Goal: Information Seeking & Learning: Learn about a topic

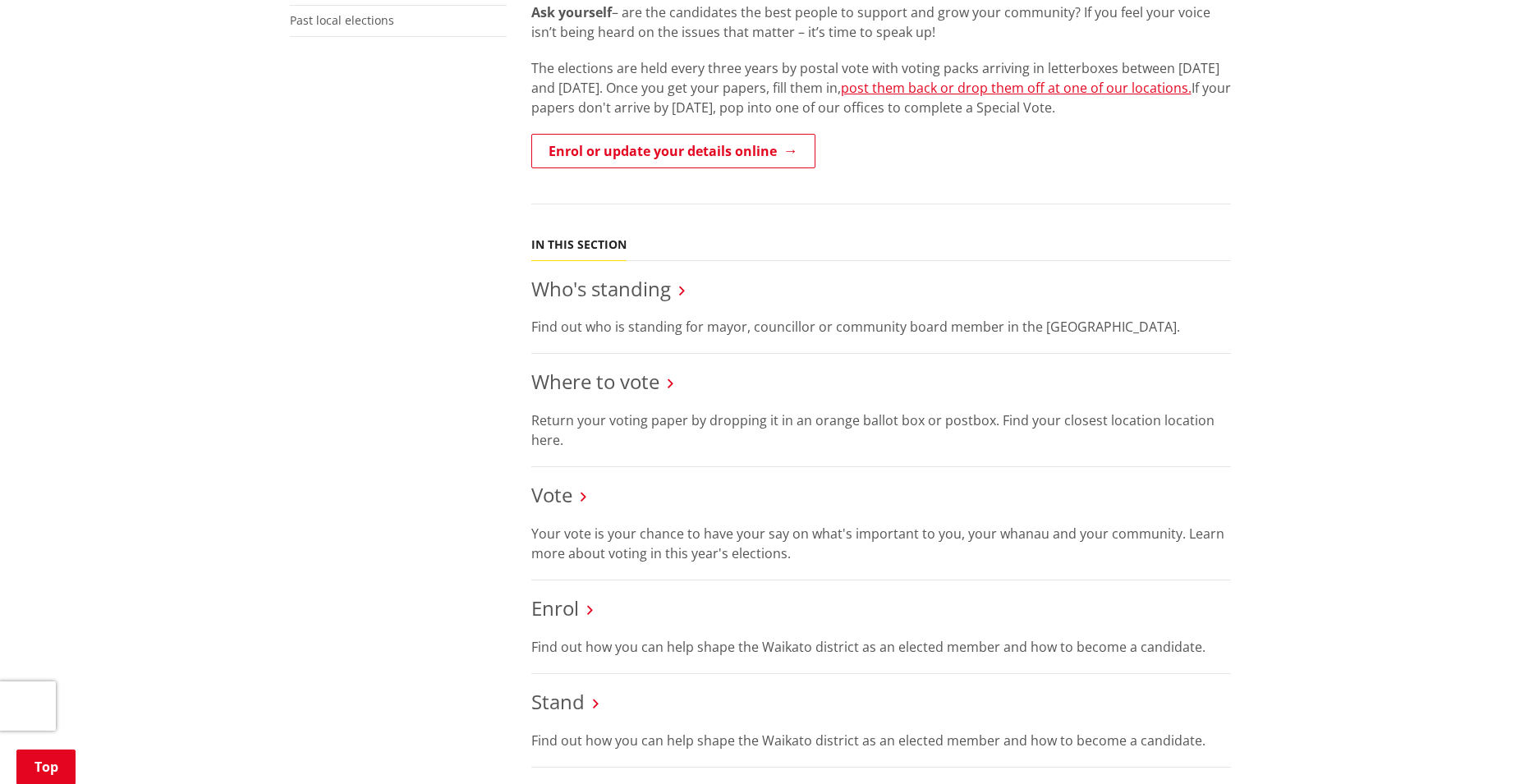
scroll to position [548, 0]
click at [618, 281] on link "Who's standing" at bounding box center [601, 285] width 140 height 27
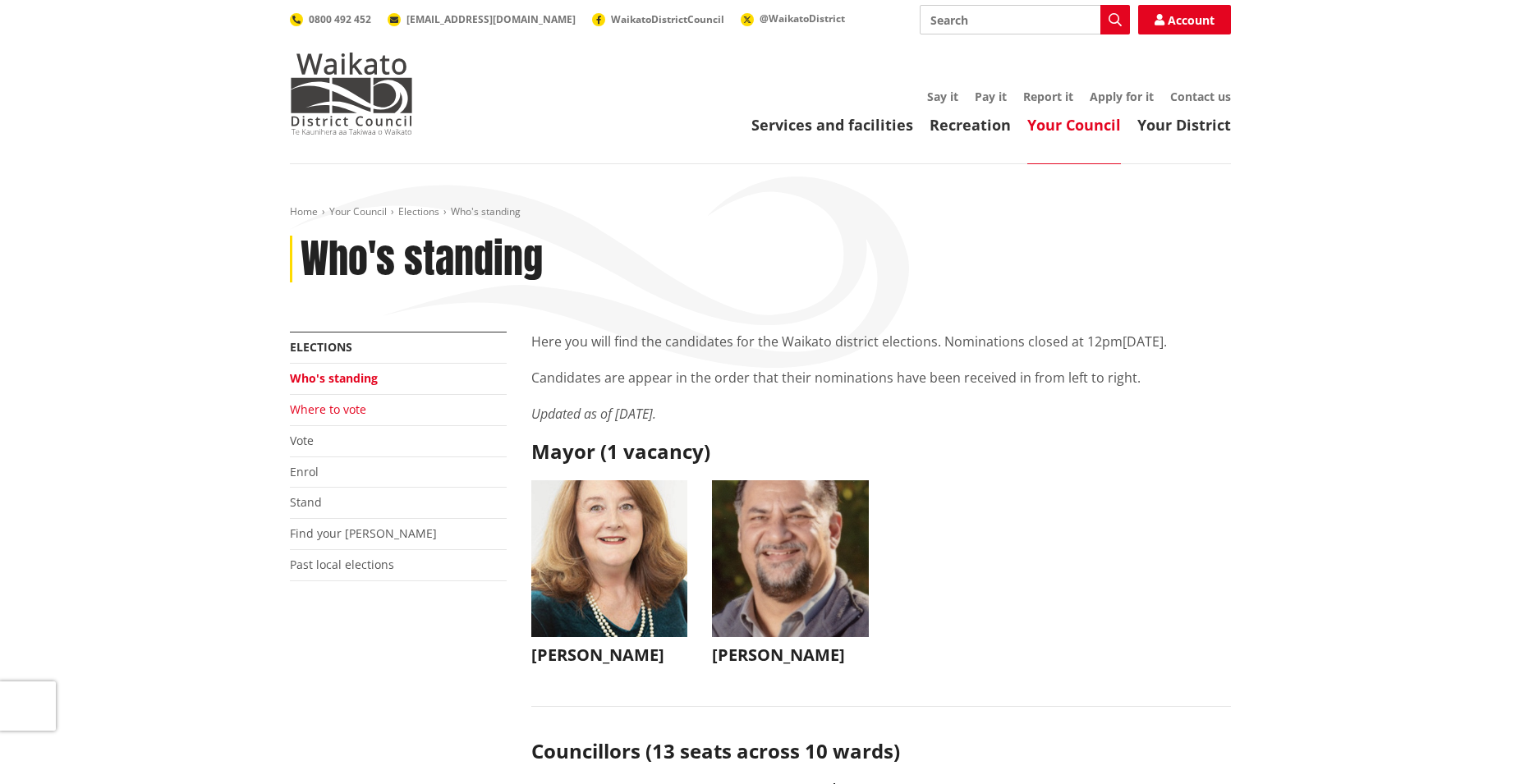
click at [345, 408] on link "Where to vote" at bounding box center [328, 409] width 77 height 16
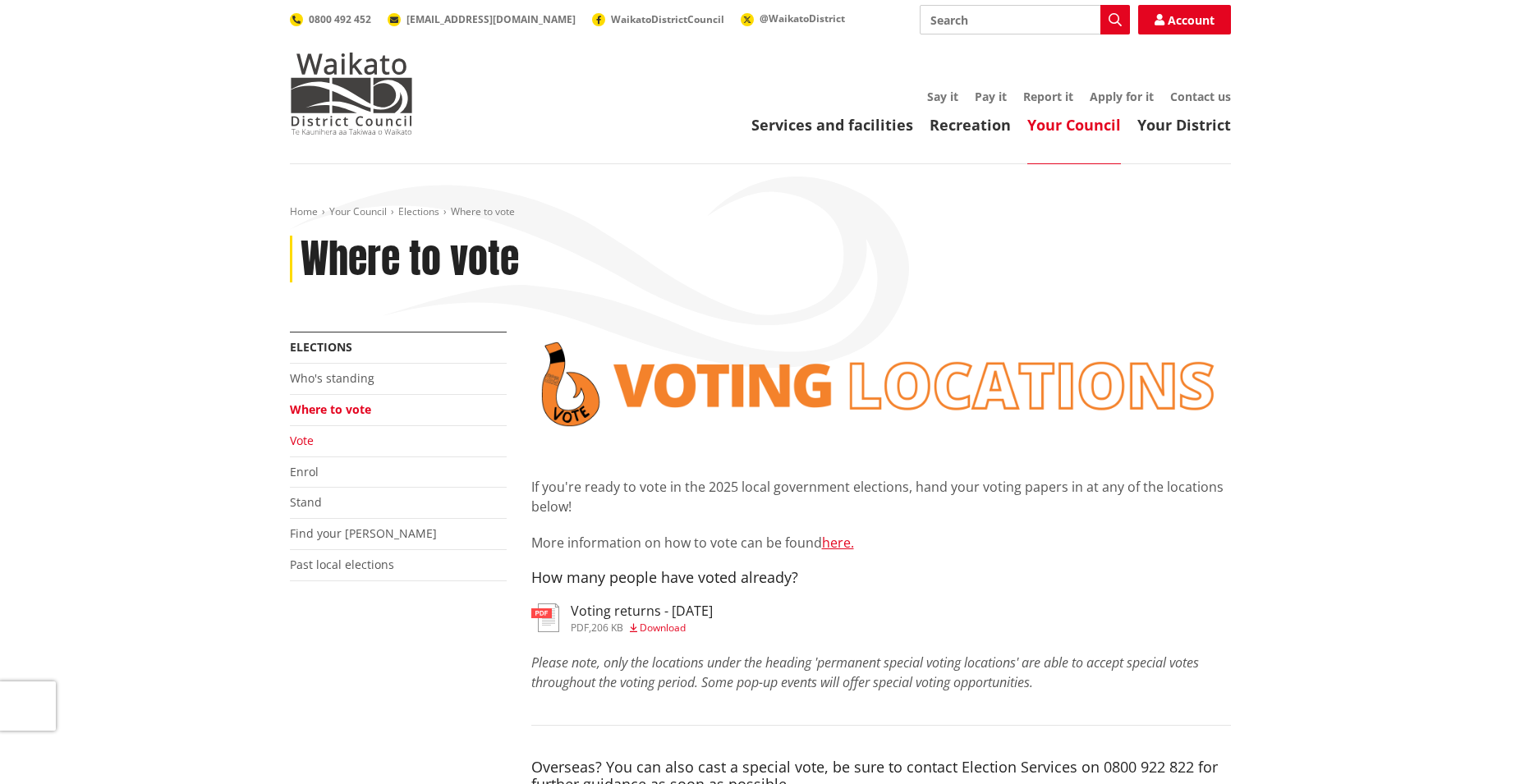
click at [309, 436] on link "Vote" at bounding box center [301, 441] width 23 height 16
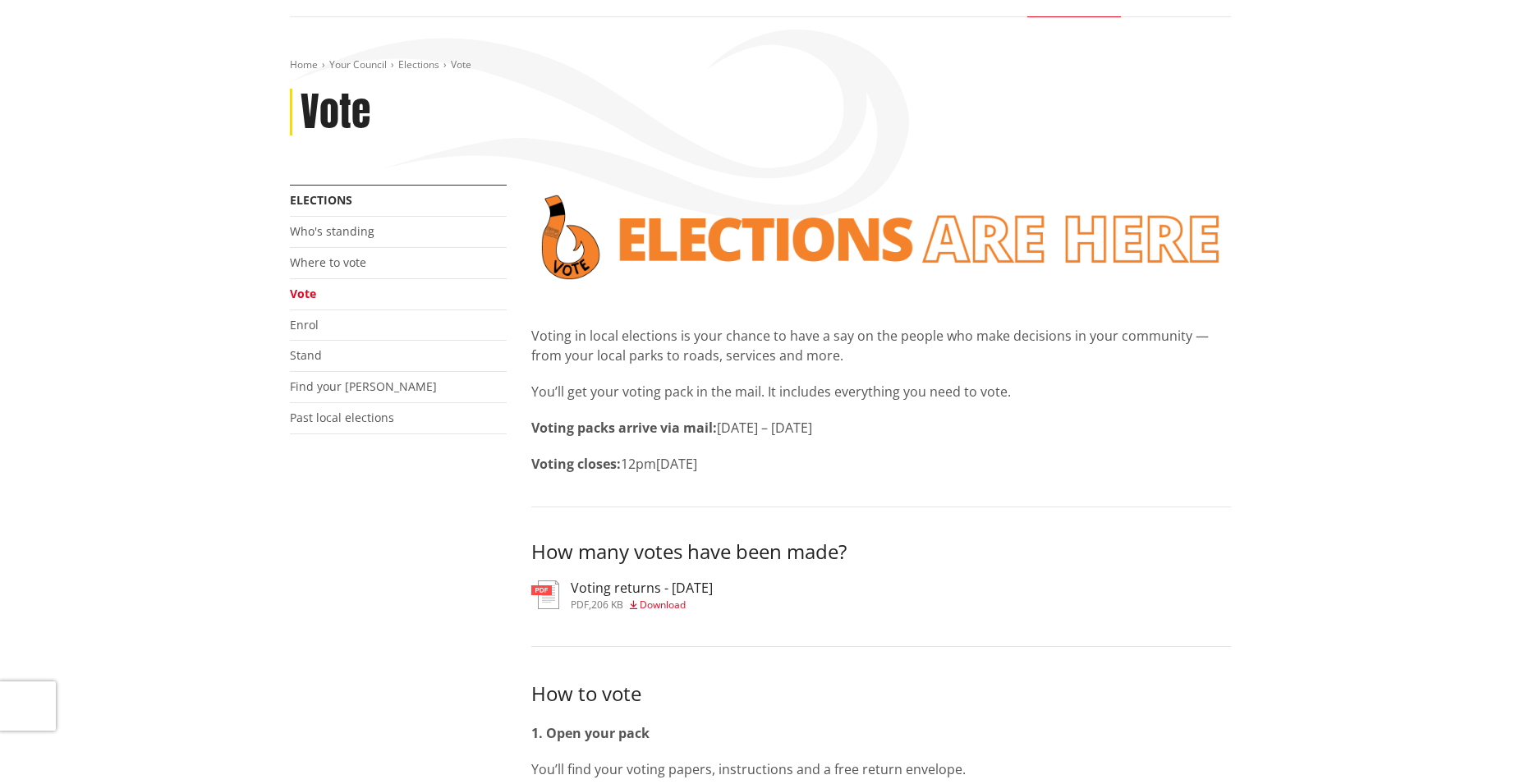
scroll to position [110, 0]
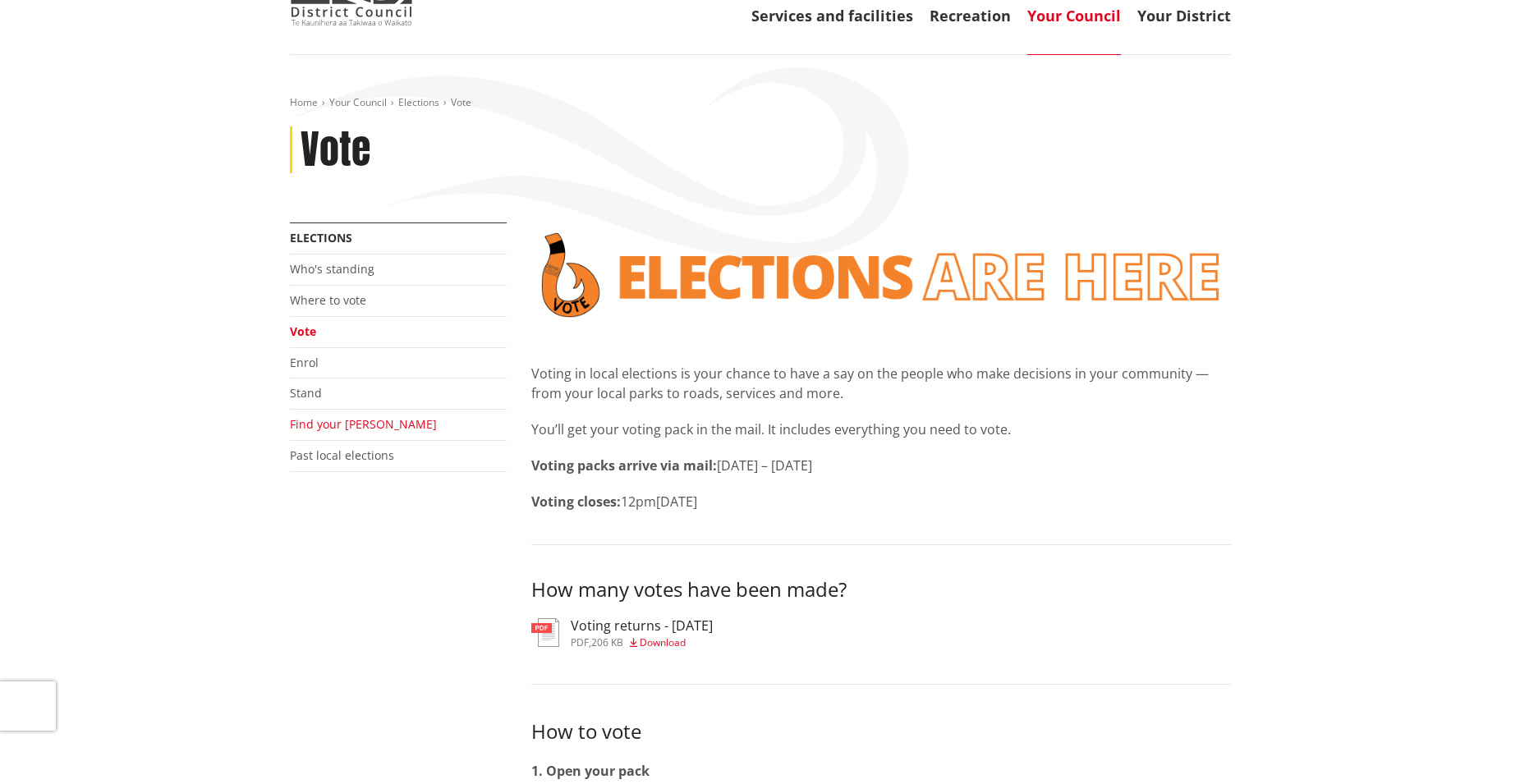
click at [303, 422] on link "Find your [PERSON_NAME]" at bounding box center [363, 424] width 147 height 16
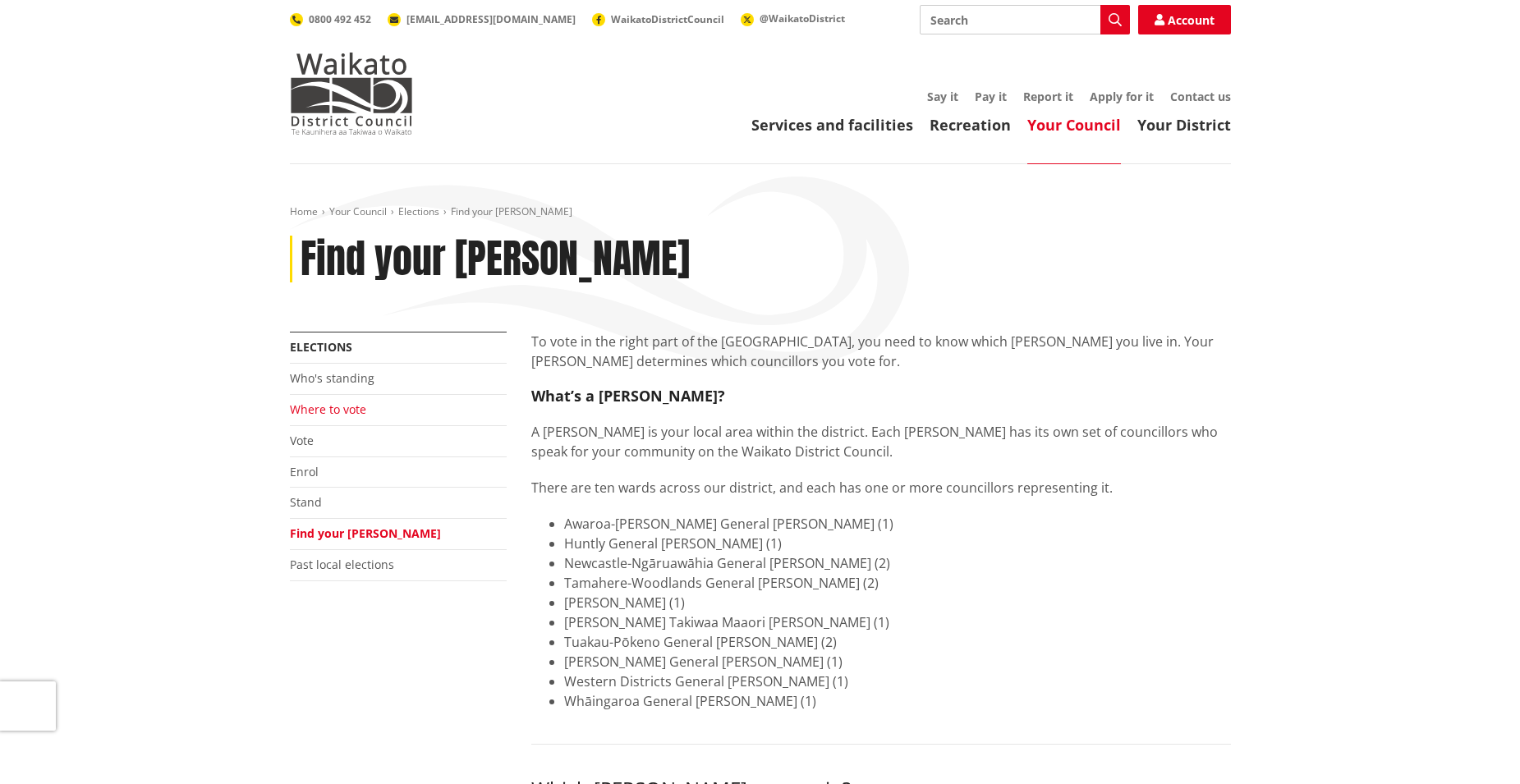
click at [317, 406] on link "Where to vote" at bounding box center [328, 409] width 77 height 16
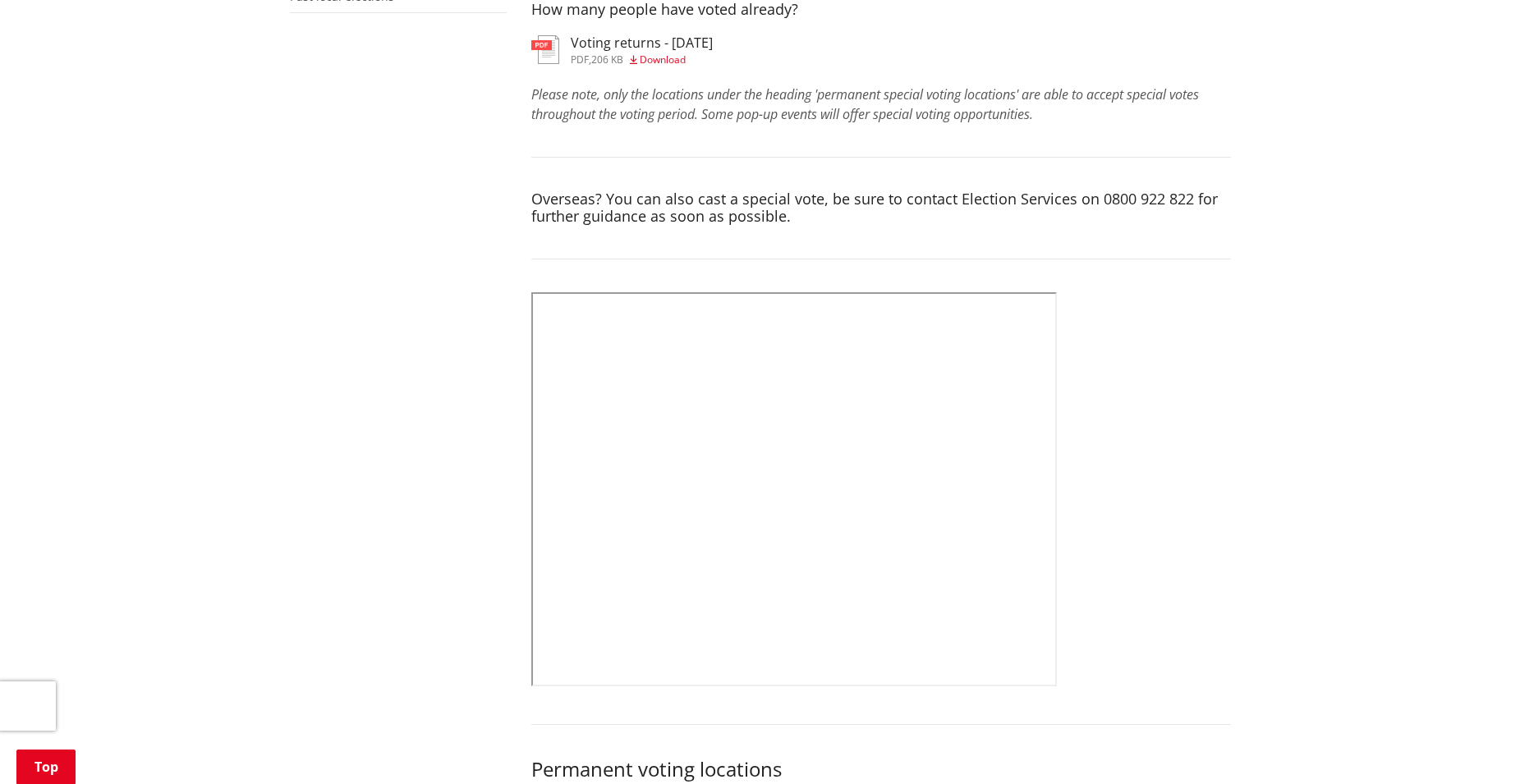
scroll to position [532, 0]
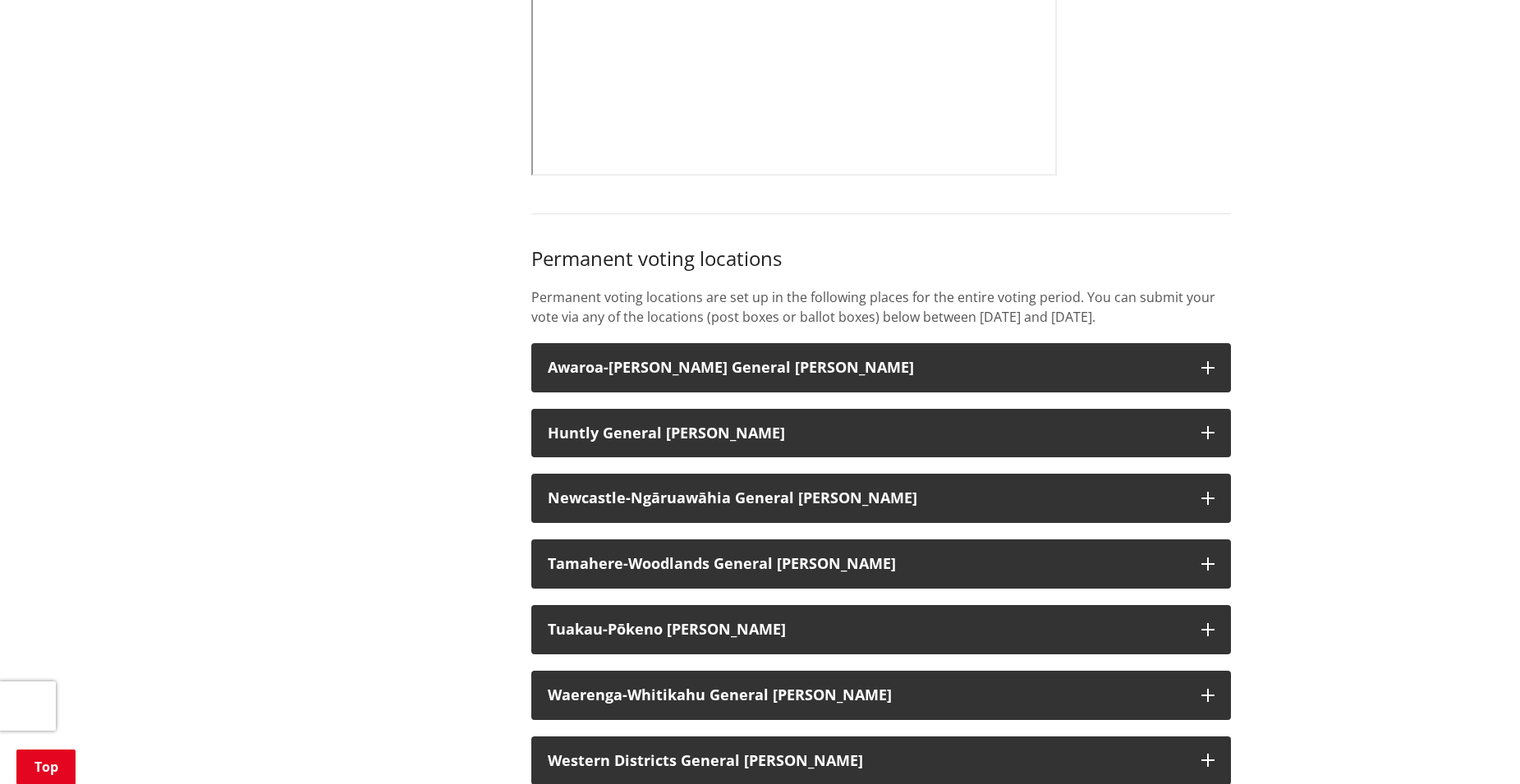
scroll to position [1189, 0]
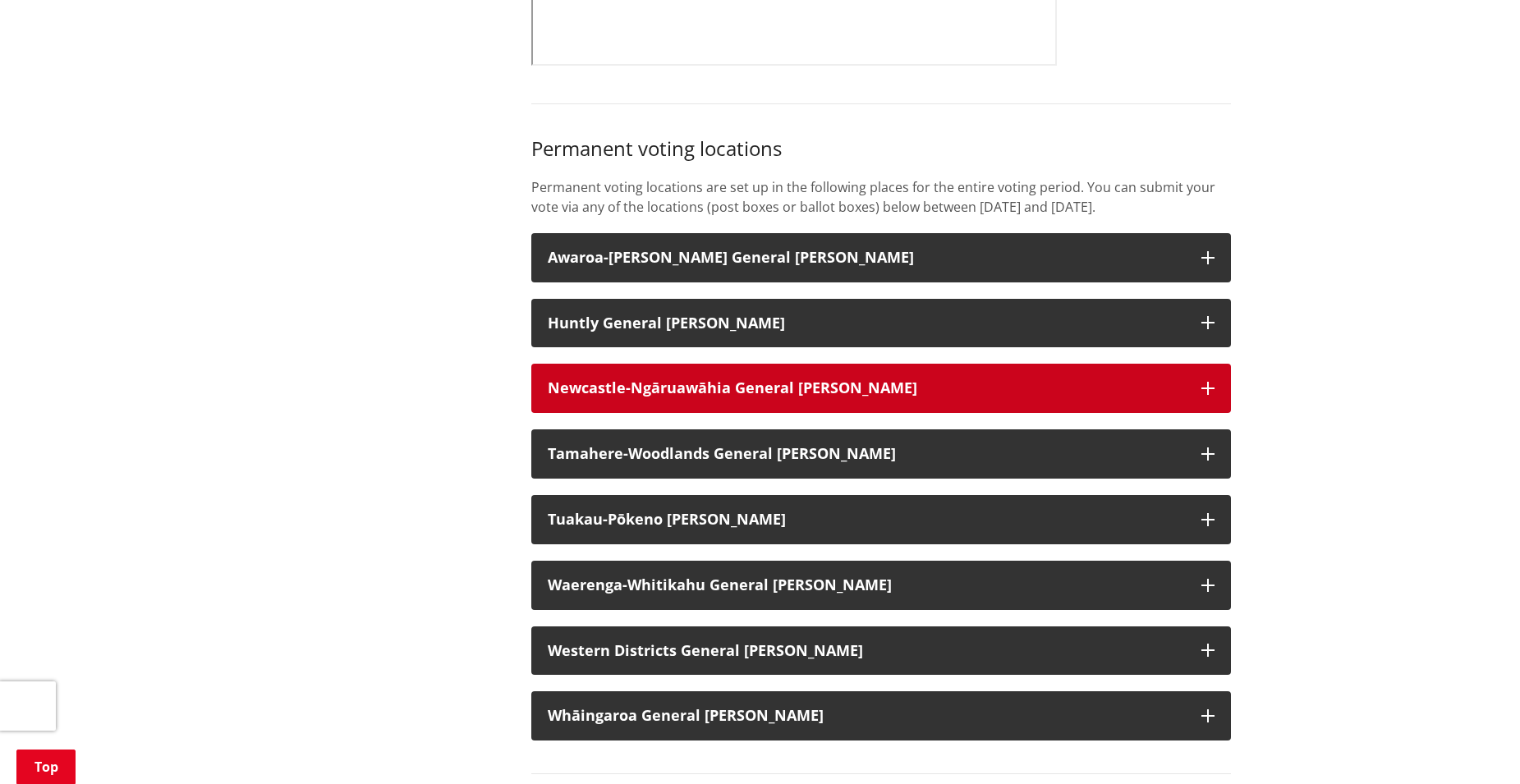
click at [612, 397] on strong "Newcastle-Ngāruawāhia General [PERSON_NAME]" at bounding box center [732, 387] width 370 height 20
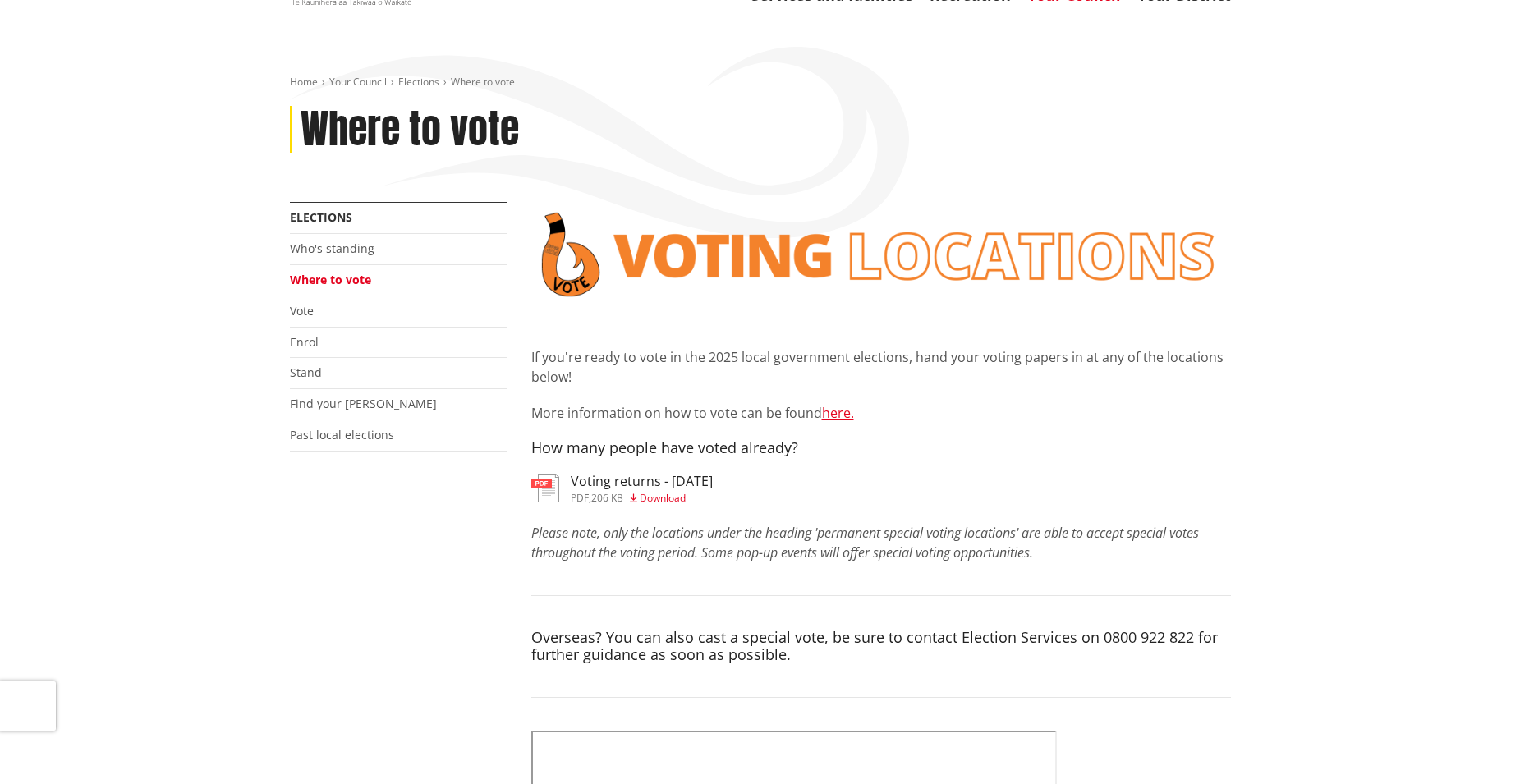
scroll to position [0, 0]
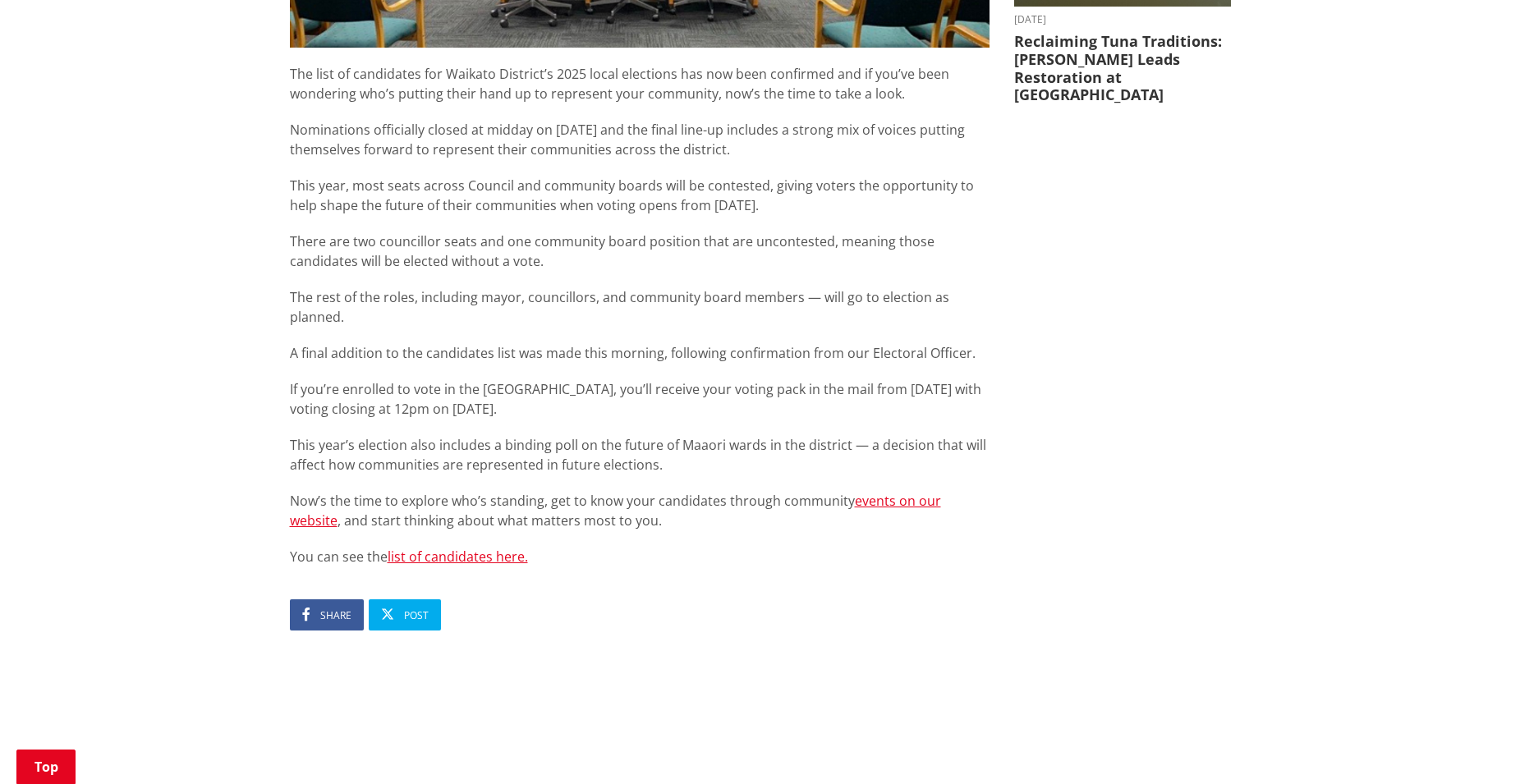
scroll to position [876, 0]
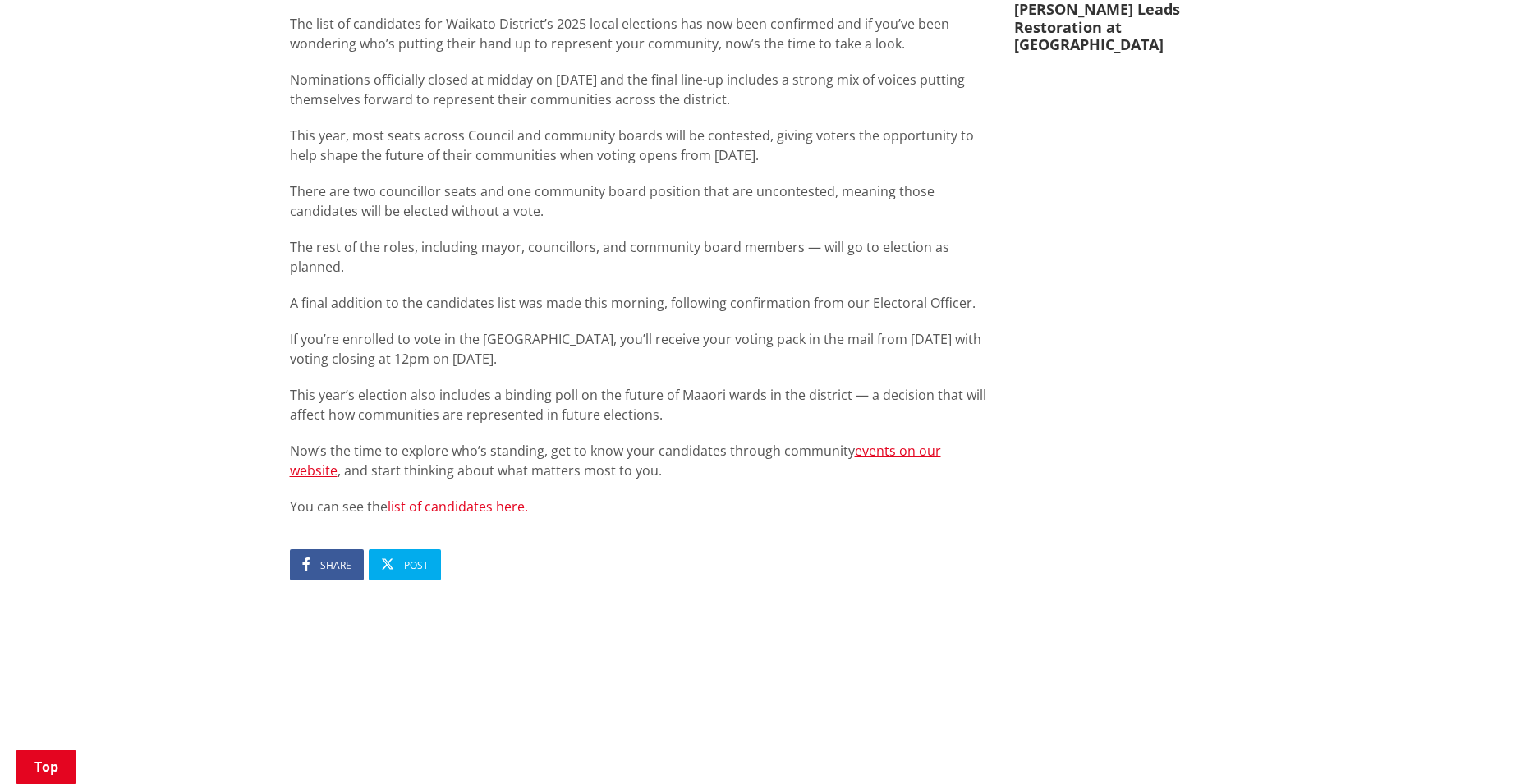
click at [465, 497] on link "list of candidates here." at bounding box center [458, 506] width 141 height 18
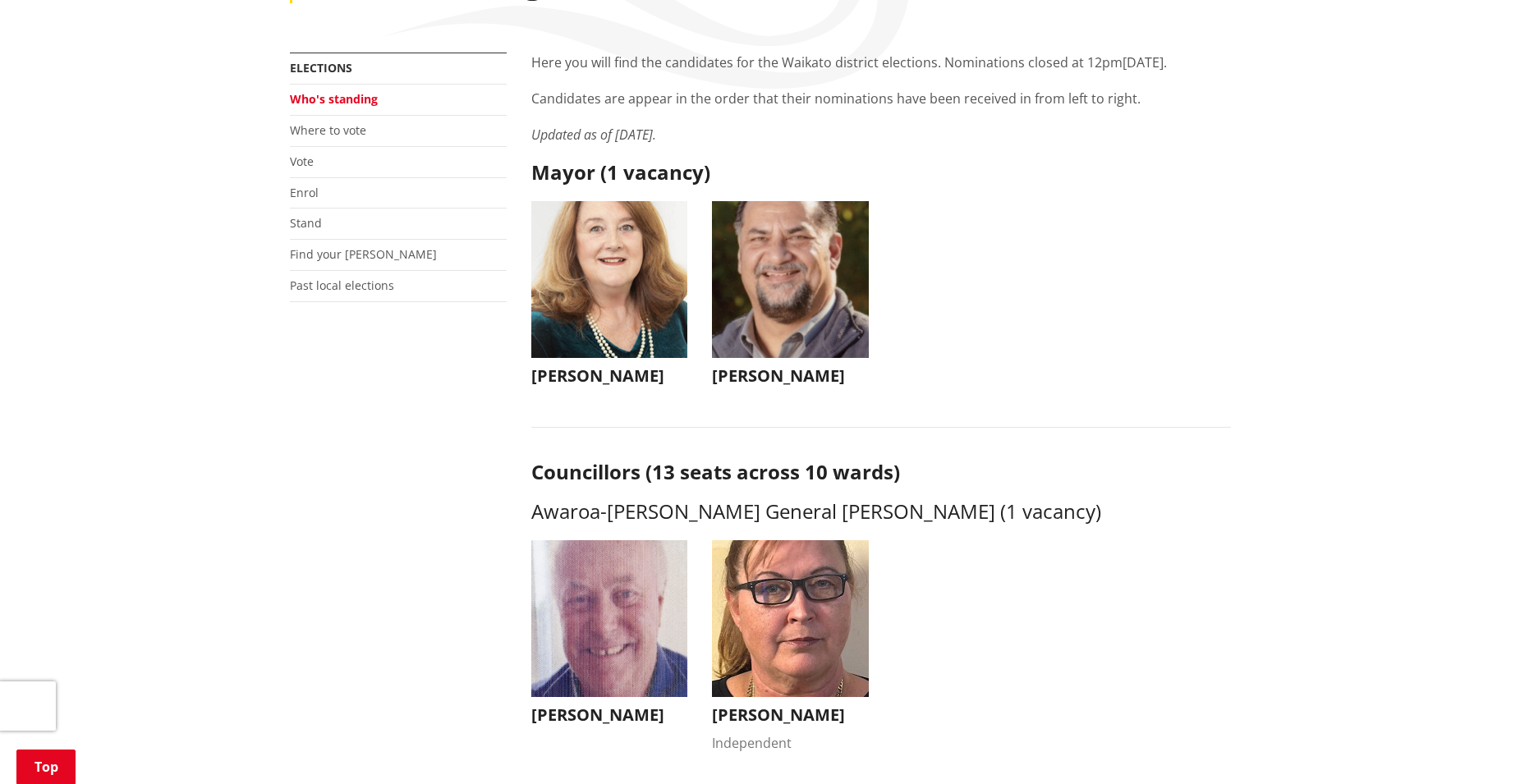
scroll to position [329, 0]
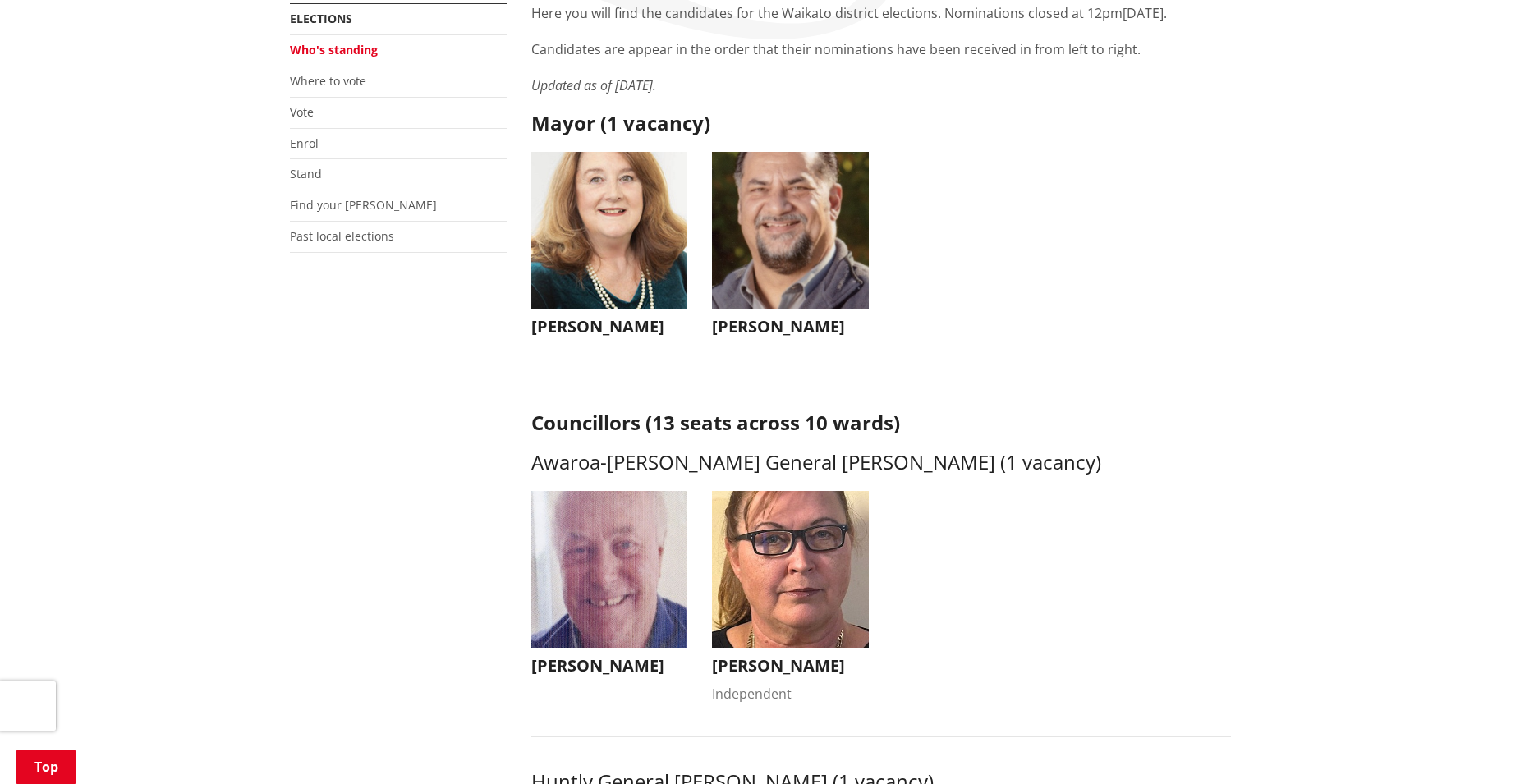
click at [582, 318] on h3 "[PERSON_NAME]" at bounding box center [610, 327] width 157 height 20
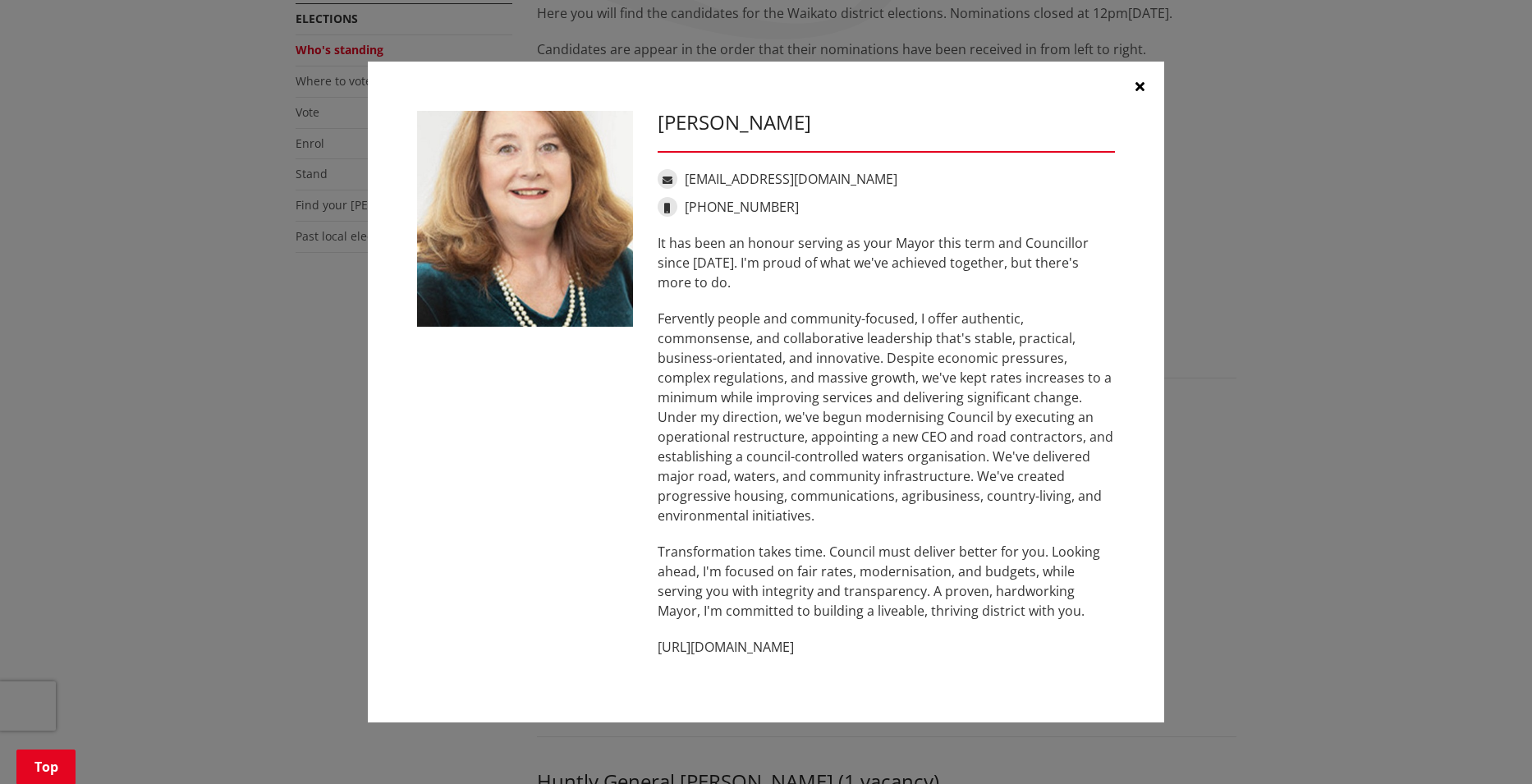
click at [1137, 89] on icon "button" at bounding box center [1140, 86] width 9 height 13
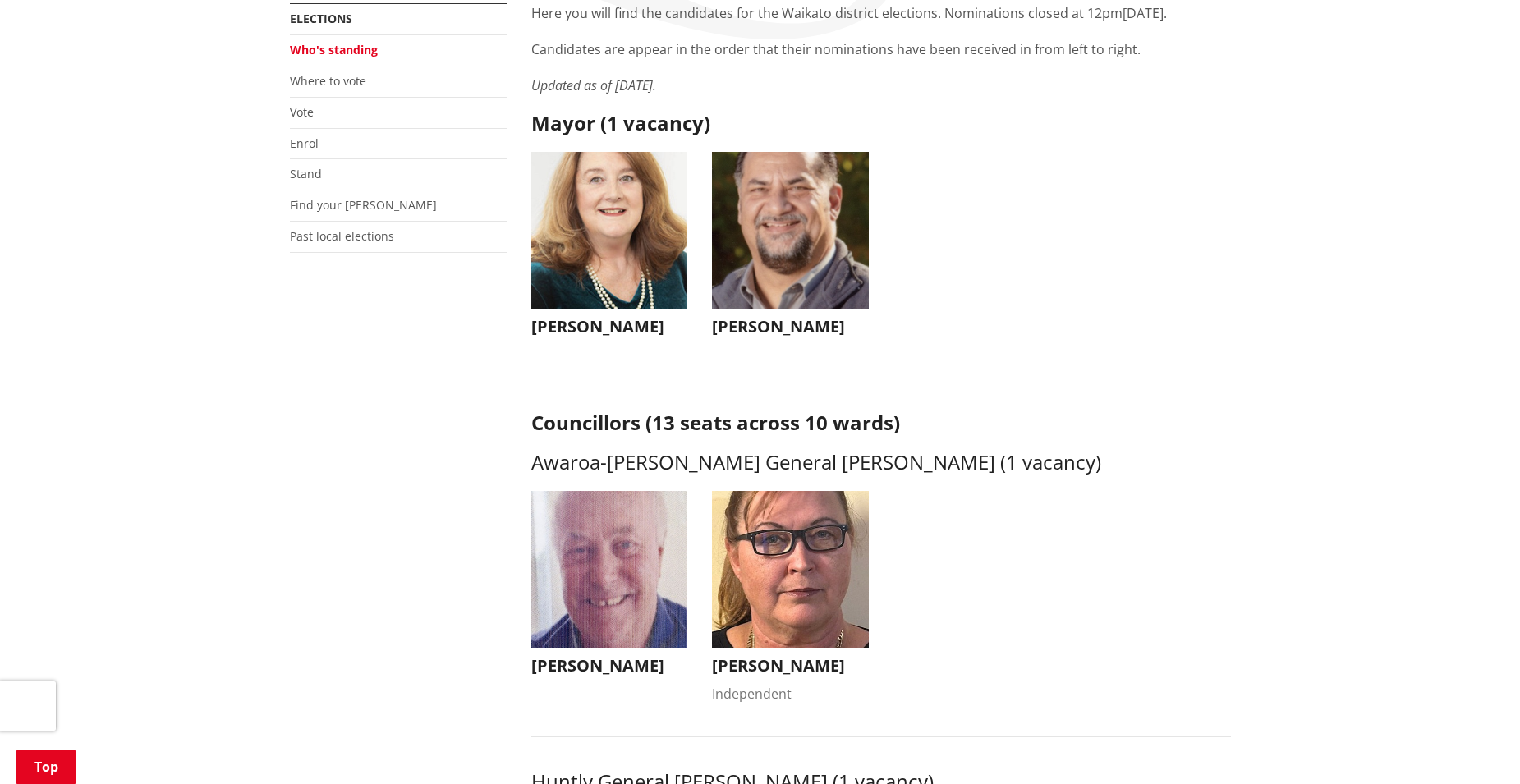
click at [747, 294] on img "button" at bounding box center [790, 230] width 157 height 156
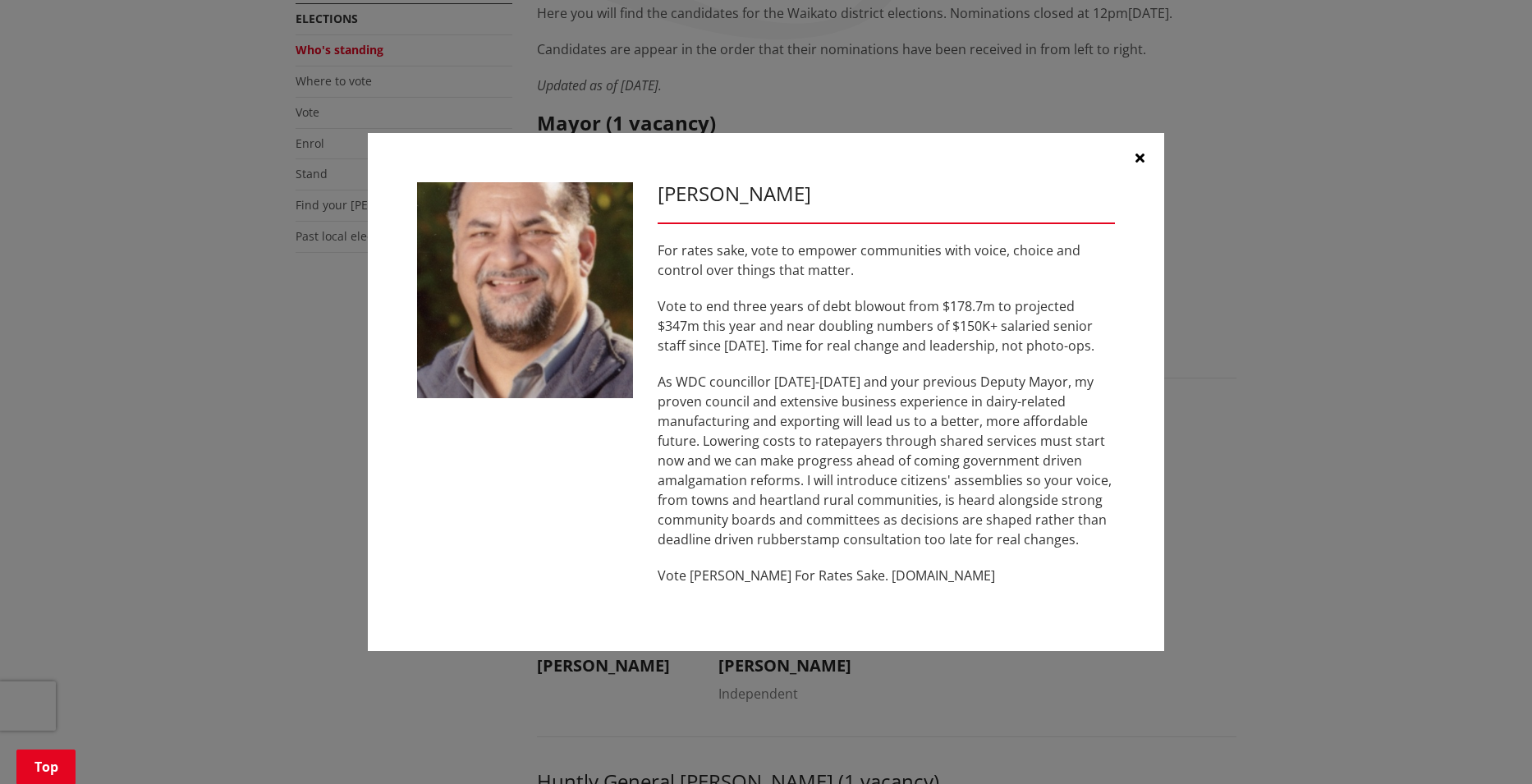
click at [1142, 156] on icon "button" at bounding box center [1140, 157] width 9 height 13
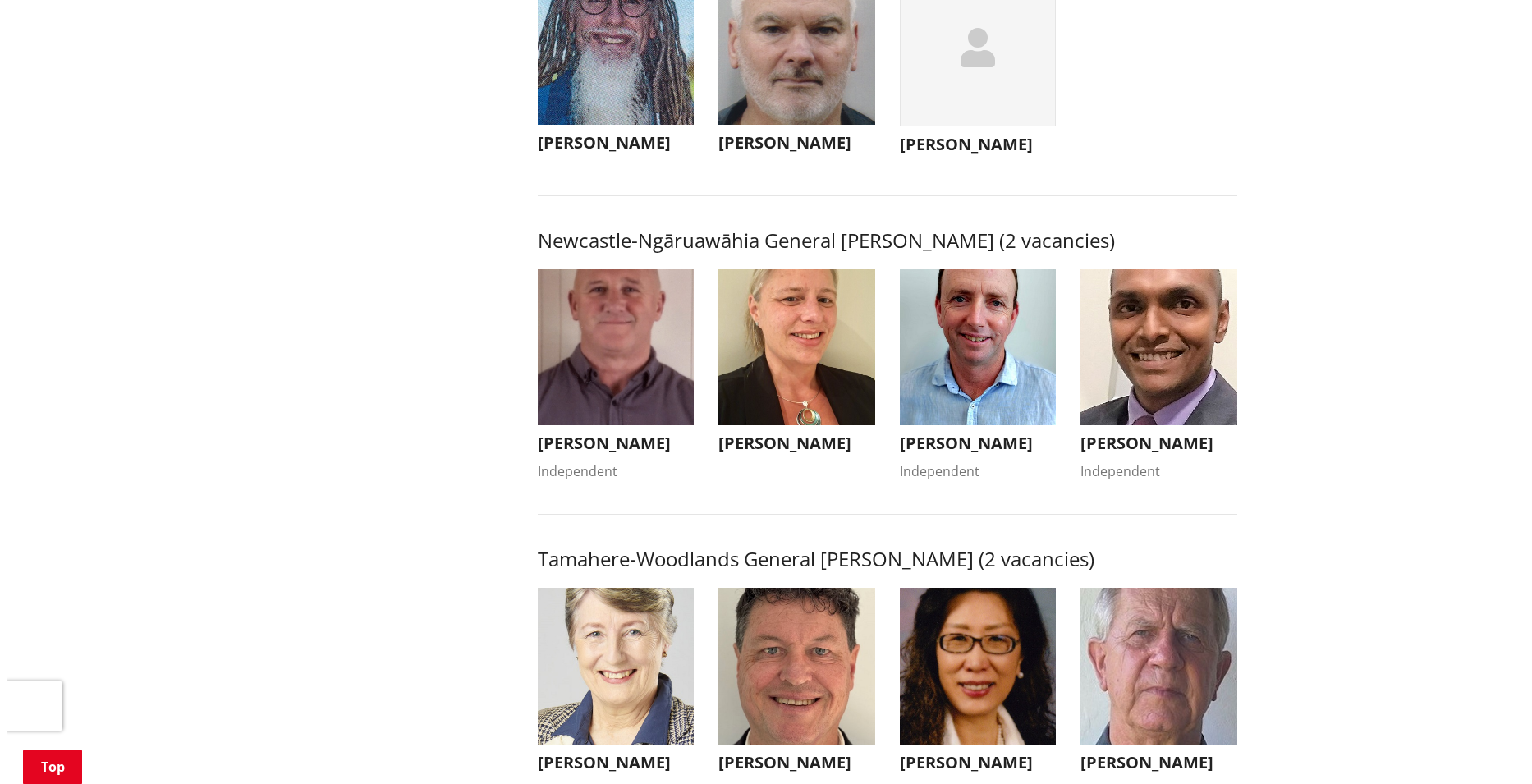
scroll to position [1205, 0]
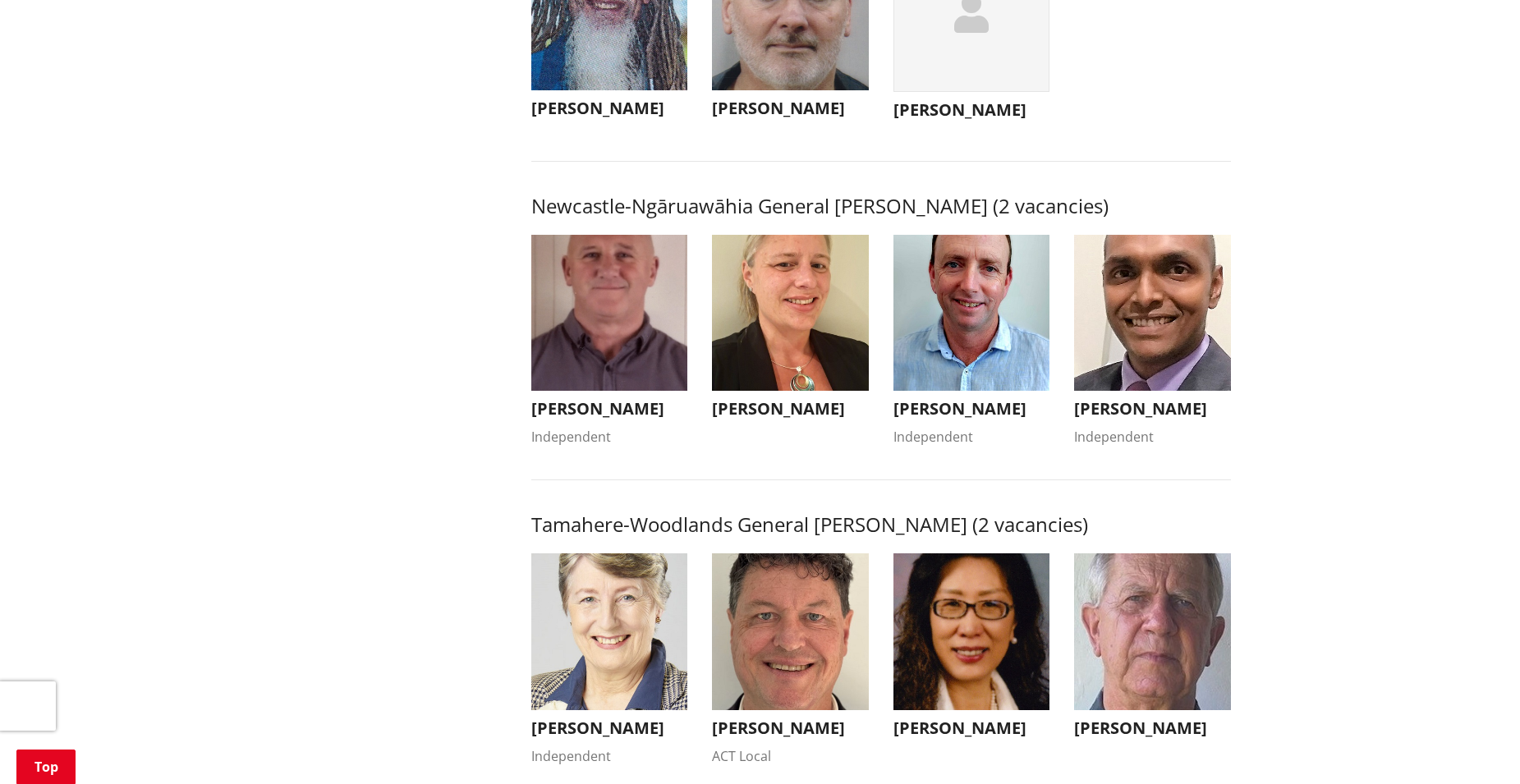
click at [600, 387] on img "button" at bounding box center [610, 313] width 157 height 156
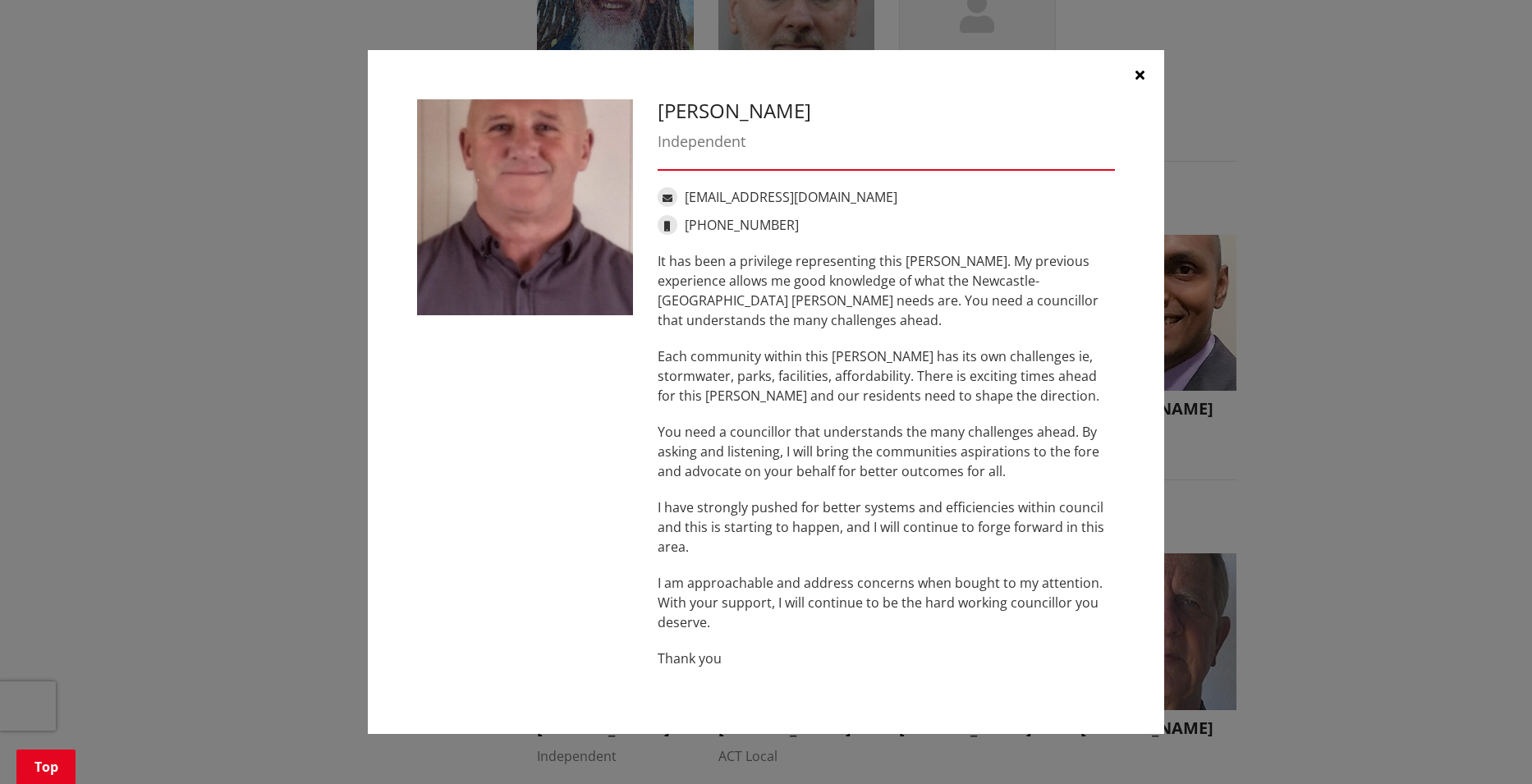
click at [1136, 70] on icon "button" at bounding box center [1140, 74] width 9 height 13
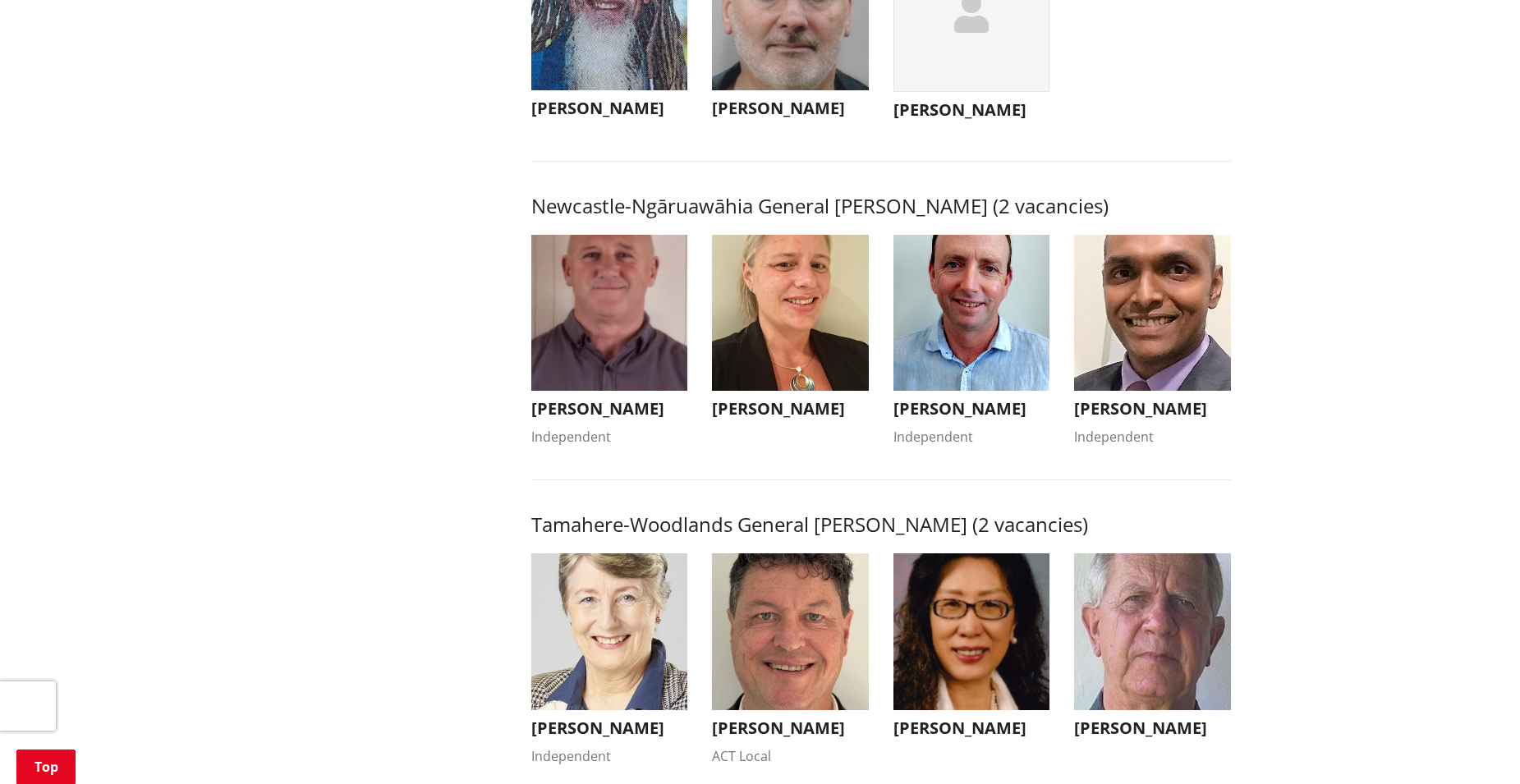
click at [782, 336] on img "button" at bounding box center [790, 313] width 157 height 156
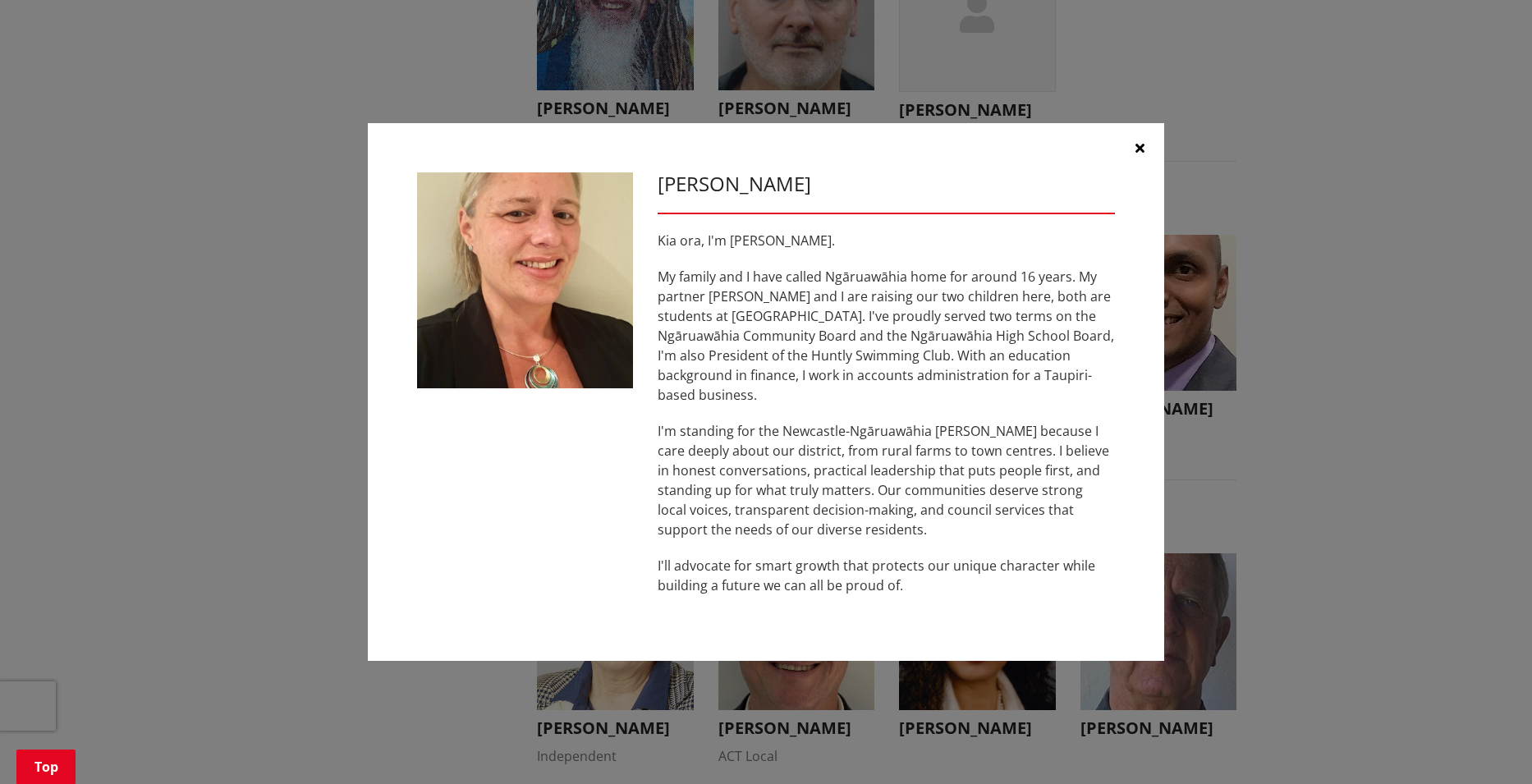
click at [1136, 155] on icon "button" at bounding box center [1140, 147] width 9 height 13
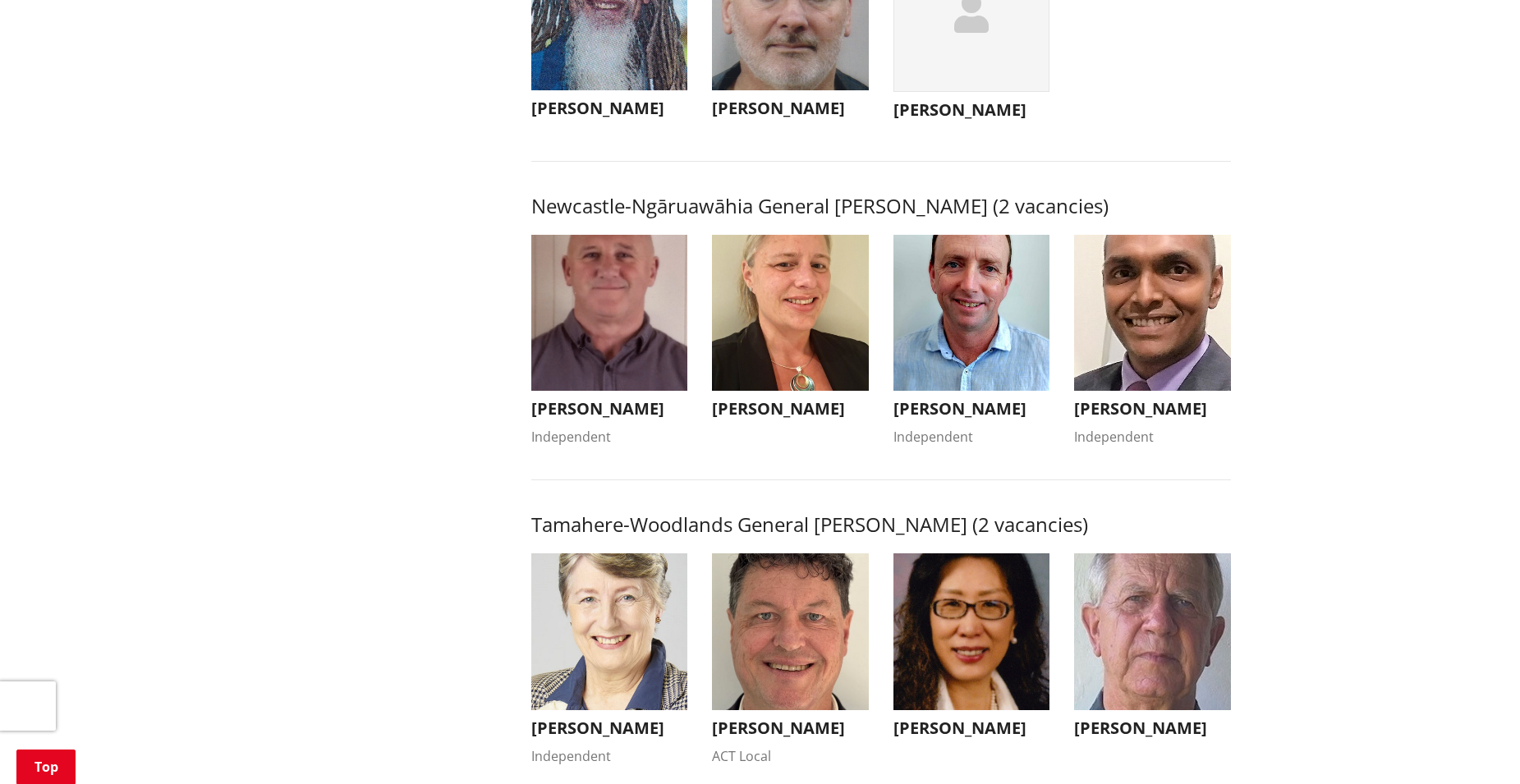
click at [942, 379] on img "button" at bounding box center [972, 313] width 157 height 156
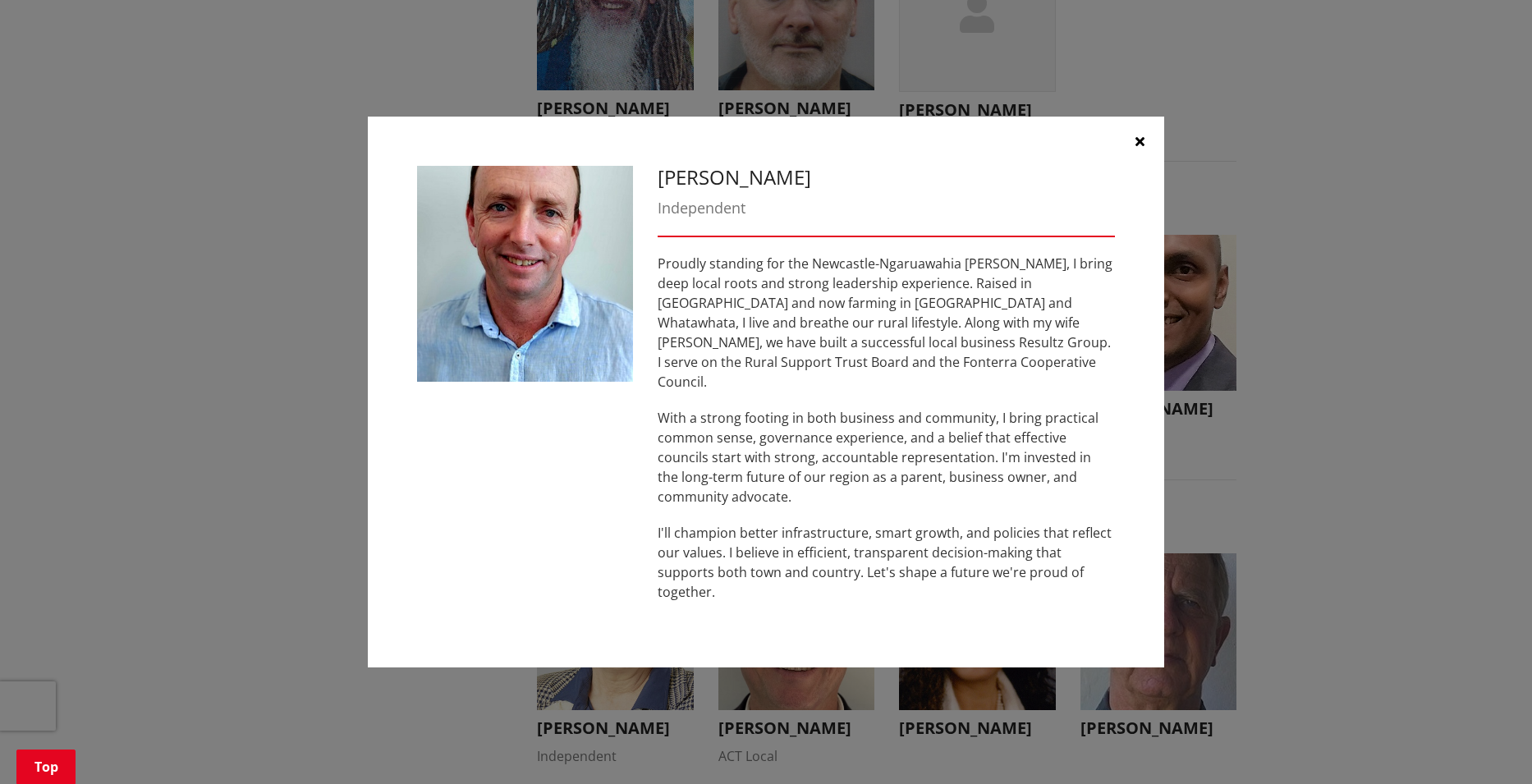
click at [1136, 148] on icon "button" at bounding box center [1140, 141] width 9 height 13
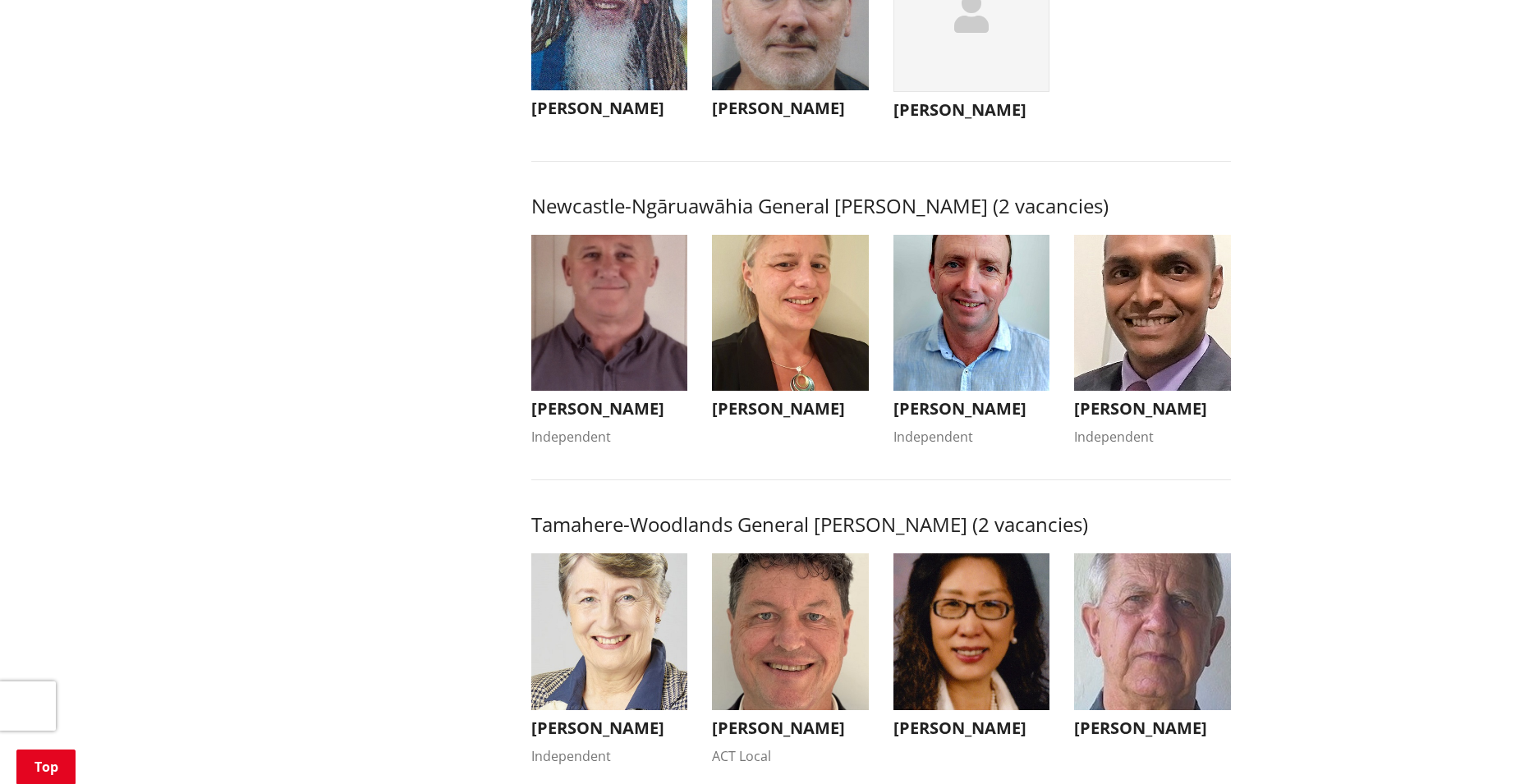
click at [1107, 351] on img "button" at bounding box center [1152, 313] width 157 height 156
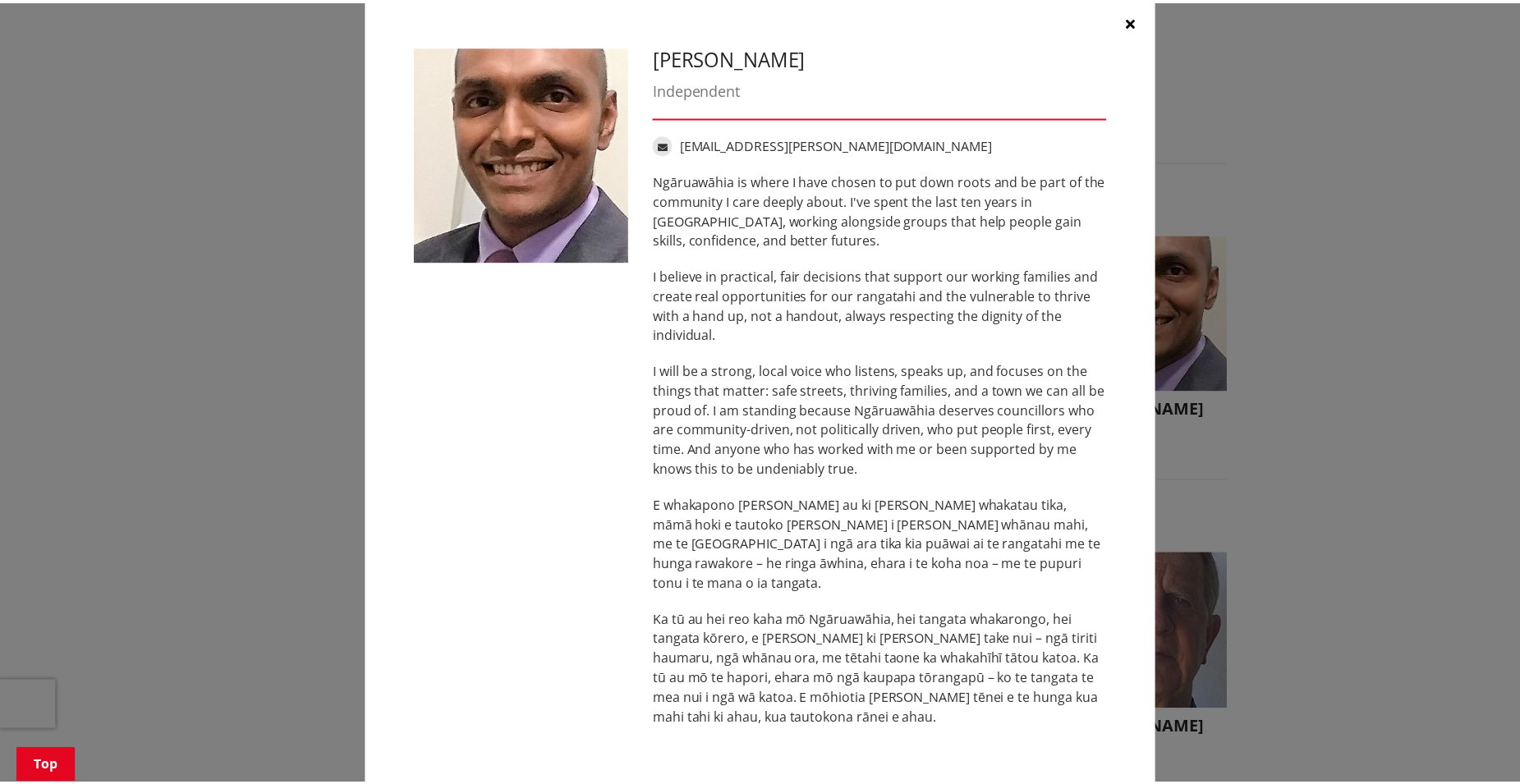
scroll to position [43, 0]
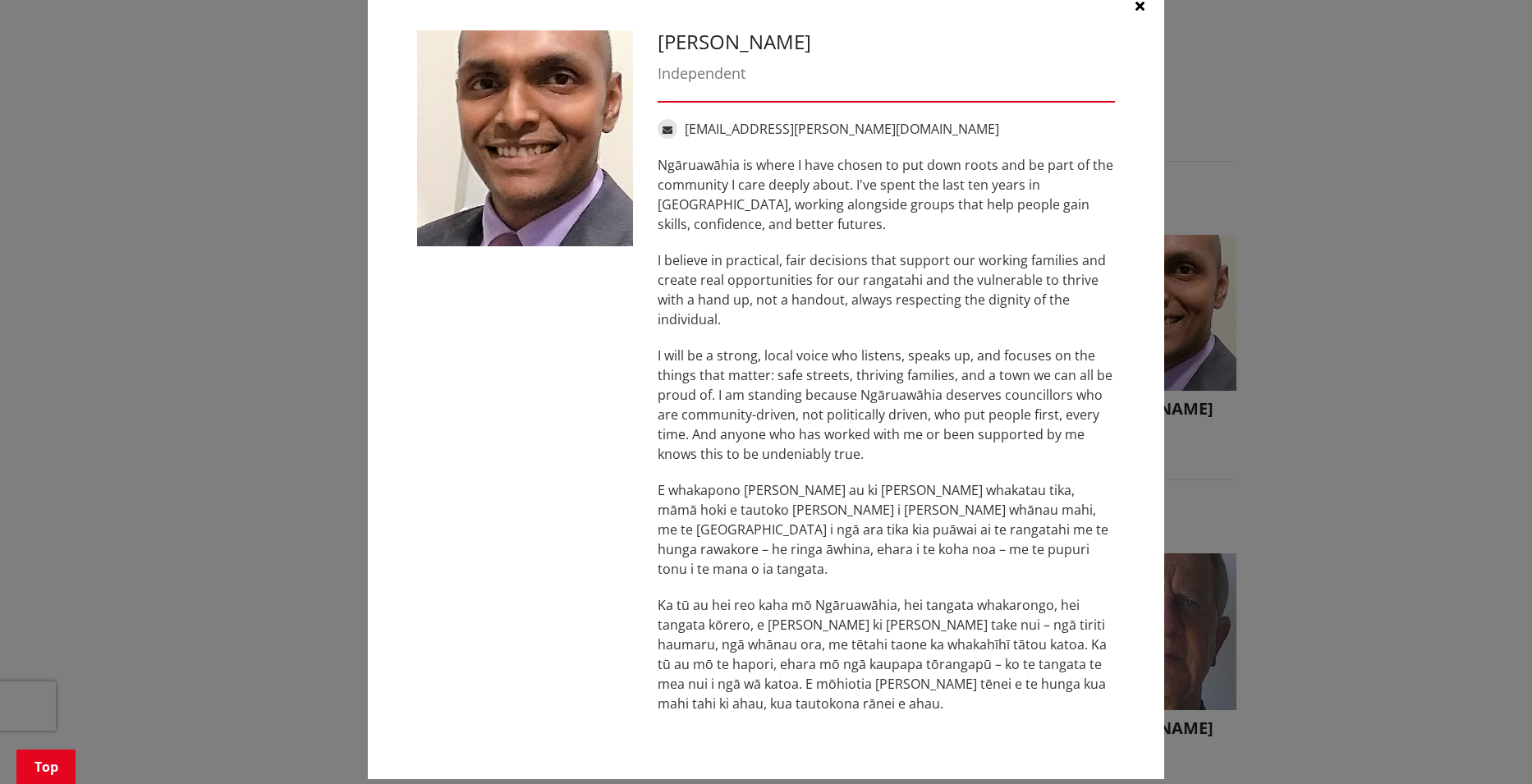
click at [1136, 8] on icon "button" at bounding box center [1140, 5] width 9 height 13
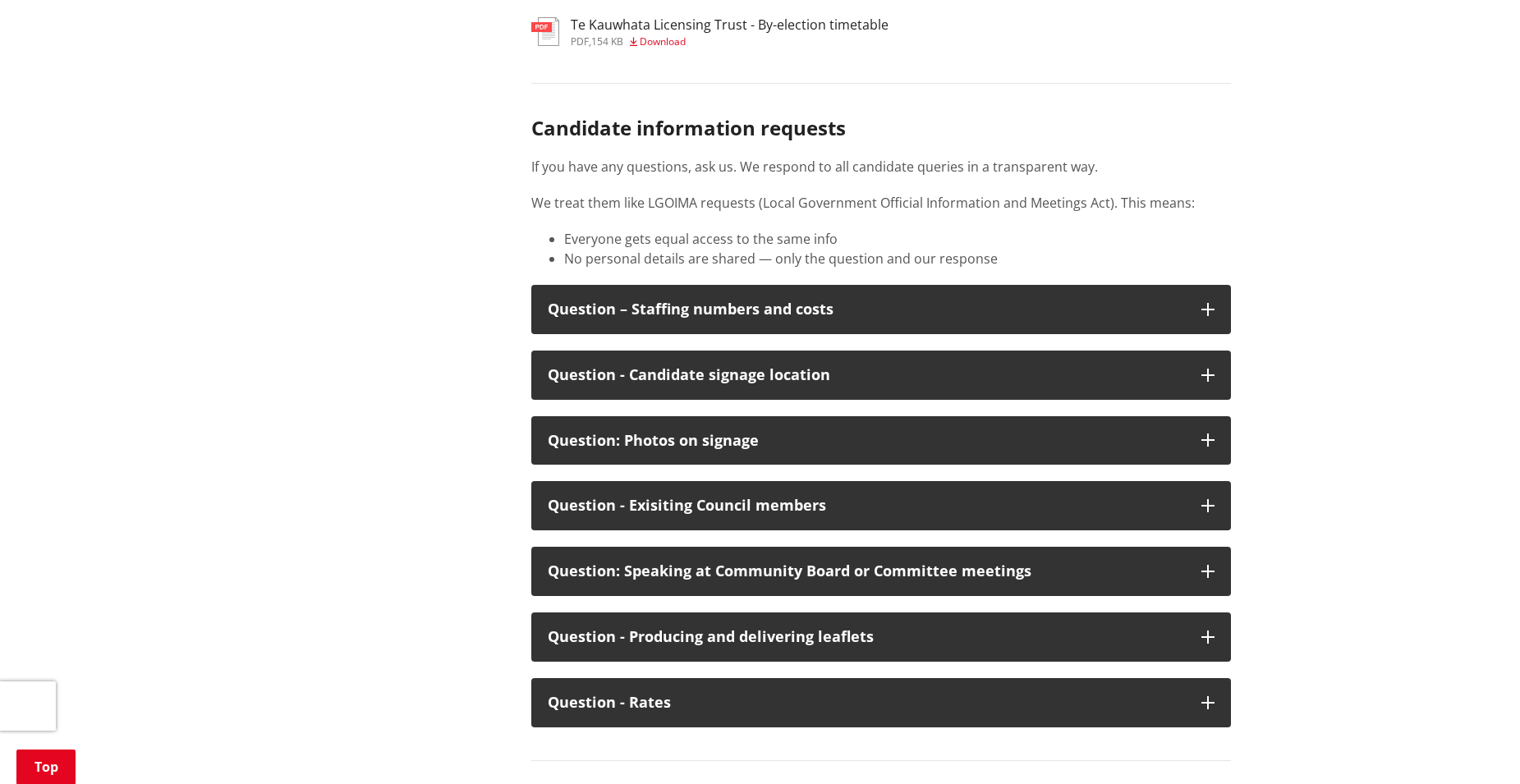
scroll to position [8428, 0]
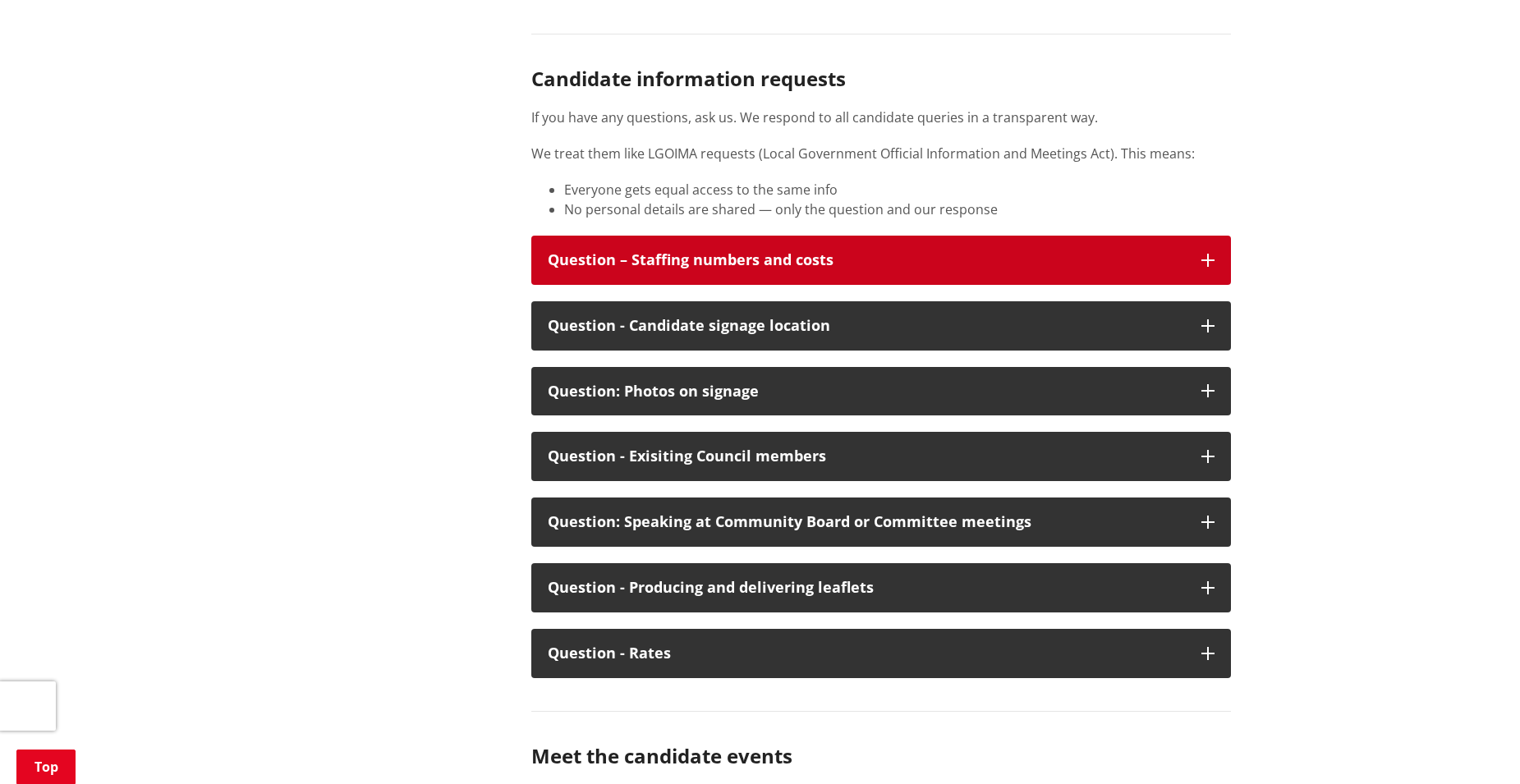
click at [1208, 267] on icon "button" at bounding box center [1208, 260] width 13 height 13
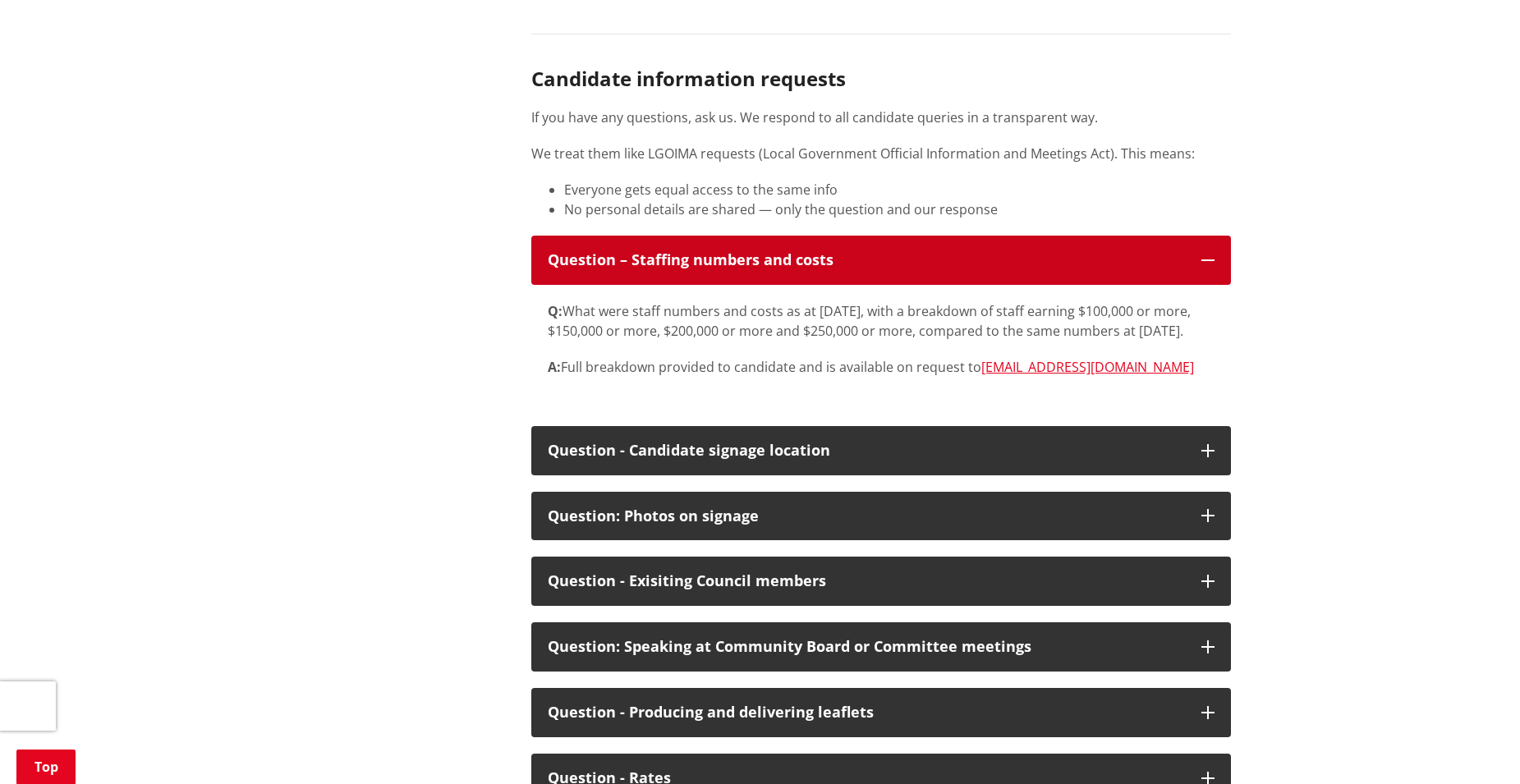
click at [1215, 285] on button "Question – Staffing numbers and costs" at bounding box center [881, 260] width 700 height 50
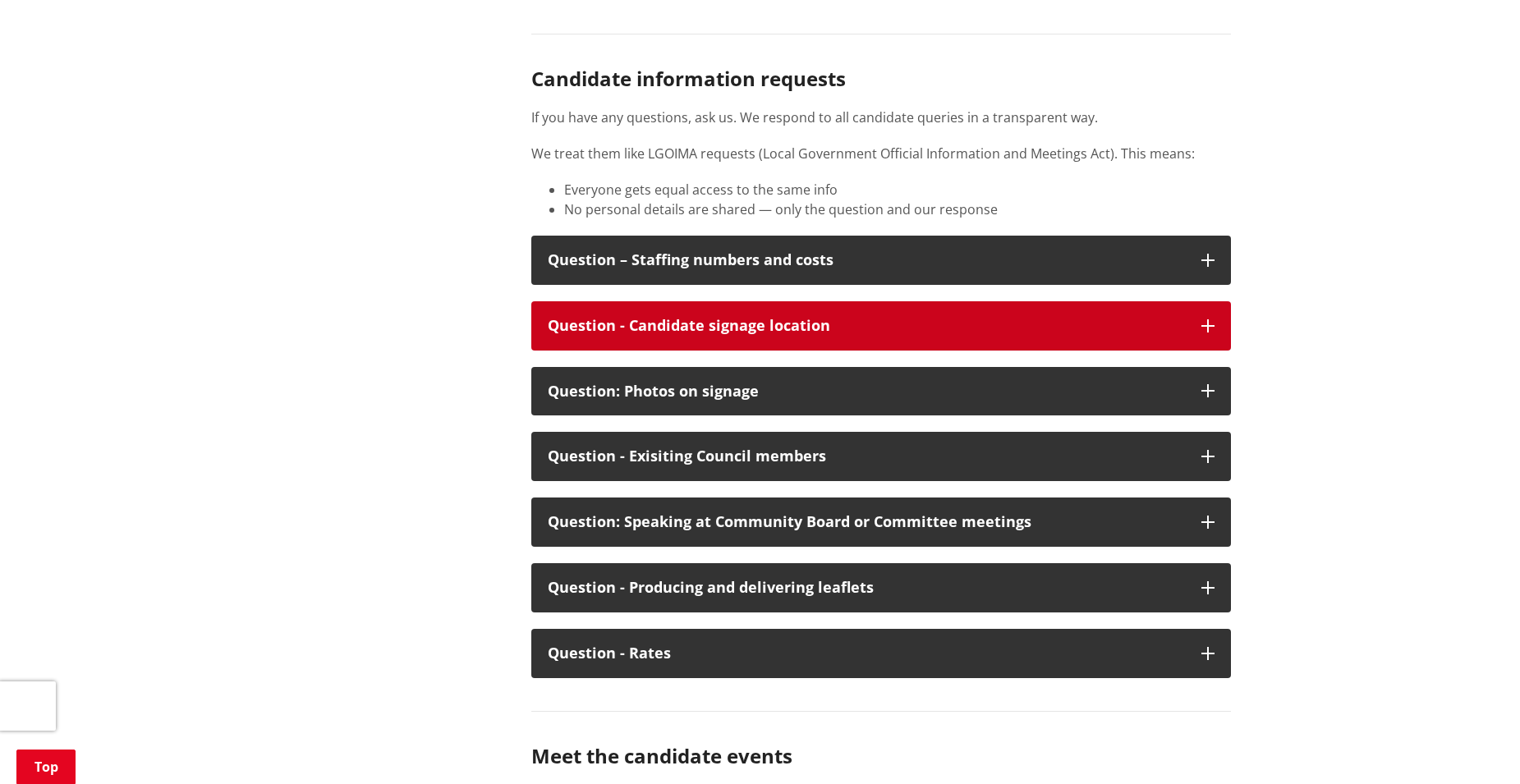
click at [1210, 333] on icon "button" at bounding box center [1208, 325] width 13 height 13
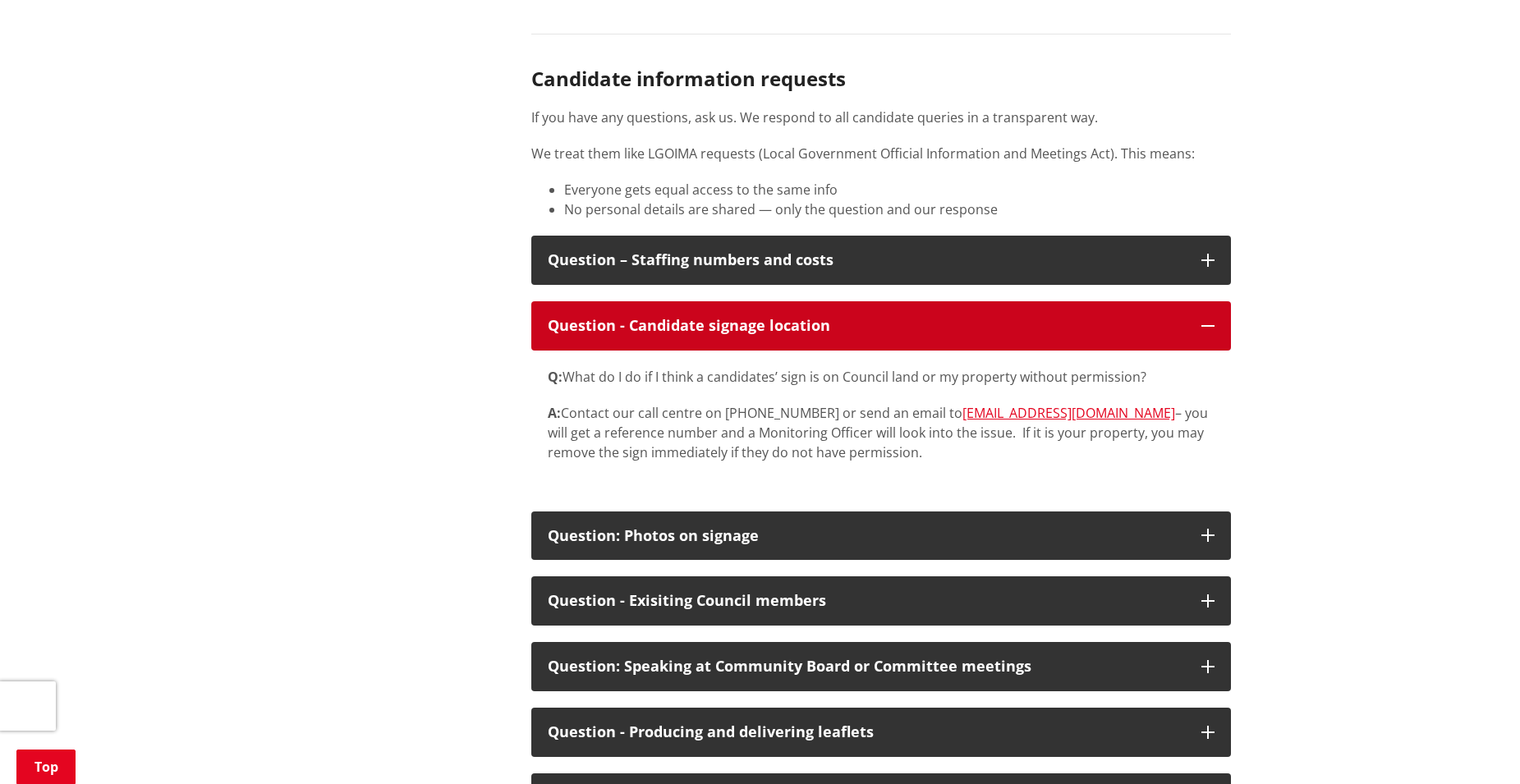
click at [1210, 333] on icon "button" at bounding box center [1208, 325] width 13 height 13
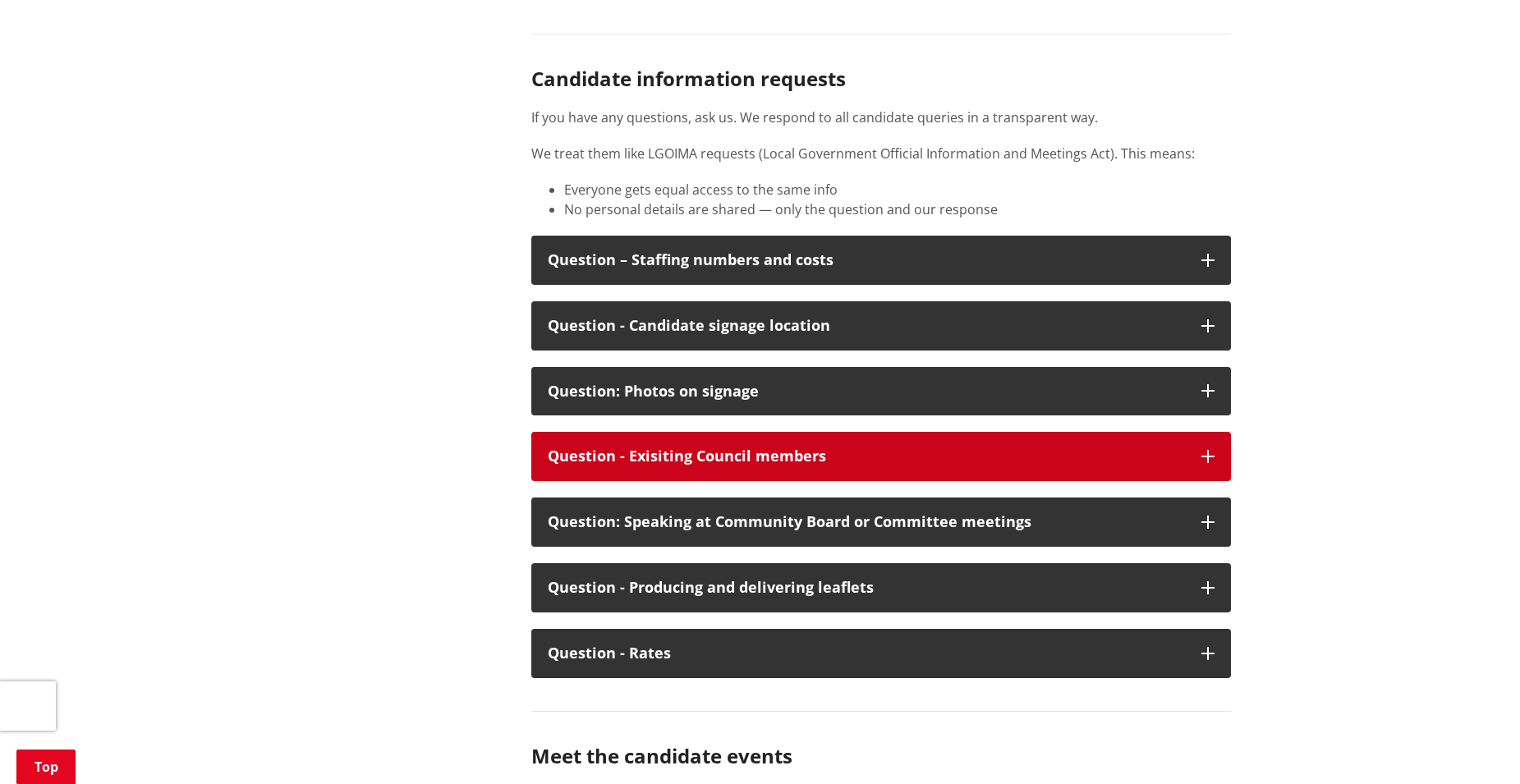
click at [1204, 463] on icon "button" at bounding box center [1208, 456] width 13 height 13
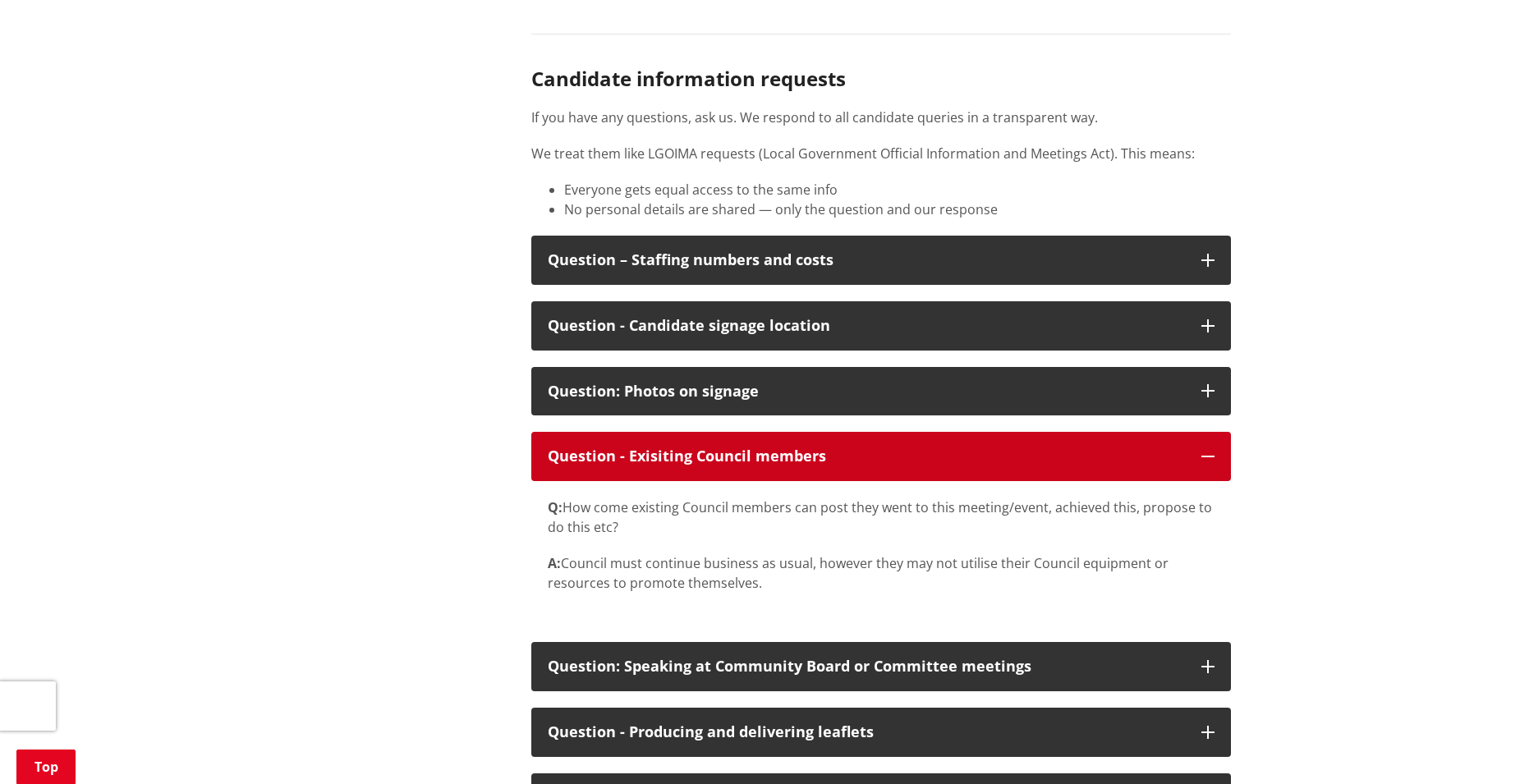
click at [1204, 463] on icon "button" at bounding box center [1208, 456] width 13 height 13
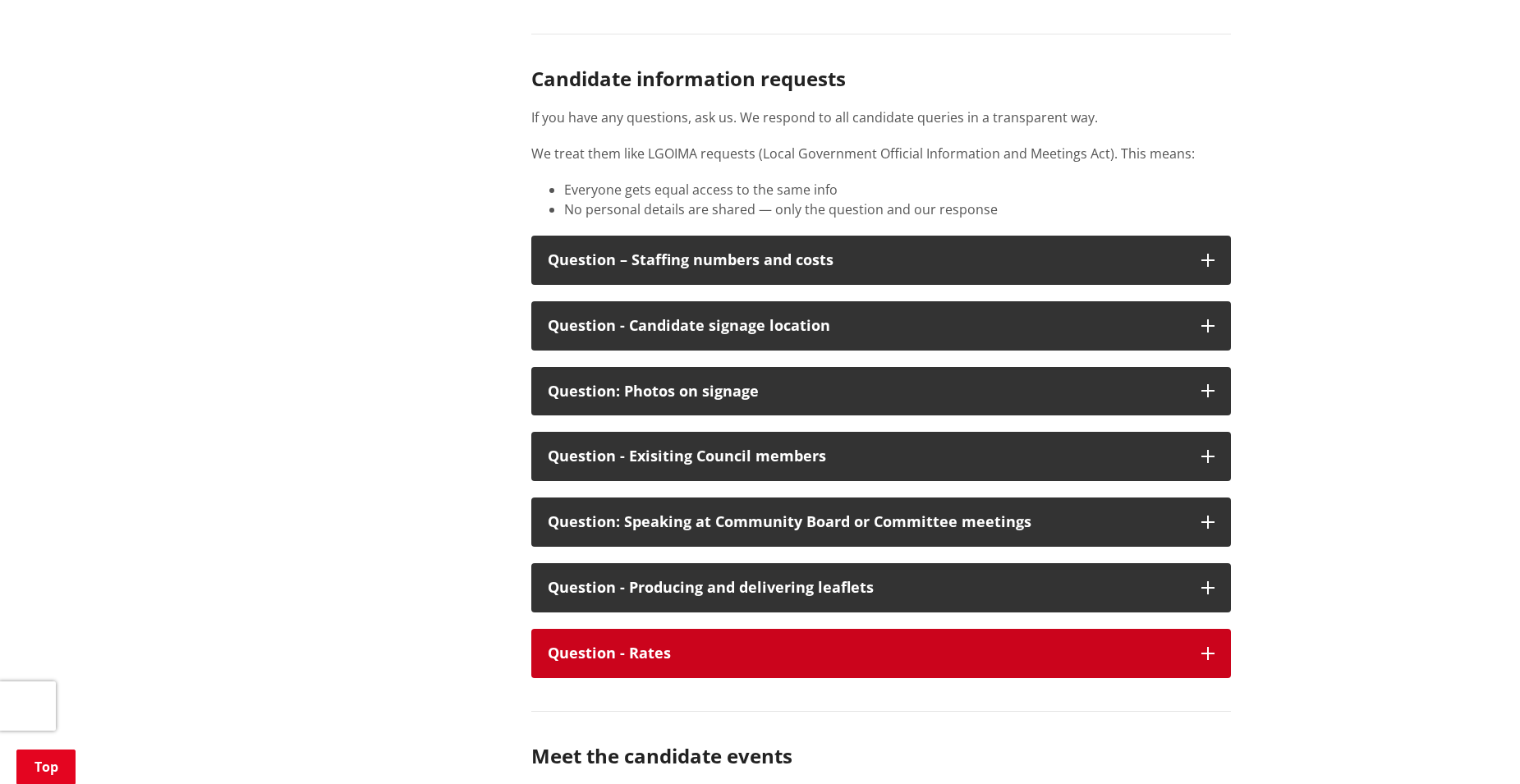
click at [1210, 660] on icon "button" at bounding box center [1208, 653] width 13 height 13
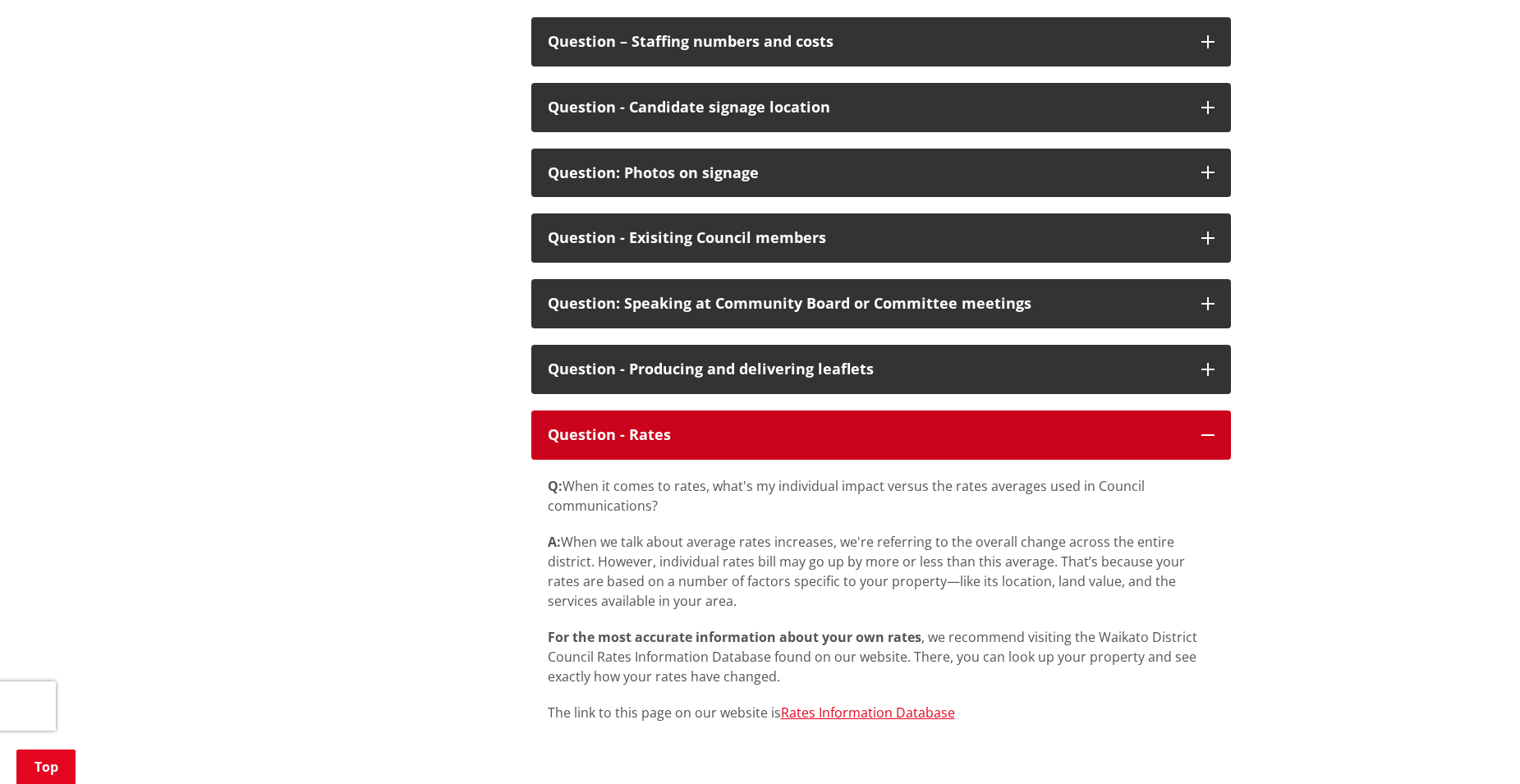
scroll to position [8757, 0]
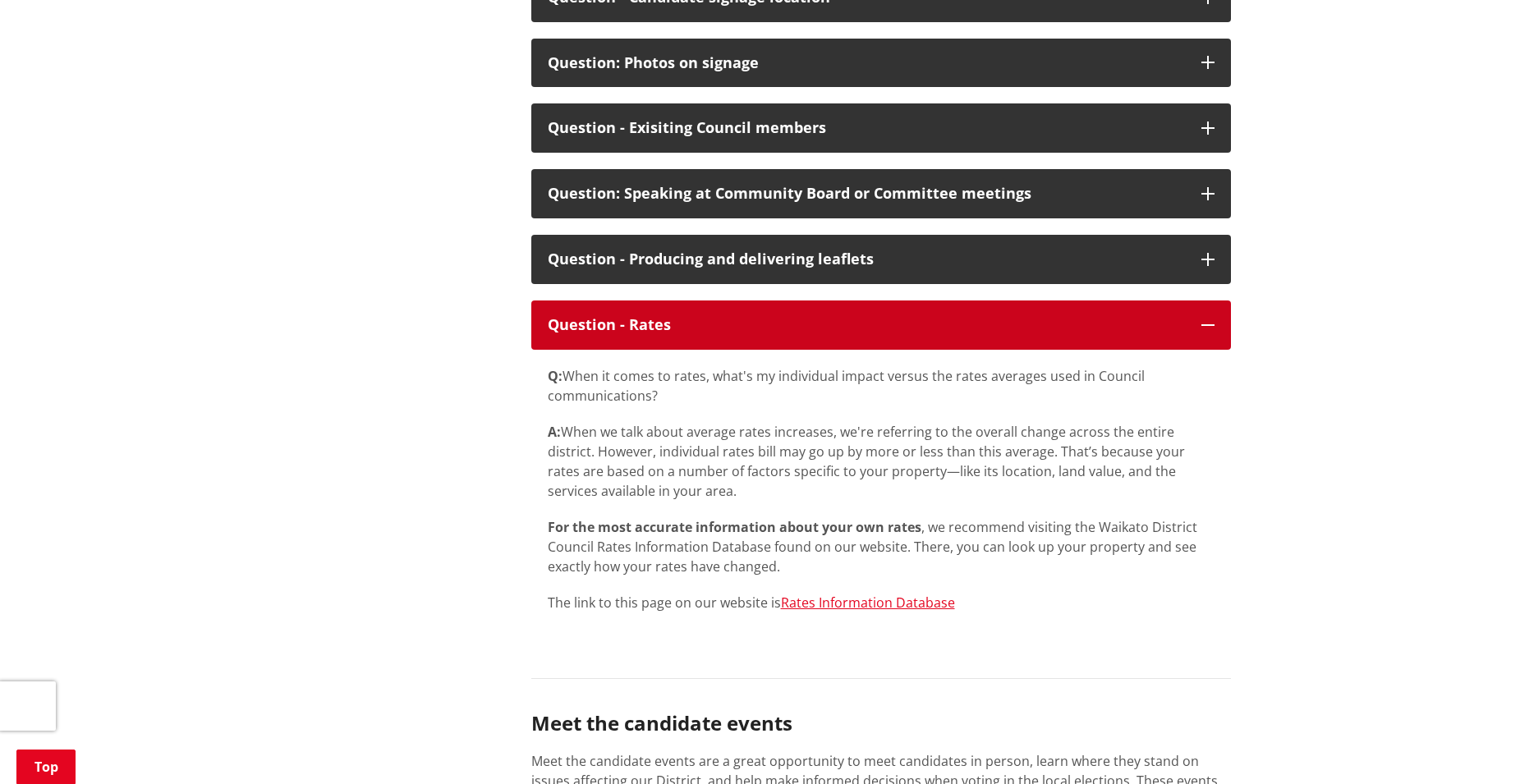
click at [1206, 349] on button "Question - Rates" at bounding box center [881, 325] width 700 height 50
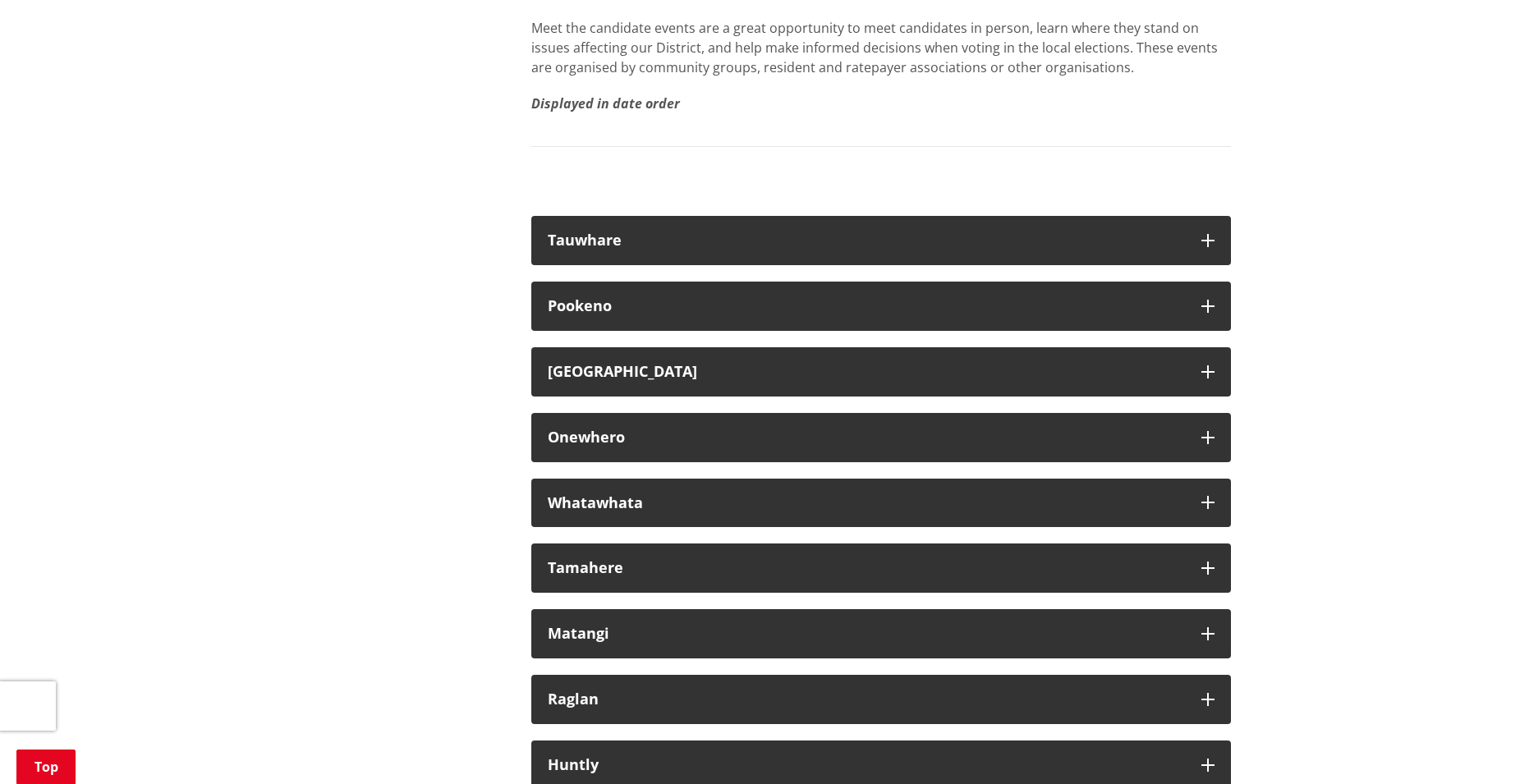
scroll to position [9304, 0]
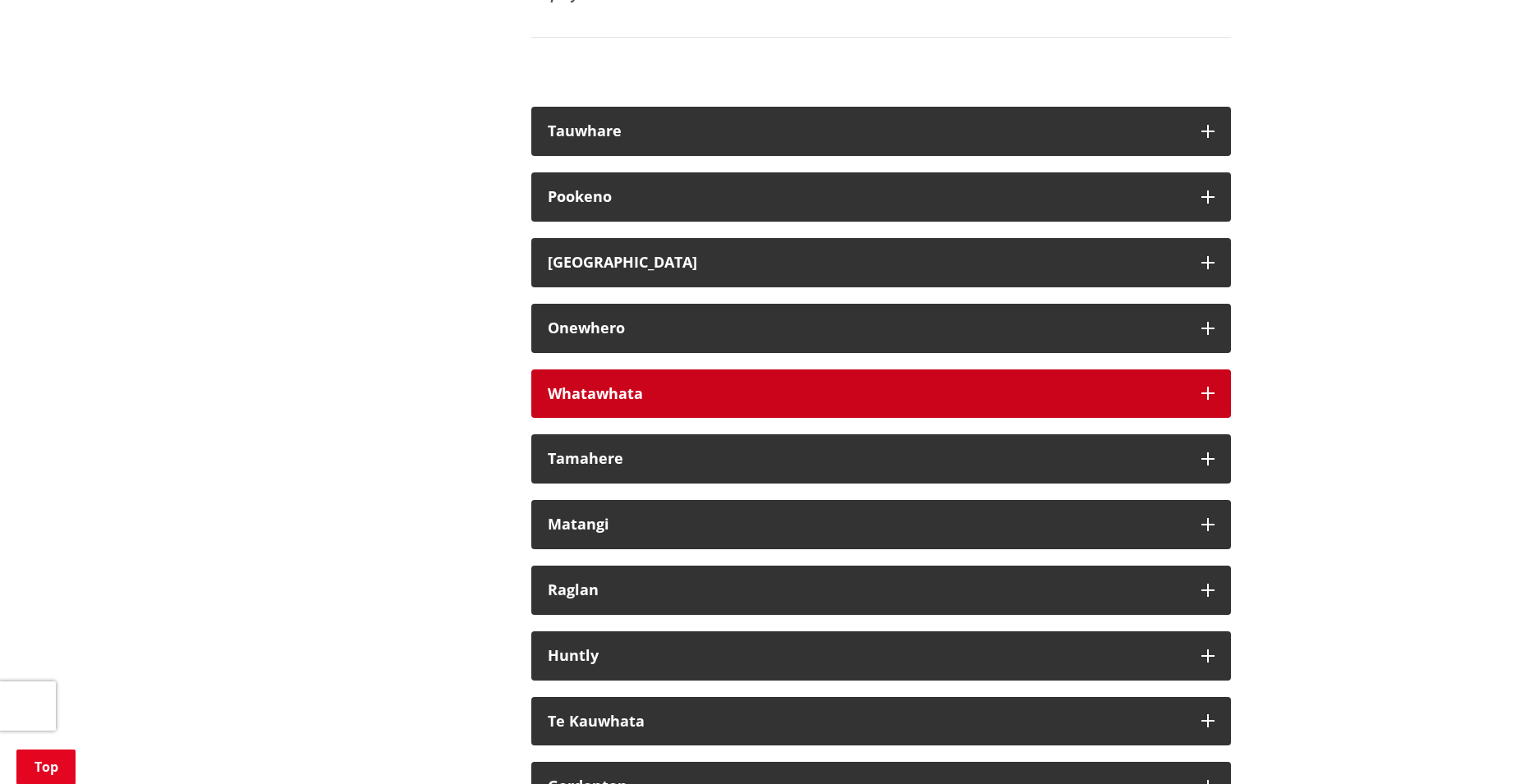
click at [1210, 400] on icon "button" at bounding box center [1208, 393] width 13 height 13
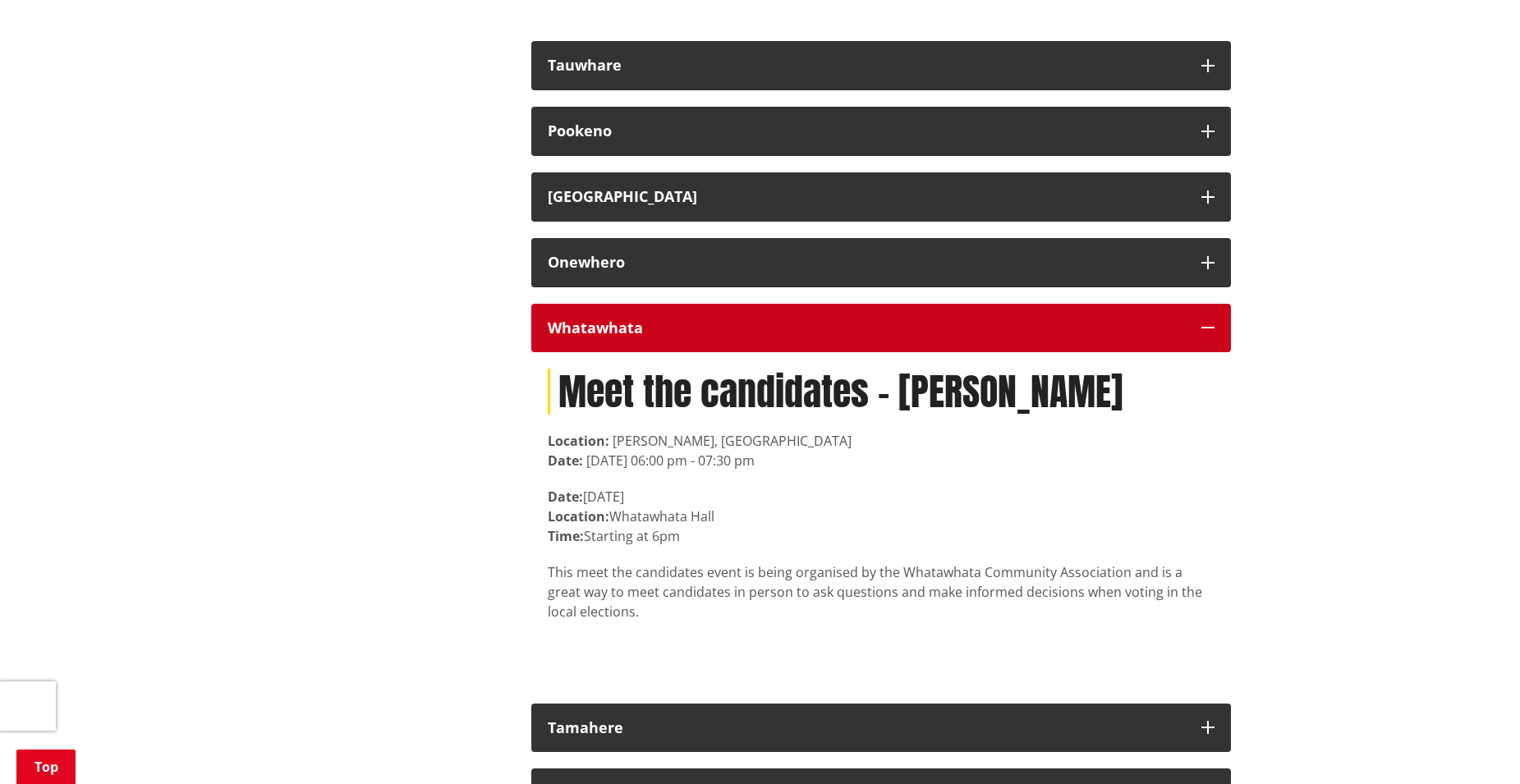
scroll to position [9523, 0]
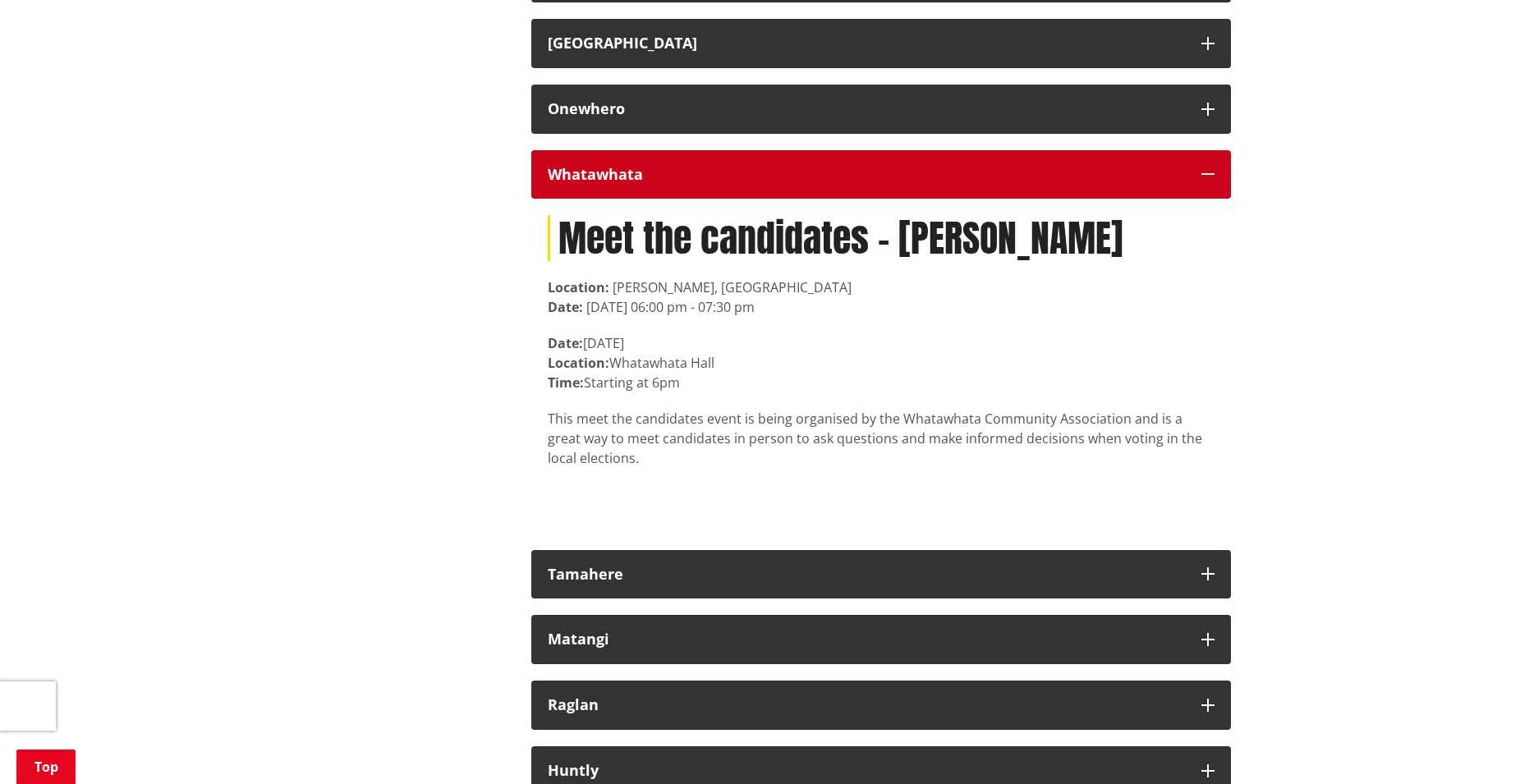
click at [1204, 200] on button "Whatawhata" at bounding box center [881, 175] width 700 height 50
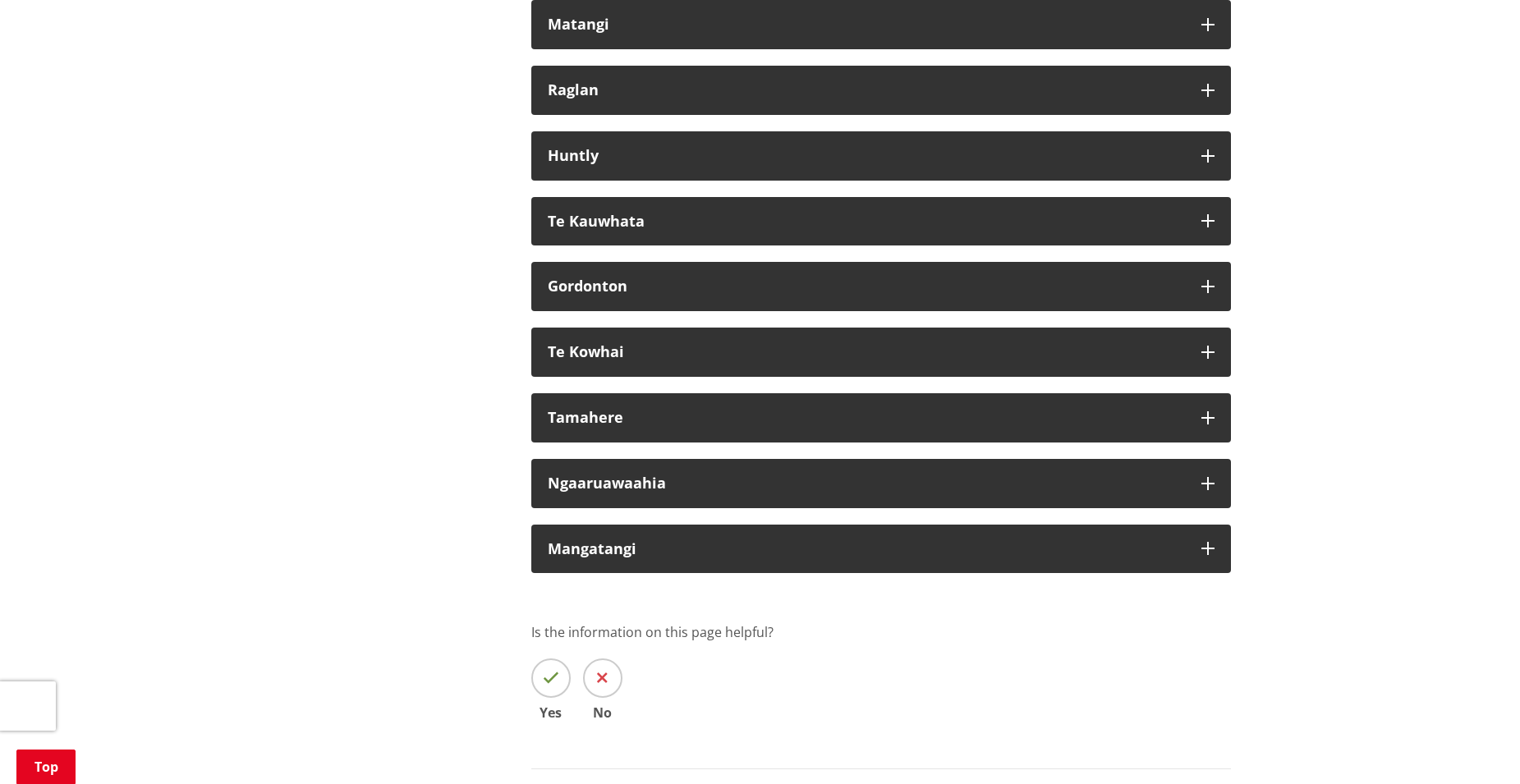
scroll to position [9851, 0]
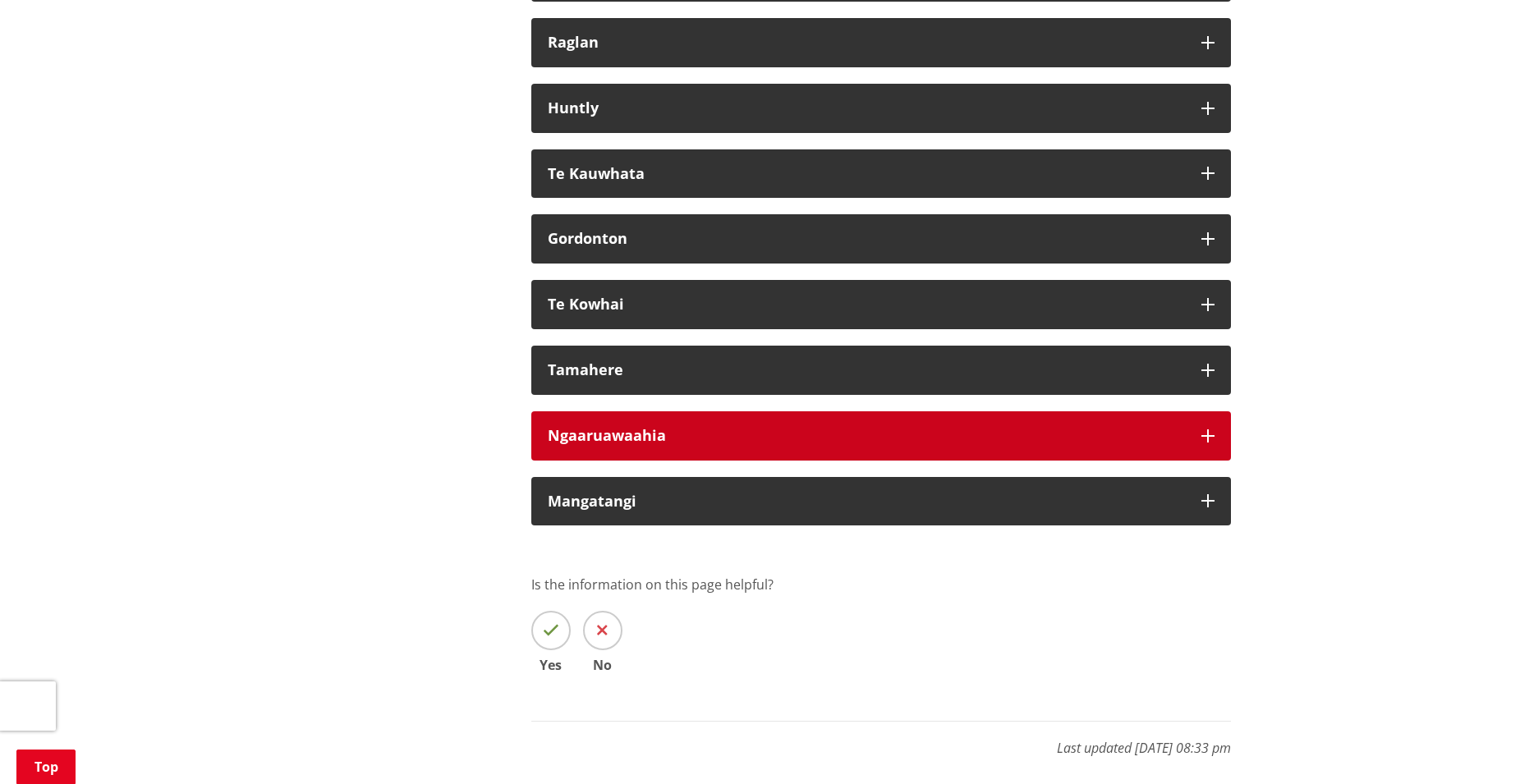
click at [1199, 461] on button "Ngaaruawaahia" at bounding box center [881, 435] width 700 height 50
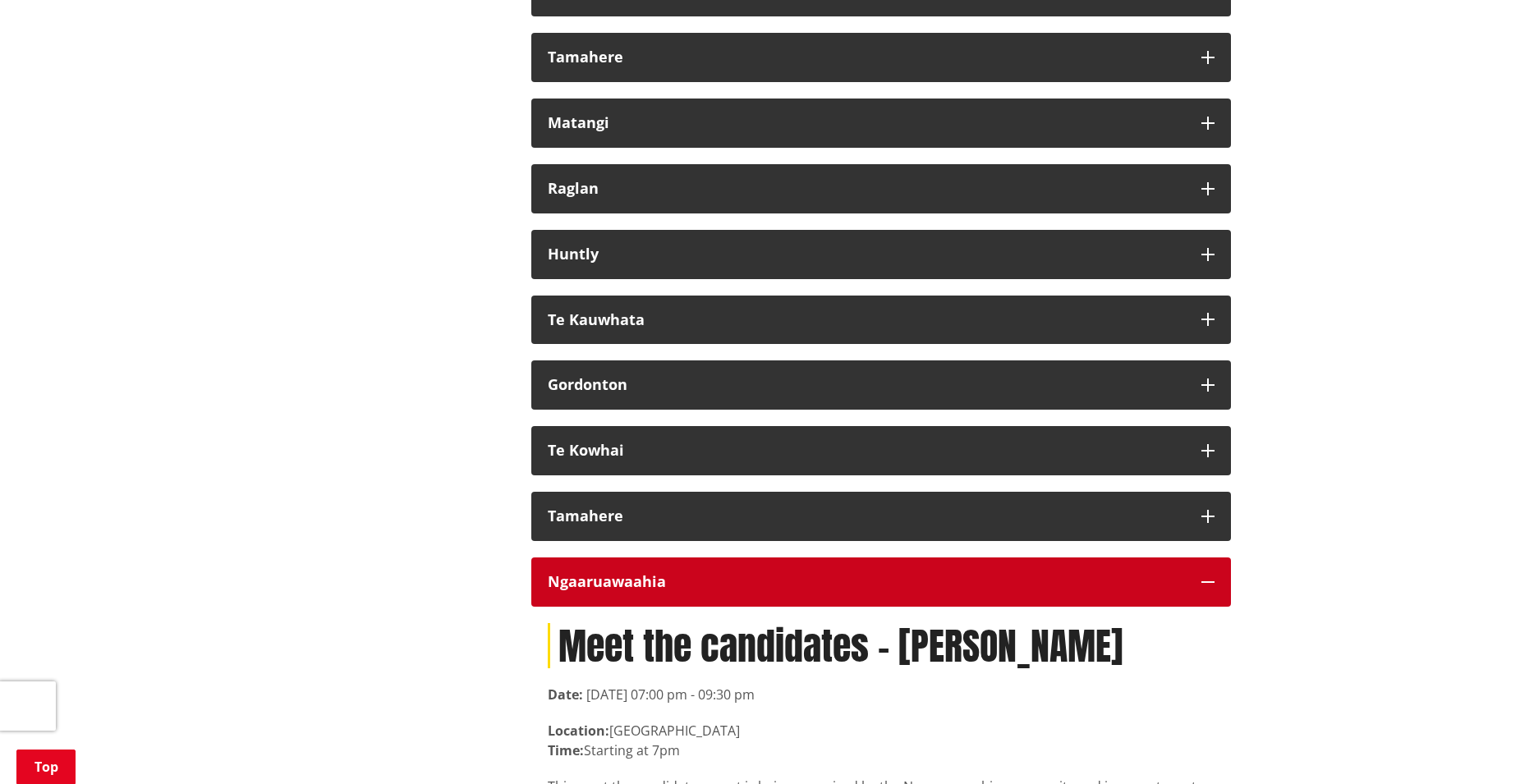
scroll to position [9742, 0]
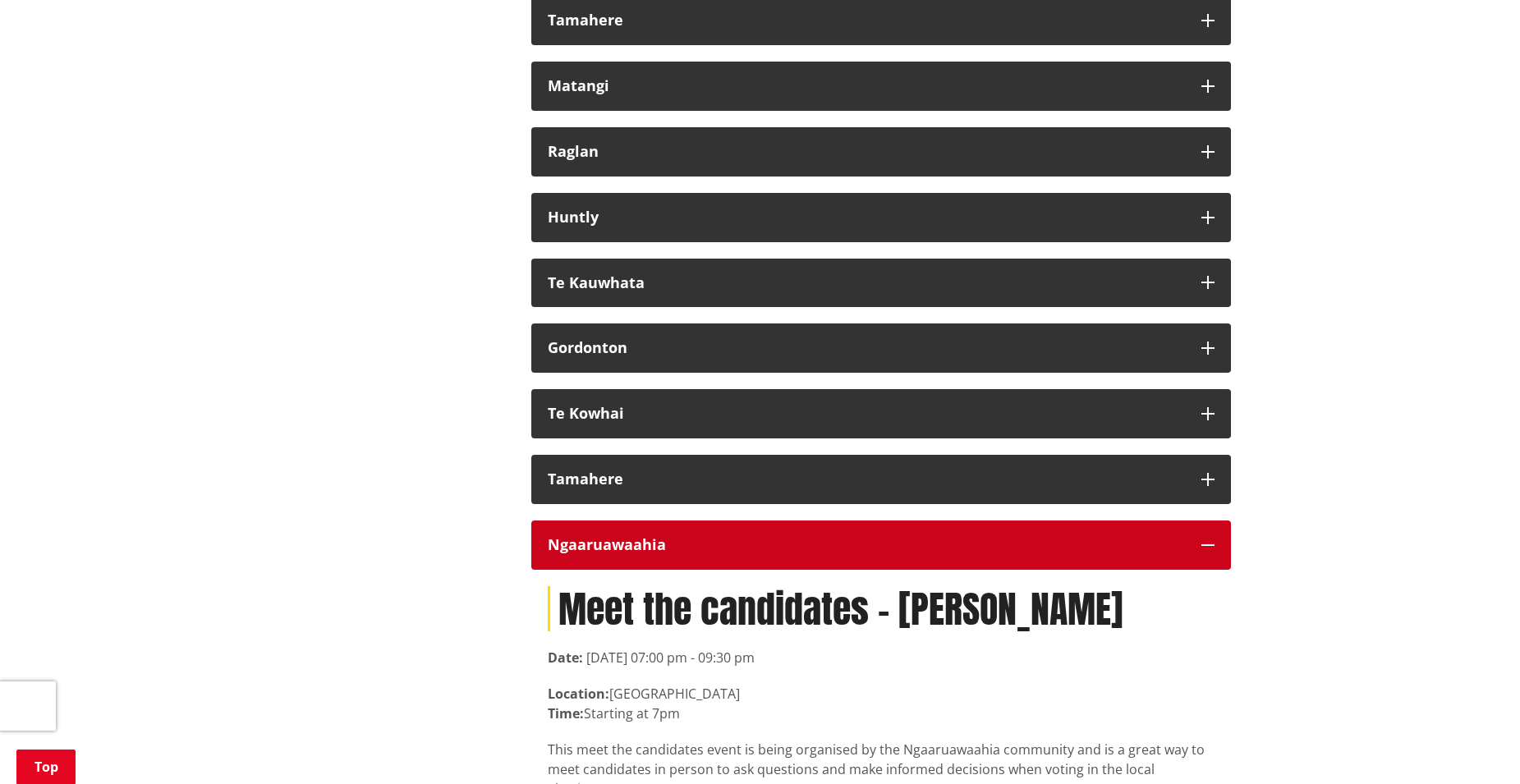
drag, startPoint x: 1210, startPoint y: 584, endPoint x: 1171, endPoint y: 578, distance: 39.5
click at [1210, 552] on icon "button" at bounding box center [1208, 545] width 13 height 13
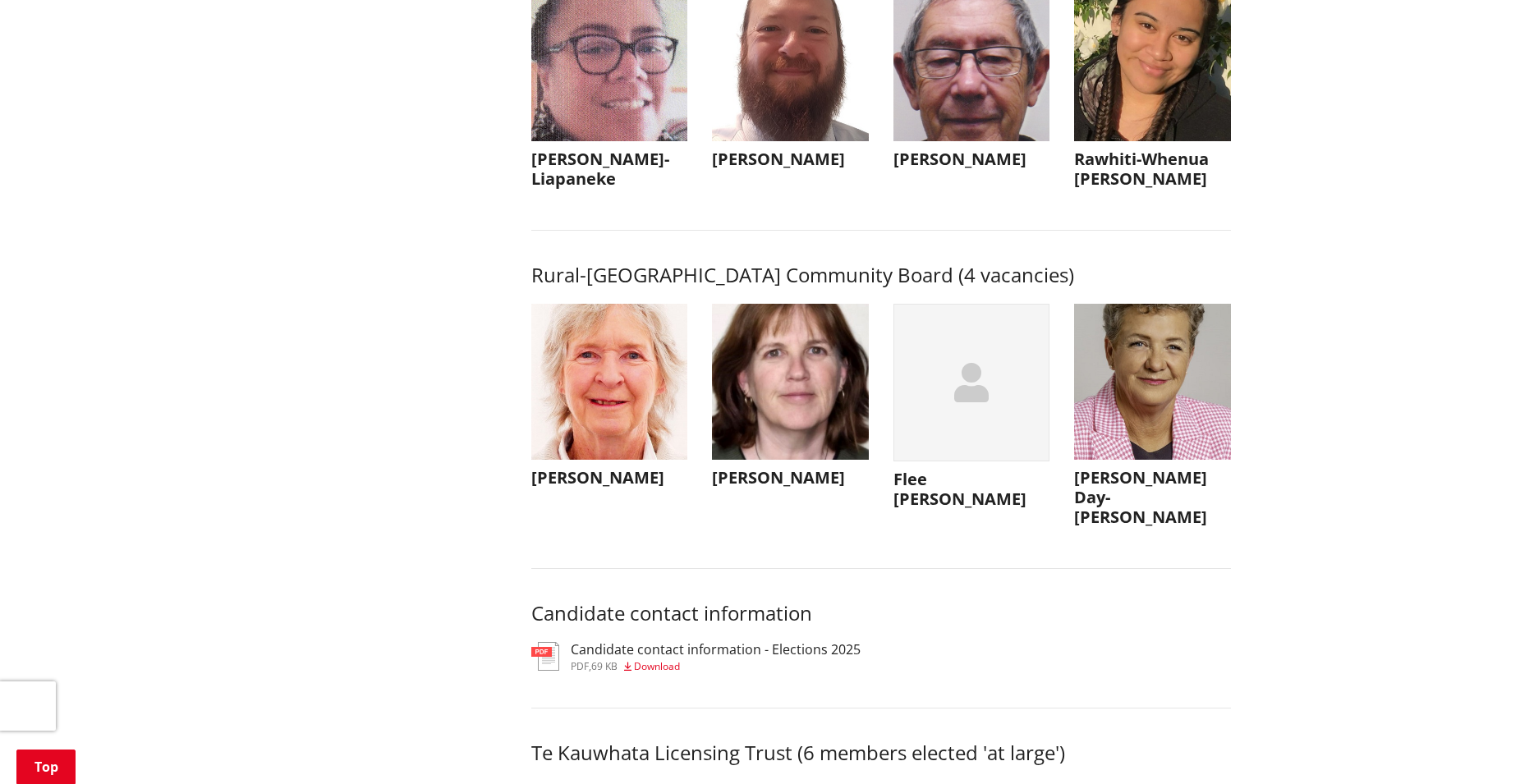
scroll to position [7444, 0]
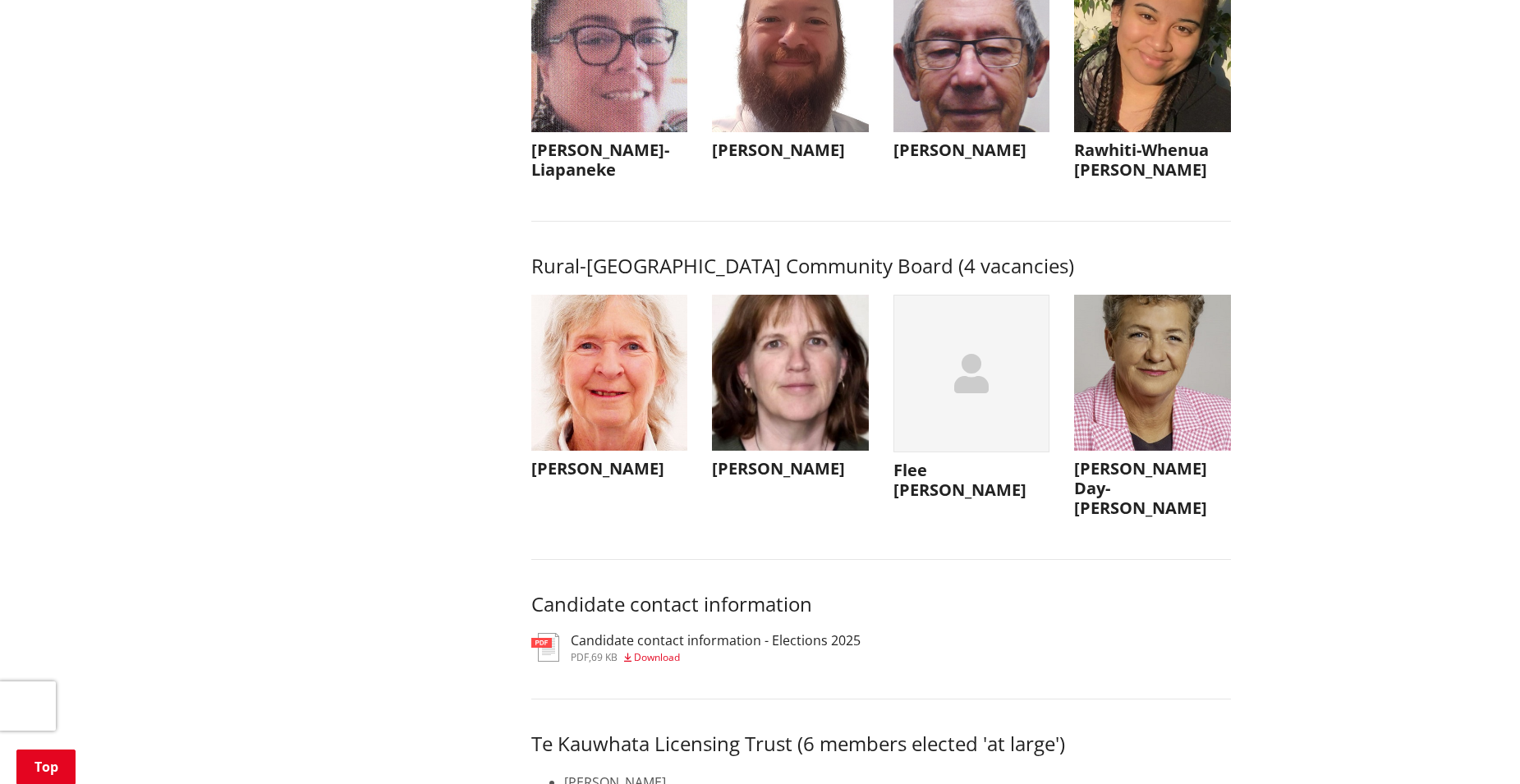
click at [1117, 451] on img "button" at bounding box center [1152, 373] width 157 height 156
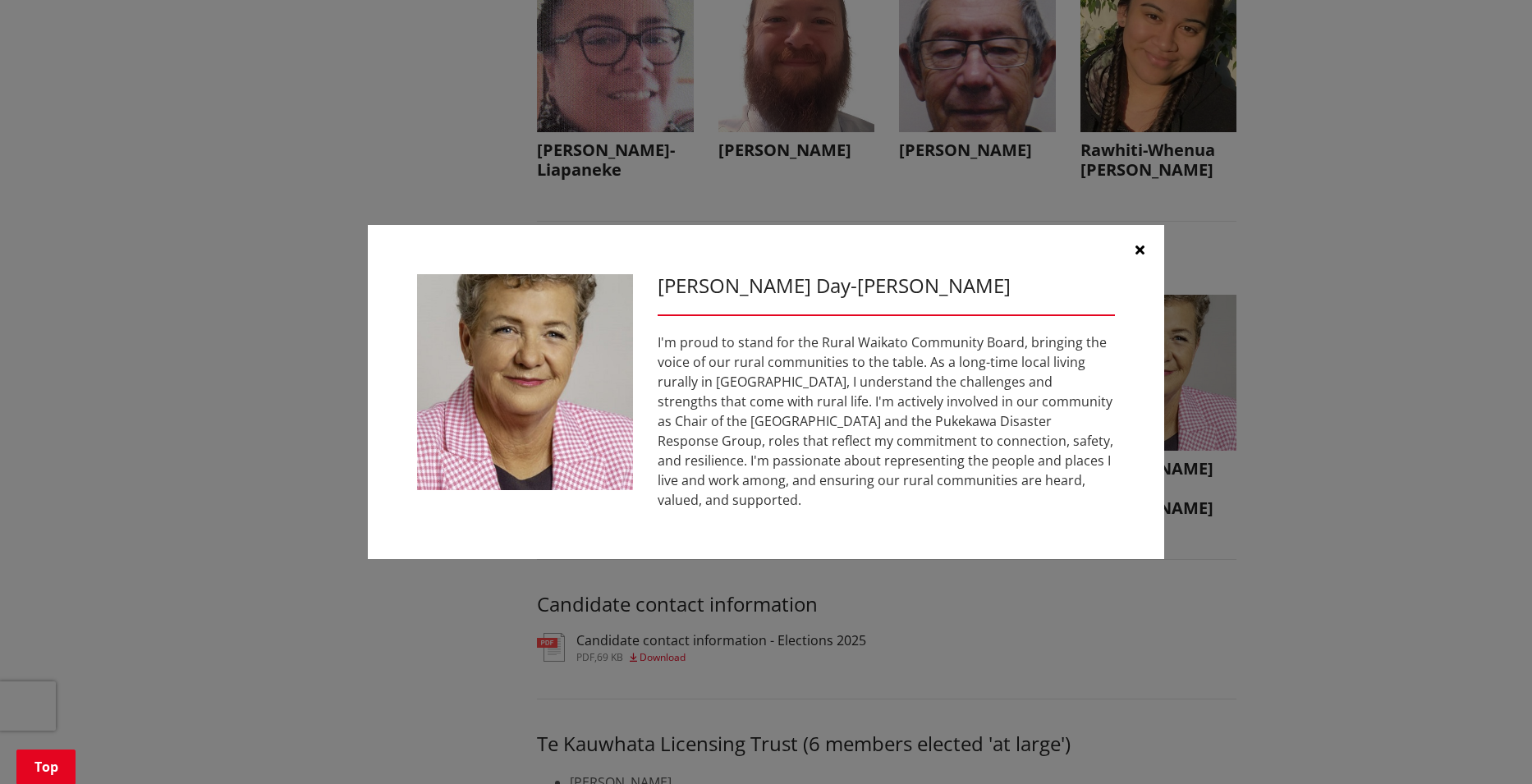
click at [1142, 249] on icon "button" at bounding box center [1140, 249] width 9 height 13
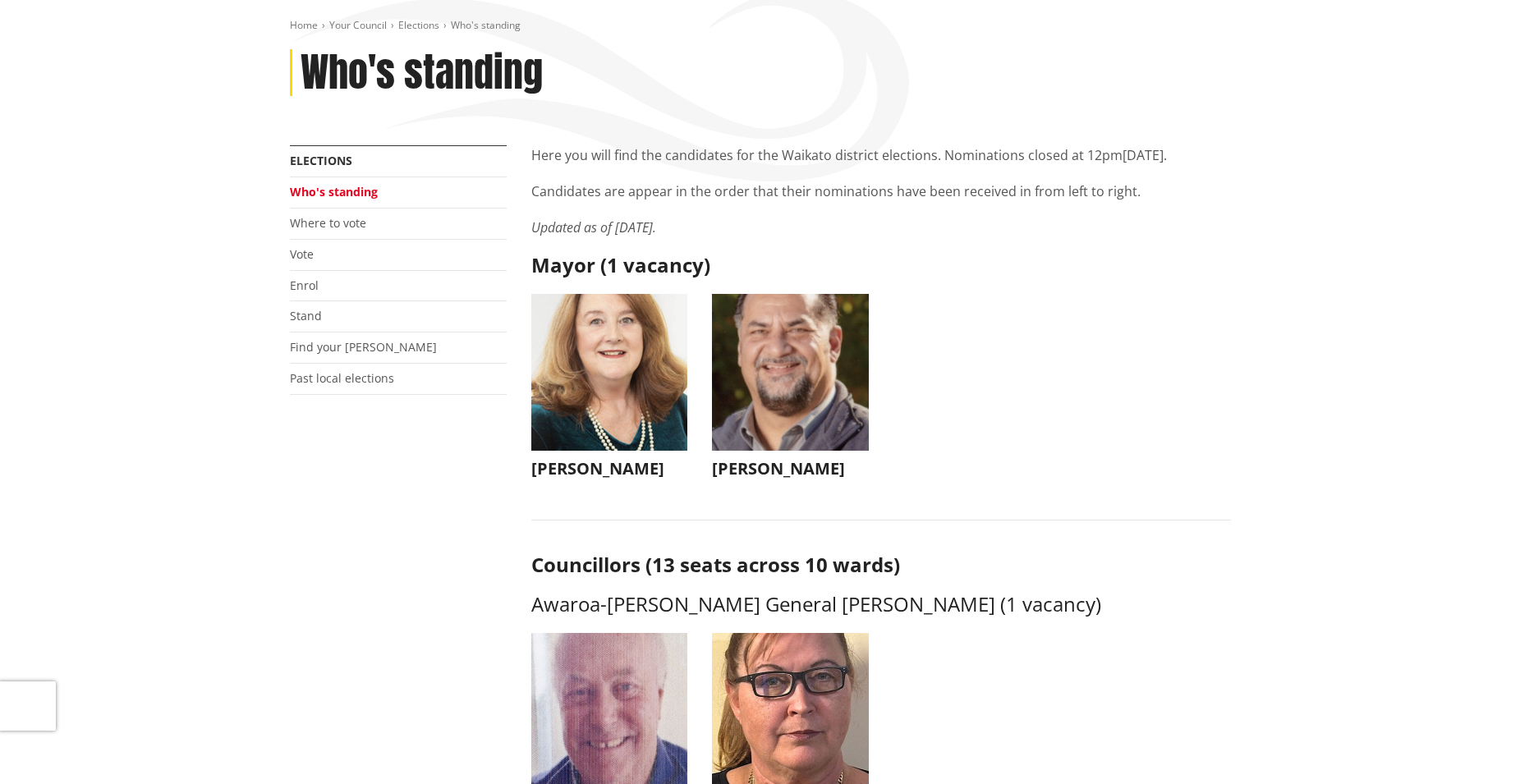
scroll to position [110, 0]
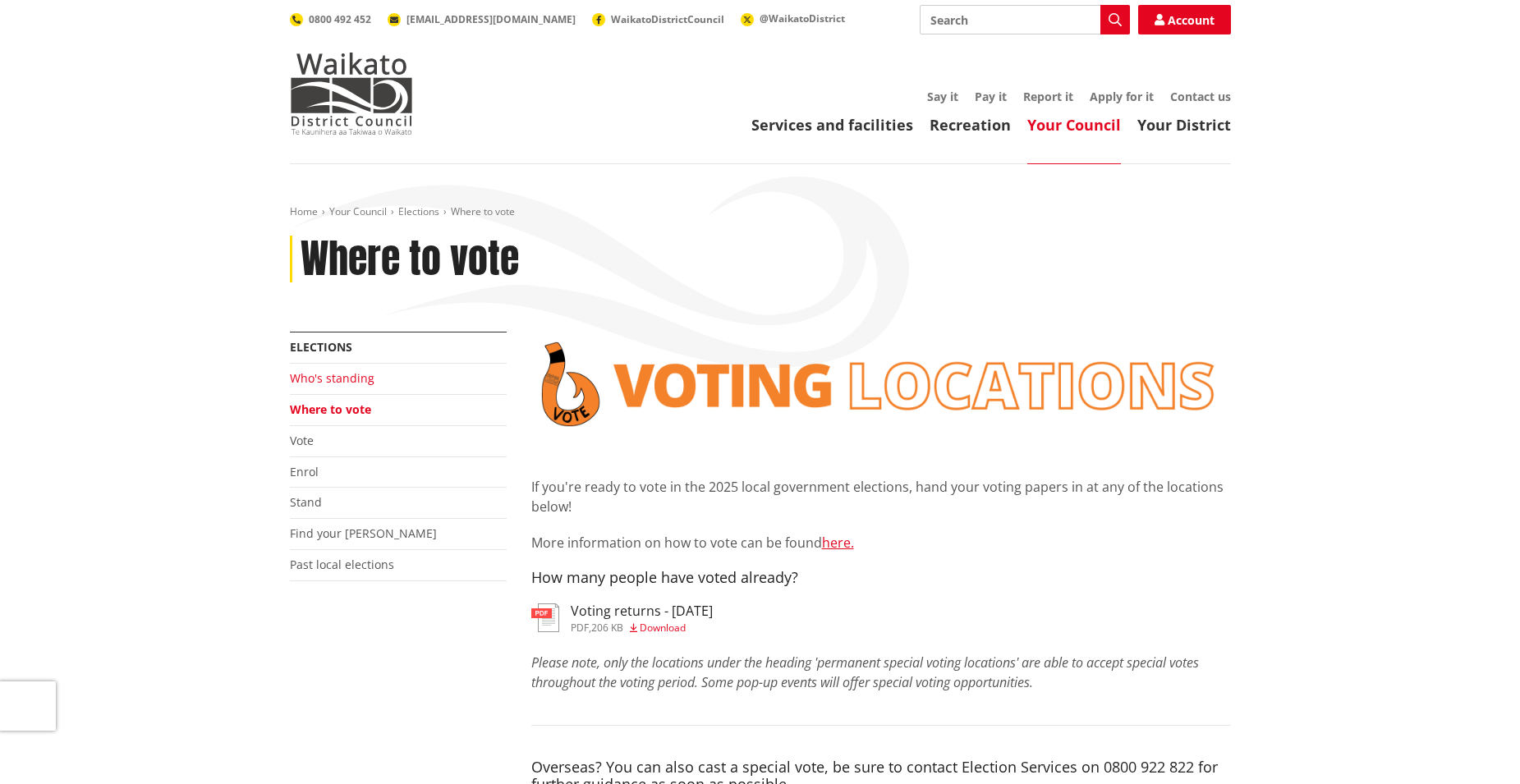
click at [320, 376] on link "Who's standing" at bounding box center [331, 378] width 84 height 16
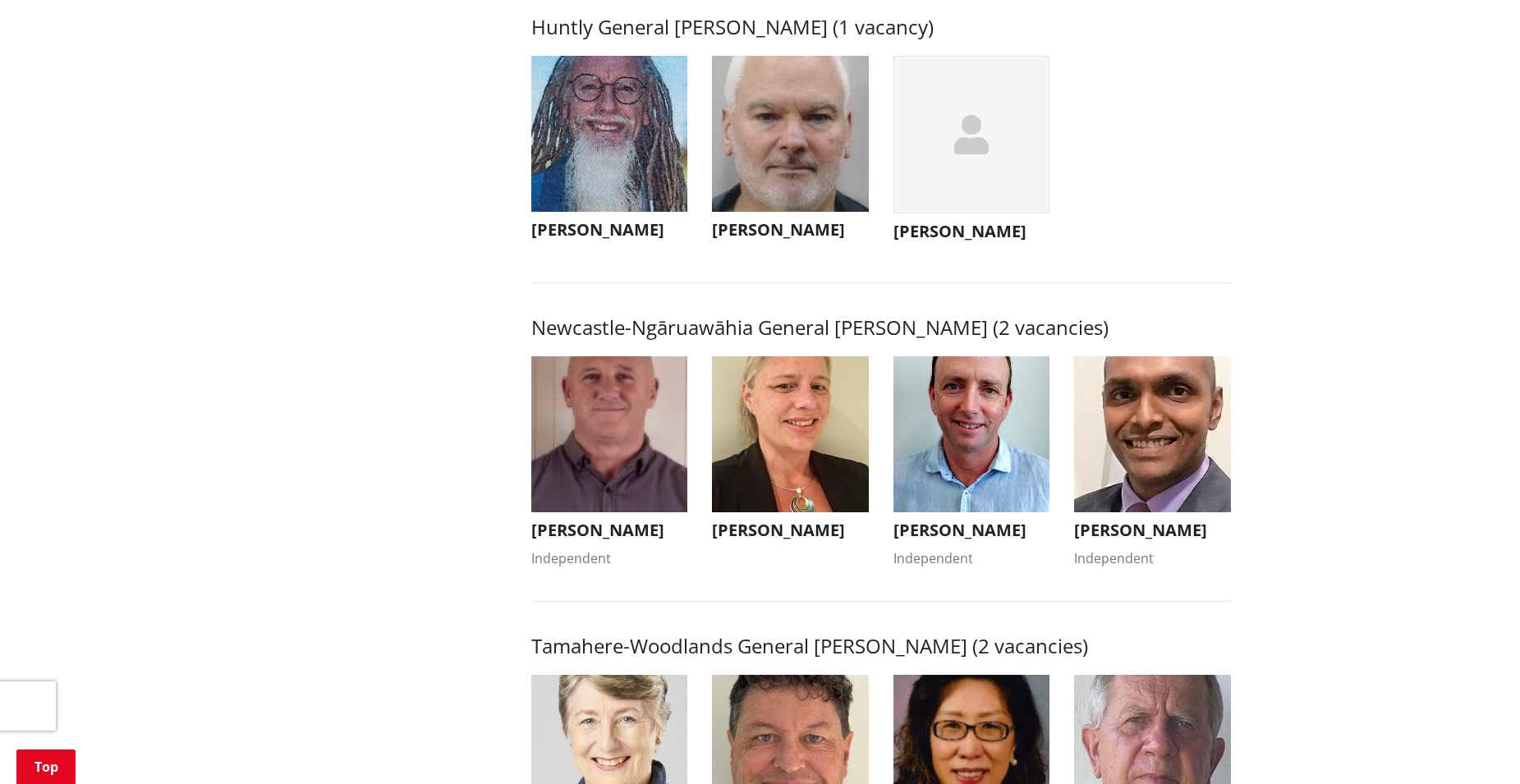
scroll to position [1094, 0]
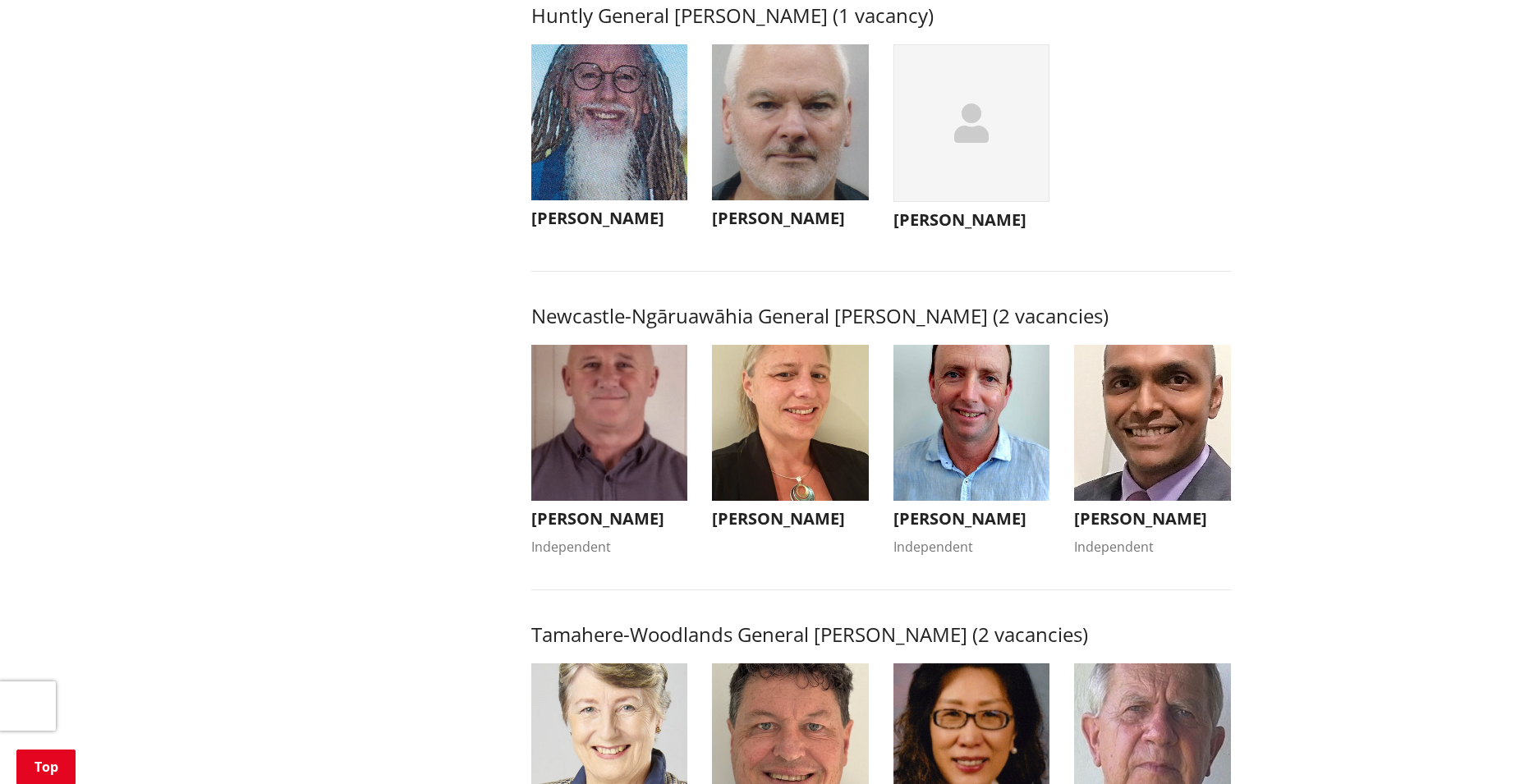
click at [611, 466] on img "button" at bounding box center [610, 423] width 157 height 156
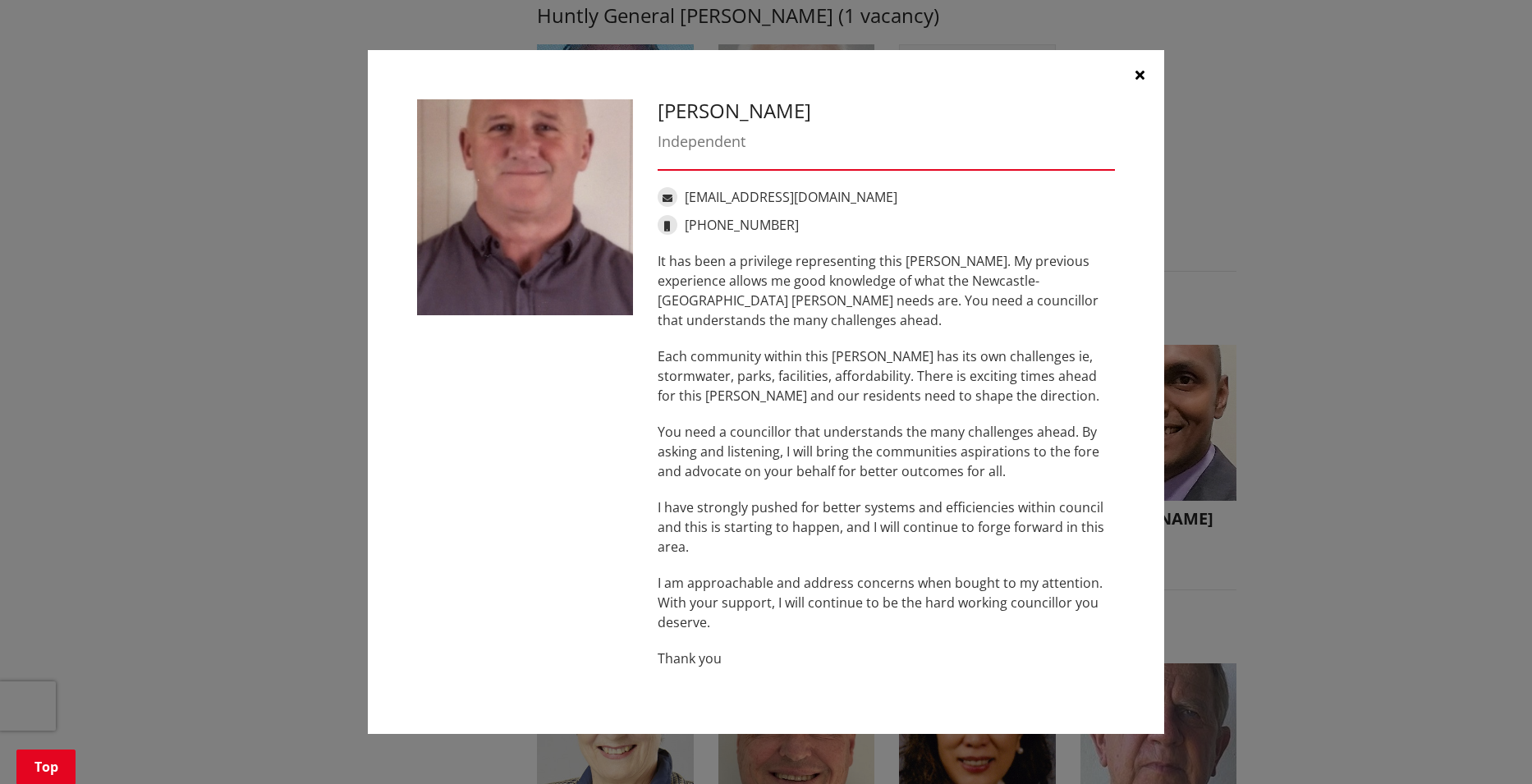
click at [1141, 76] on icon "button" at bounding box center [1140, 74] width 9 height 13
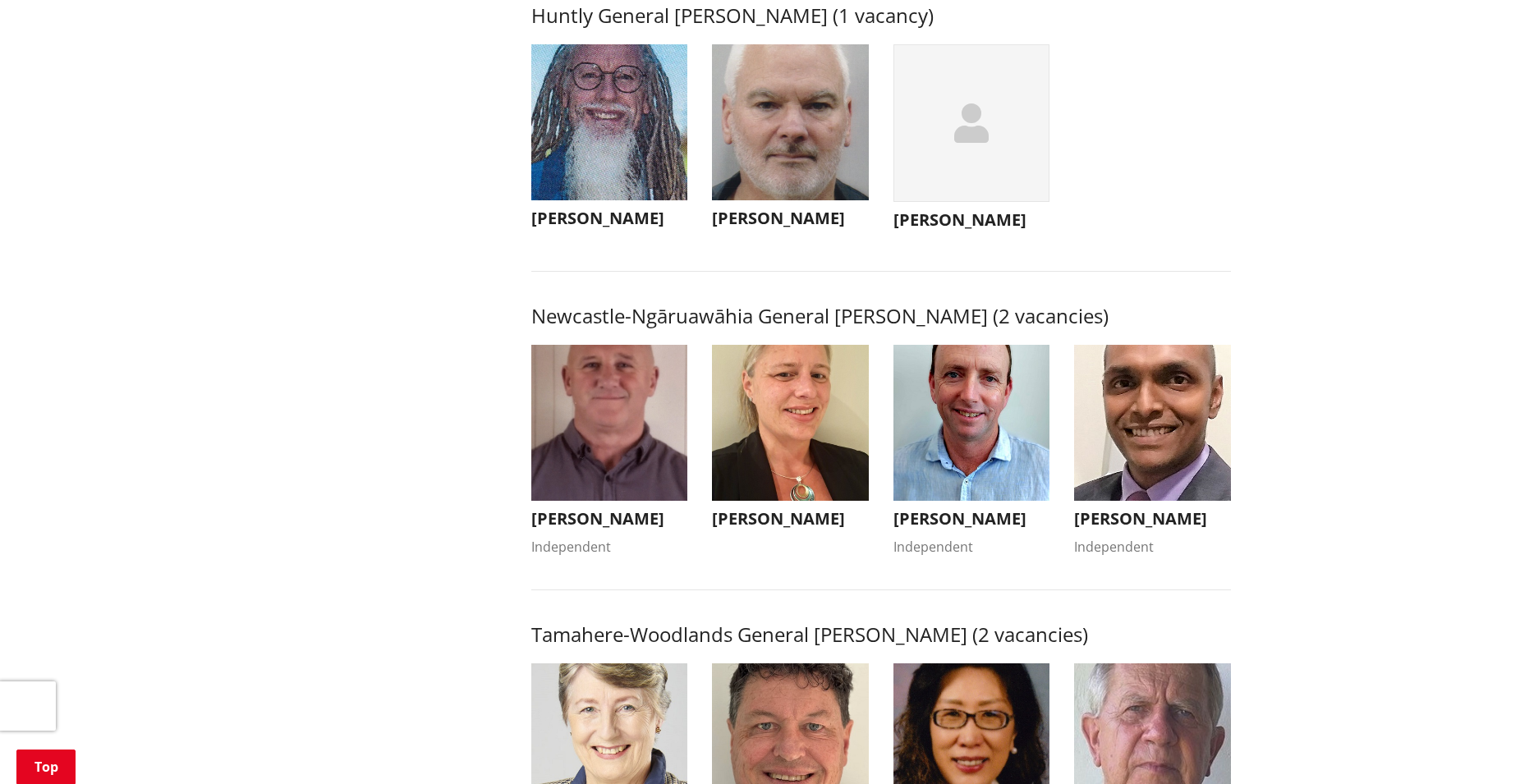
click at [786, 443] on img "button" at bounding box center [790, 423] width 157 height 156
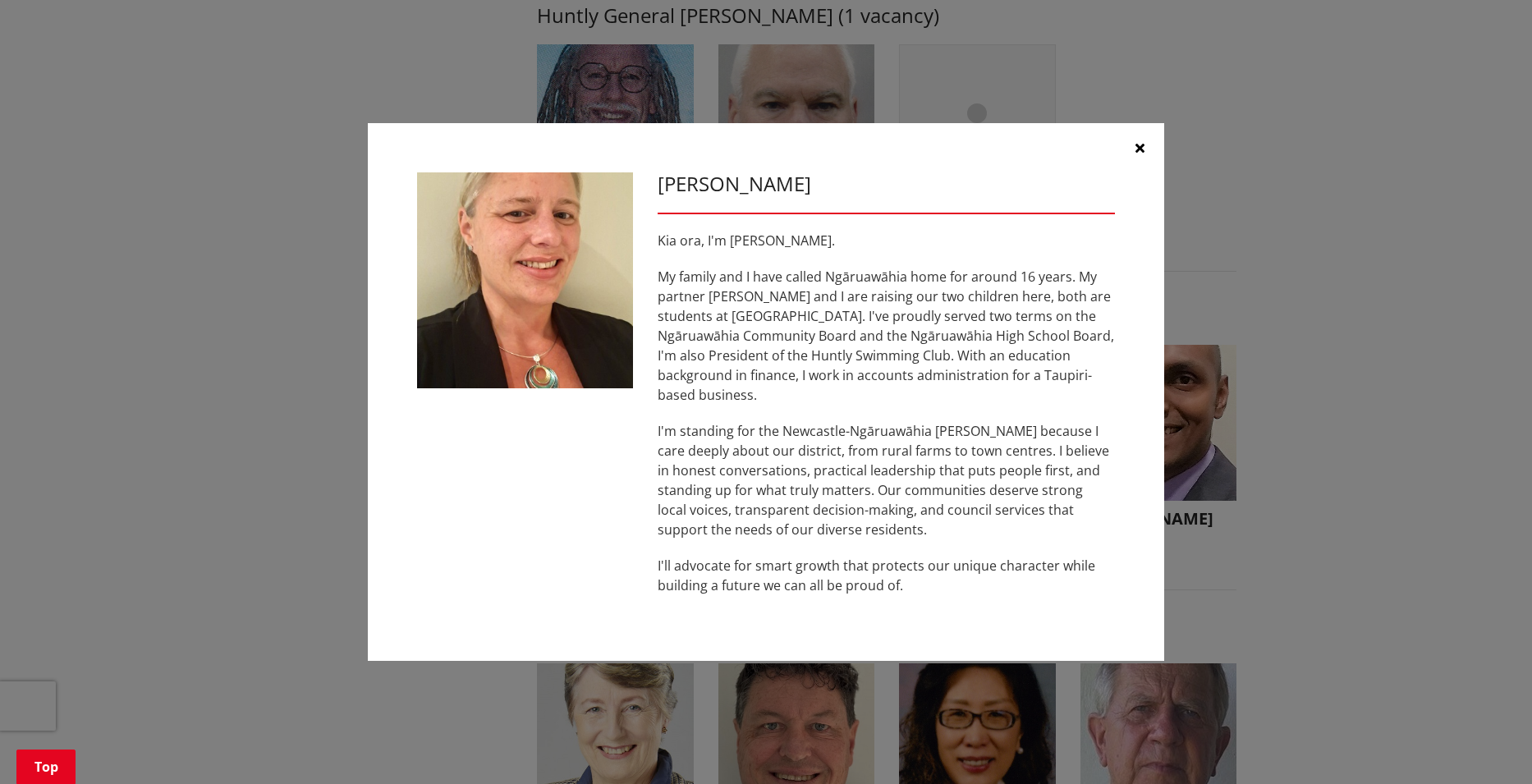
click at [1138, 153] on icon "button" at bounding box center [1140, 147] width 9 height 13
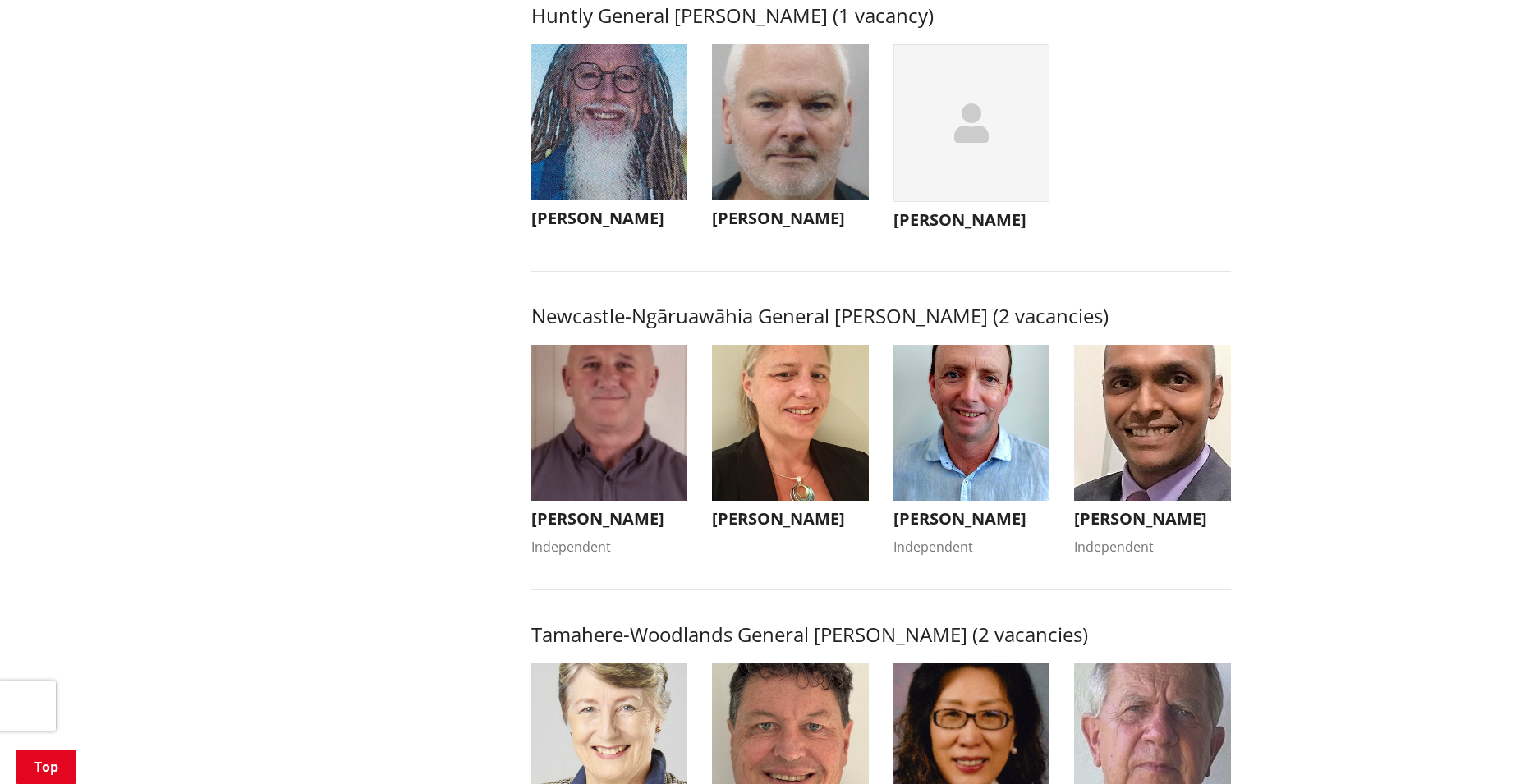
click at [947, 460] on img "button" at bounding box center [972, 423] width 157 height 156
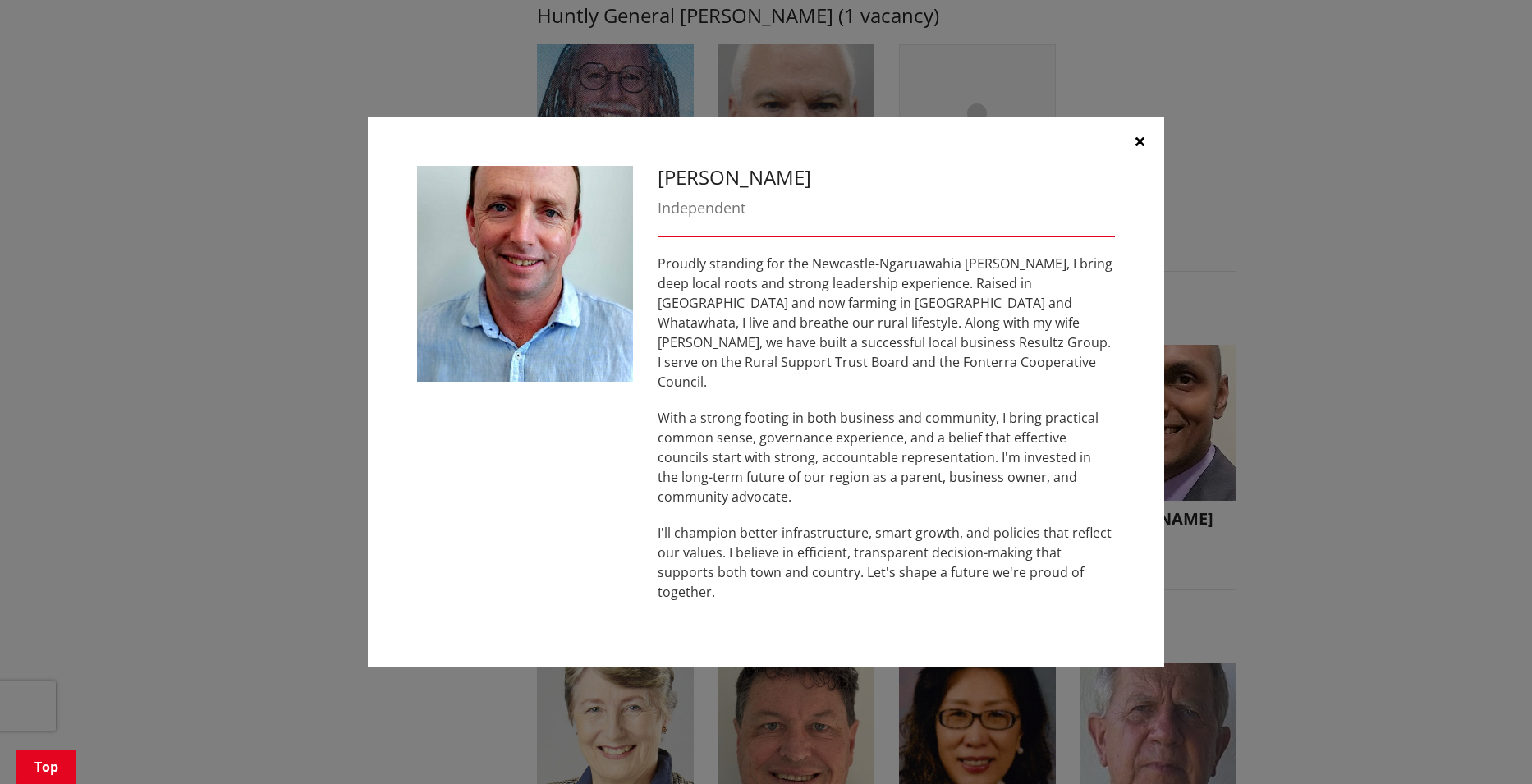
click at [1140, 148] on icon "button" at bounding box center [1140, 141] width 9 height 13
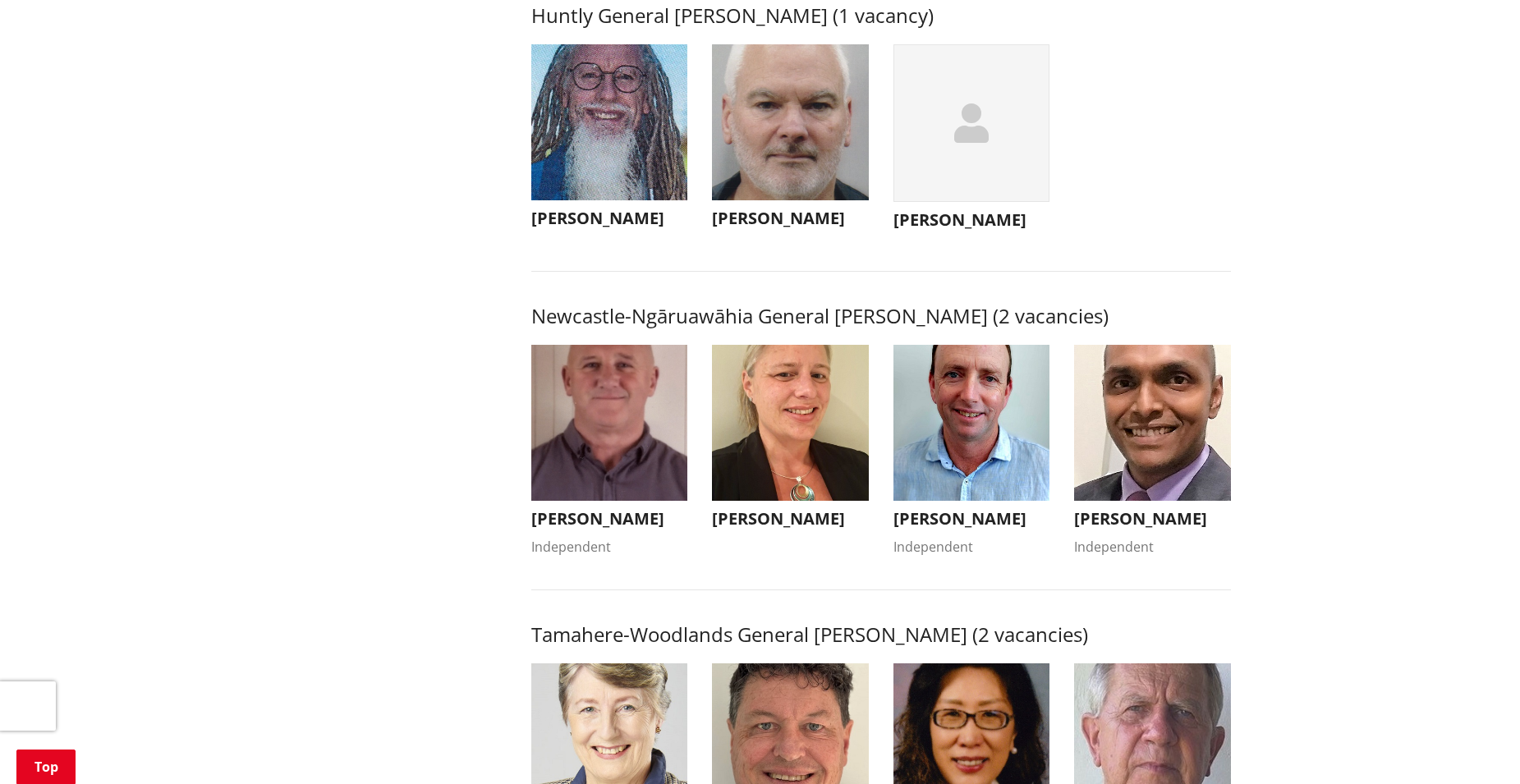
click at [1109, 473] on img "button" at bounding box center [1152, 423] width 157 height 156
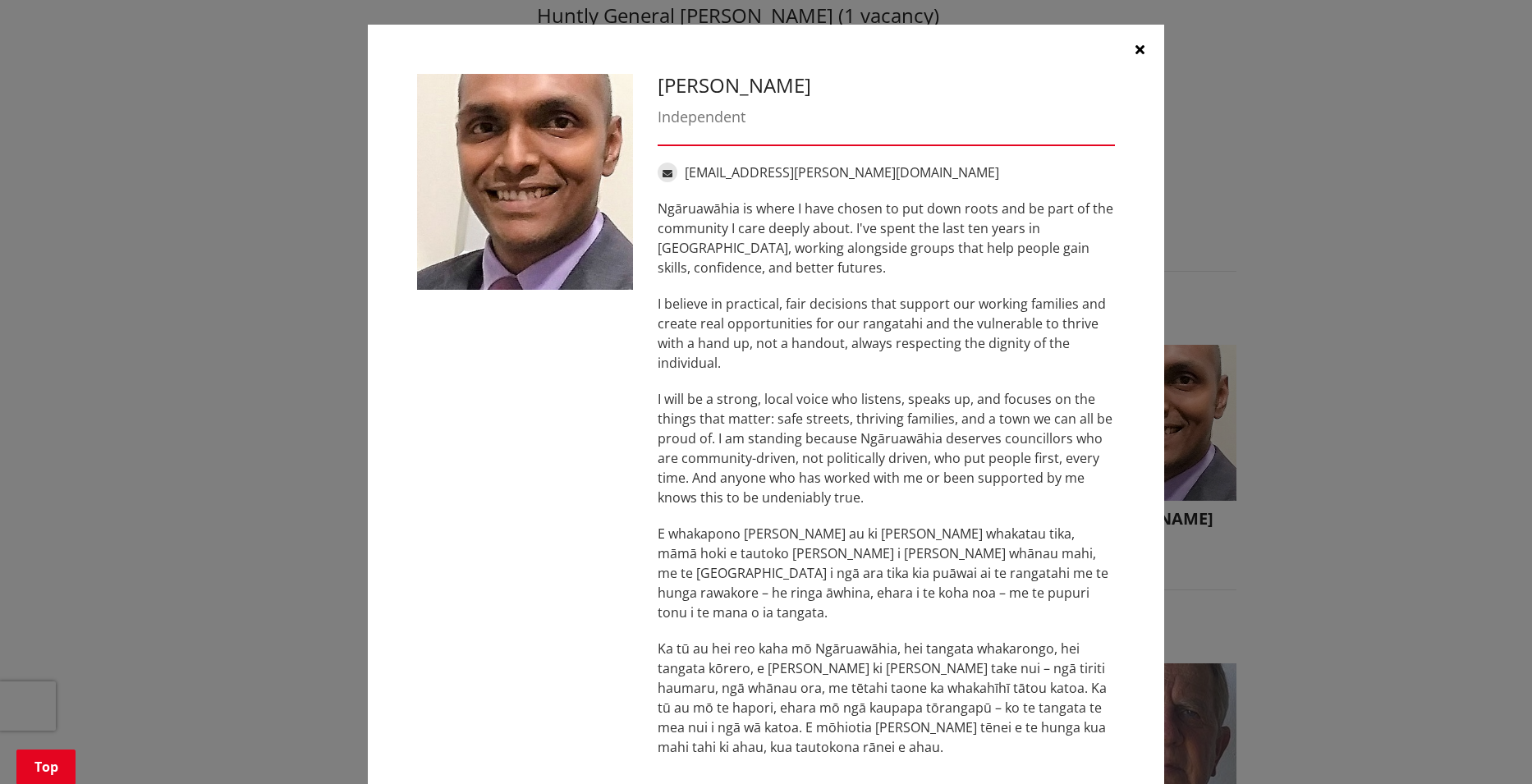
click at [1136, 50] on icon "button" at bounding box center [1140, 49] width 9 height 13
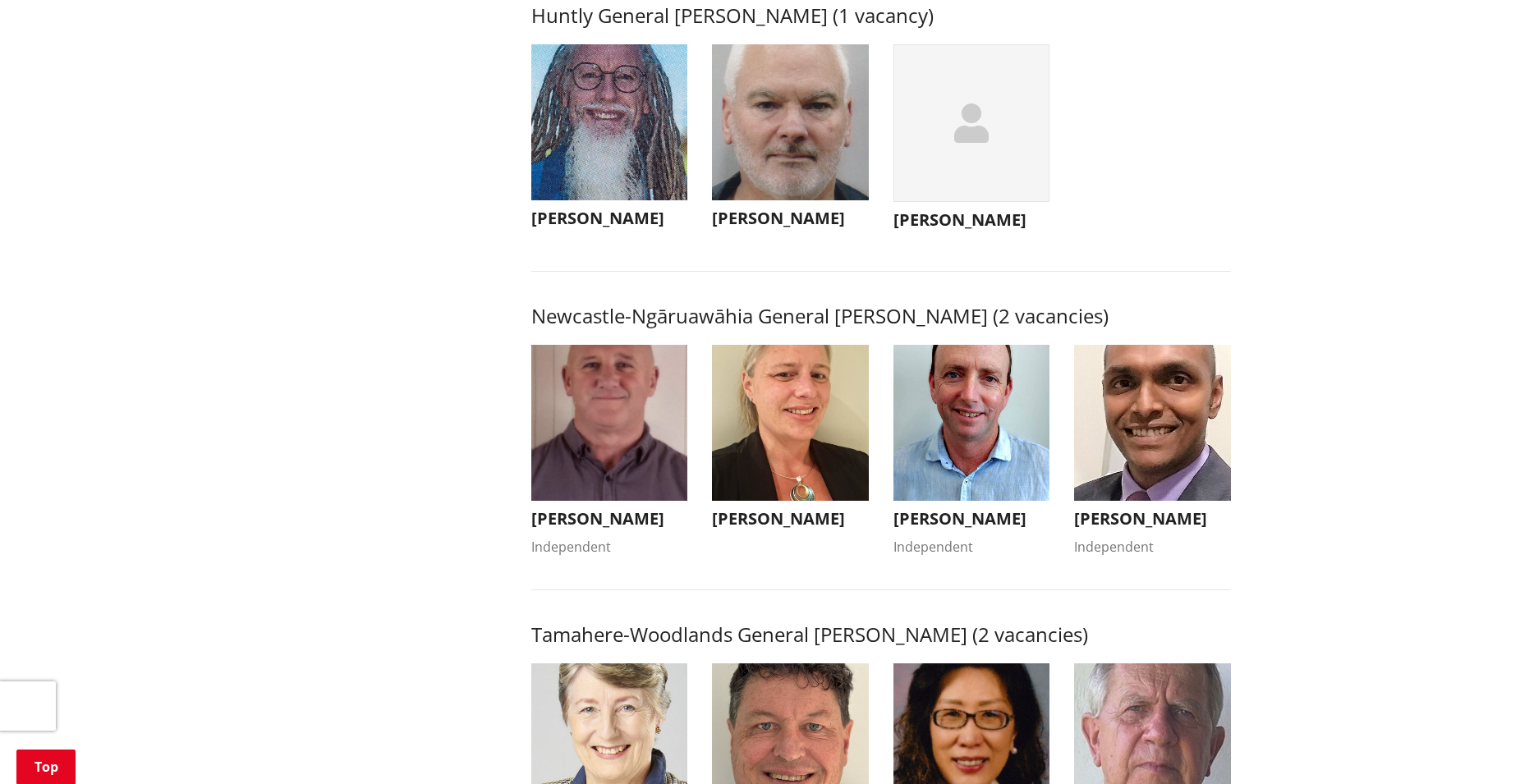
click at [608, 435] on img "button" at bounding box center [610, 423] width 157 height 156
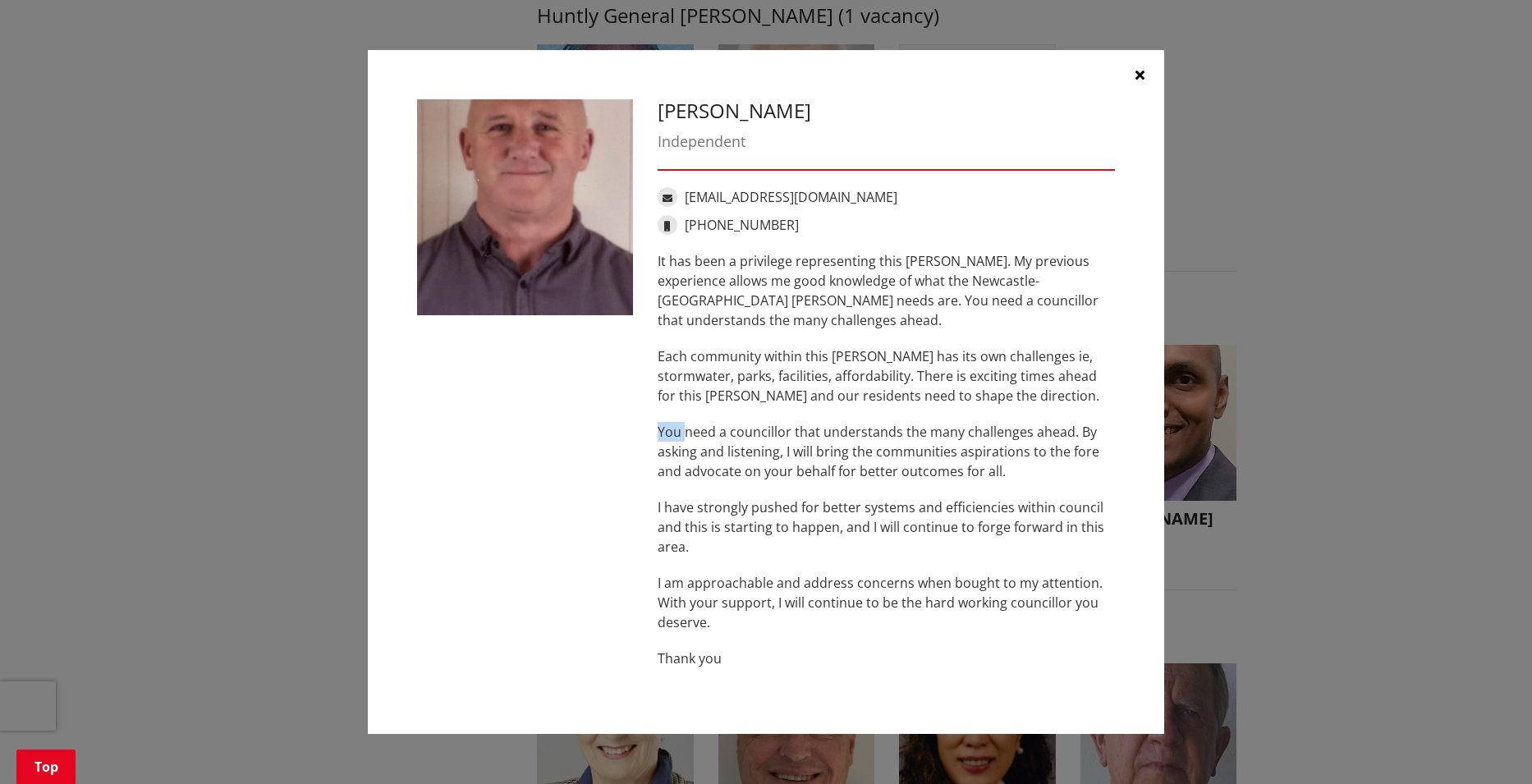
click at [608, 435] on div "Eugene Patterson Independent ecpatterson@xtra.co.nz +64 27 448 8488 It has been…" at bounding box center [766, 392] width 723 height 586
click at [555, 455] on div "Eugene Patterson Independent ecpatterson@xtra.co.nz +64 27 448 8488 It has been…" at bounding box center [766, 392] width 723 height 586
click at [1132, 73] on button "button" at bounding box center [1140, 75] width 50 height 50
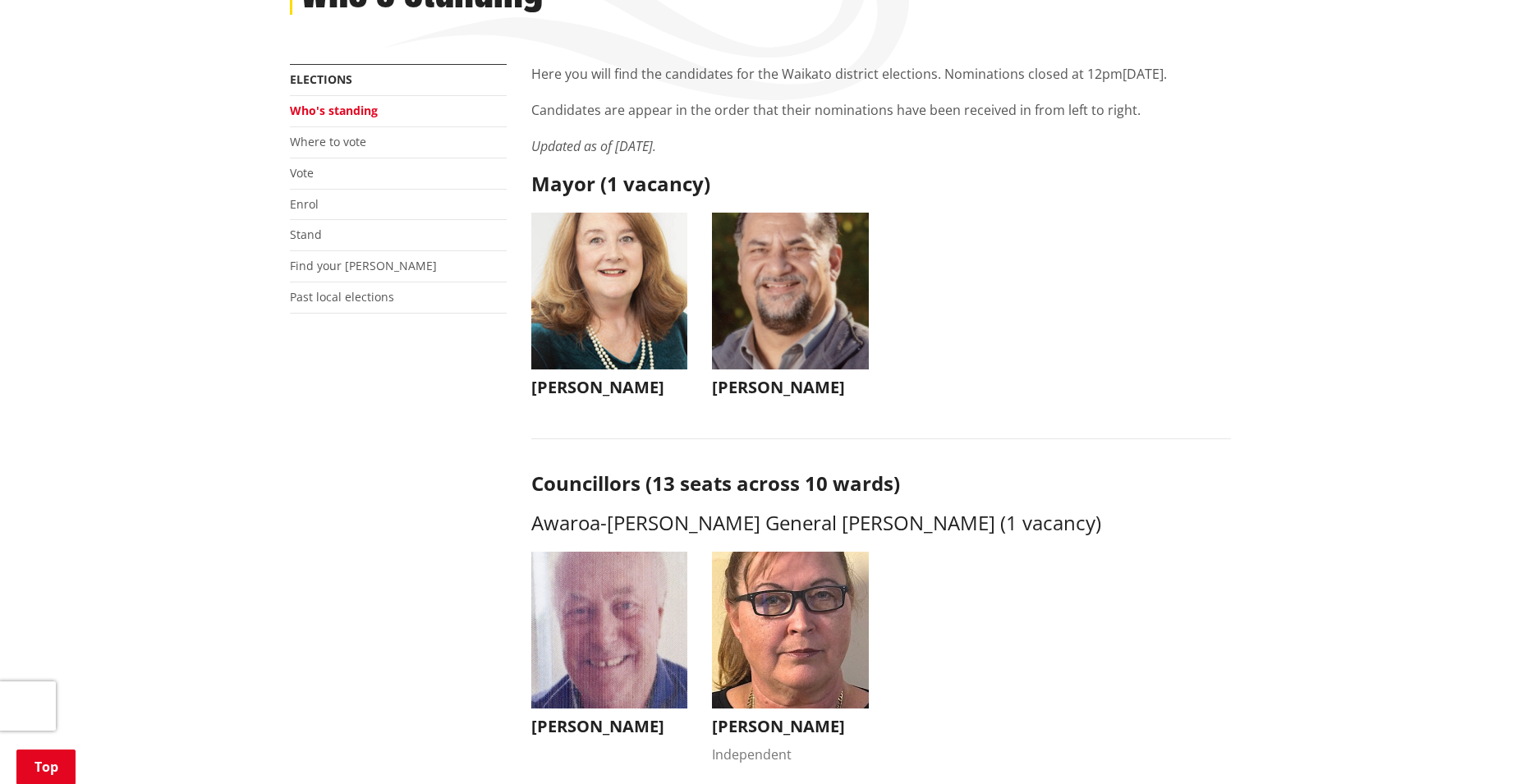
scroll to position [219, 0]
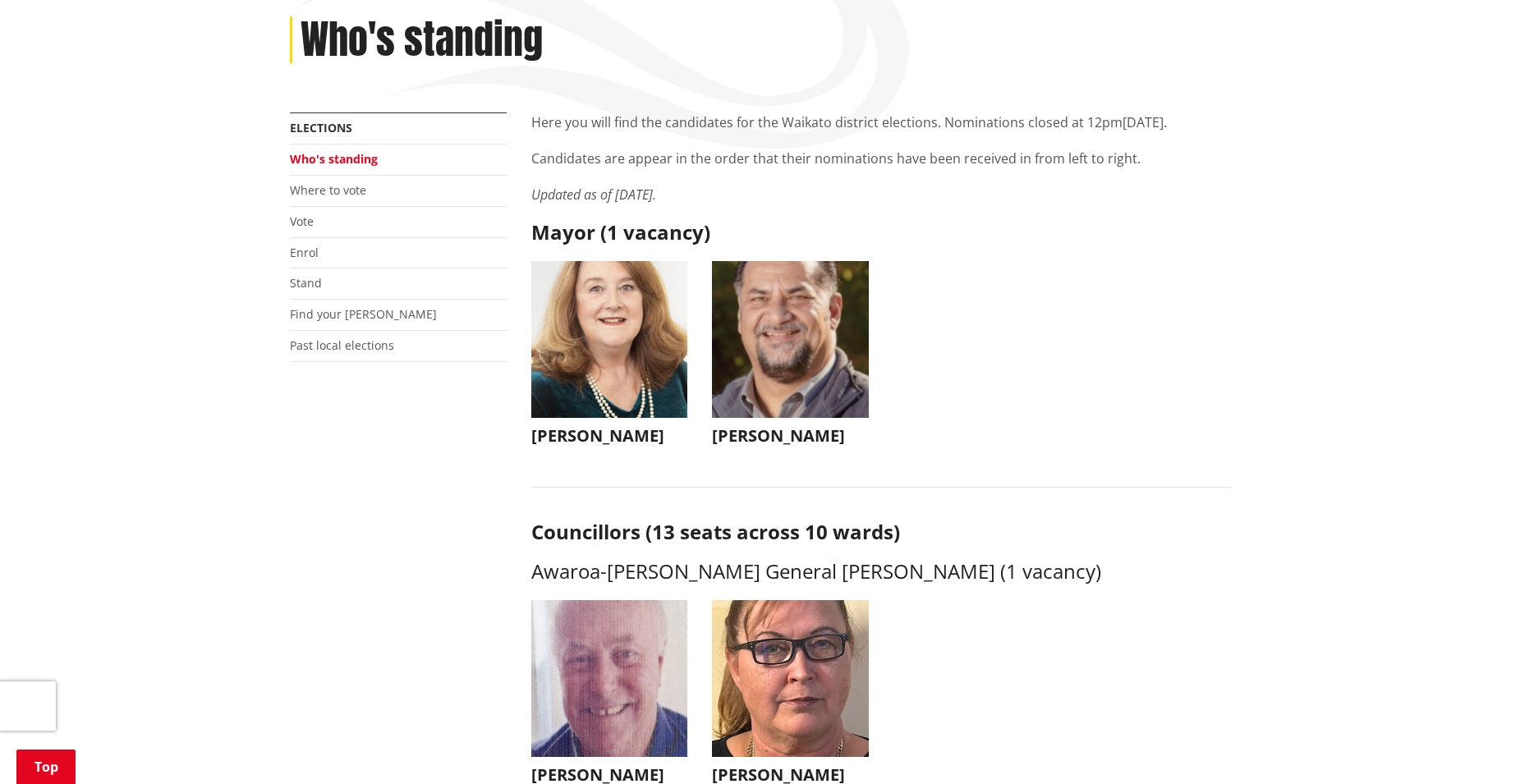
click at [801, 329] on img "button" at bounding box center [790, 339] width 157 height 156
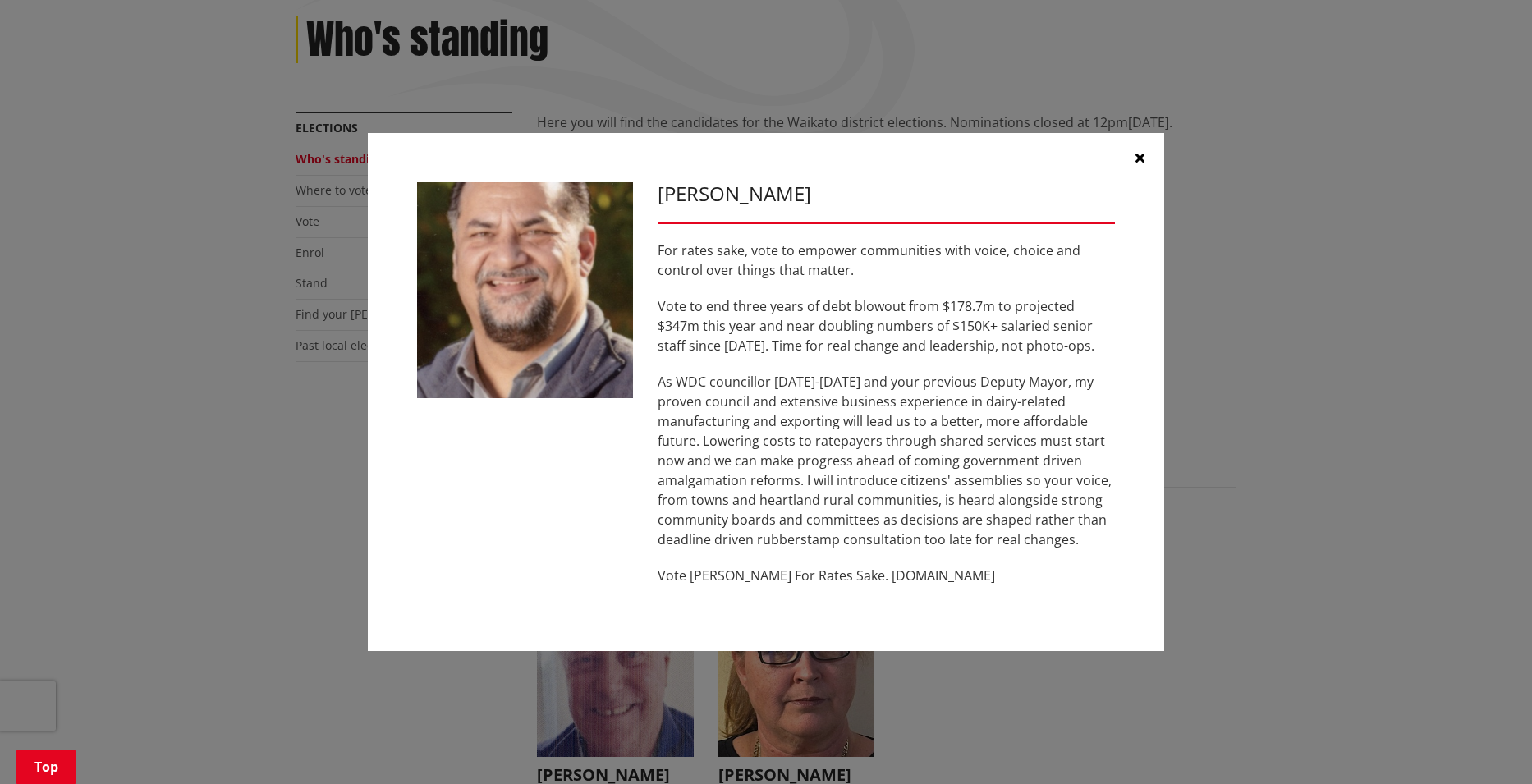
click at [1142, 154] on icon "button" at bounding box center [1140, 157] width 9 height 13
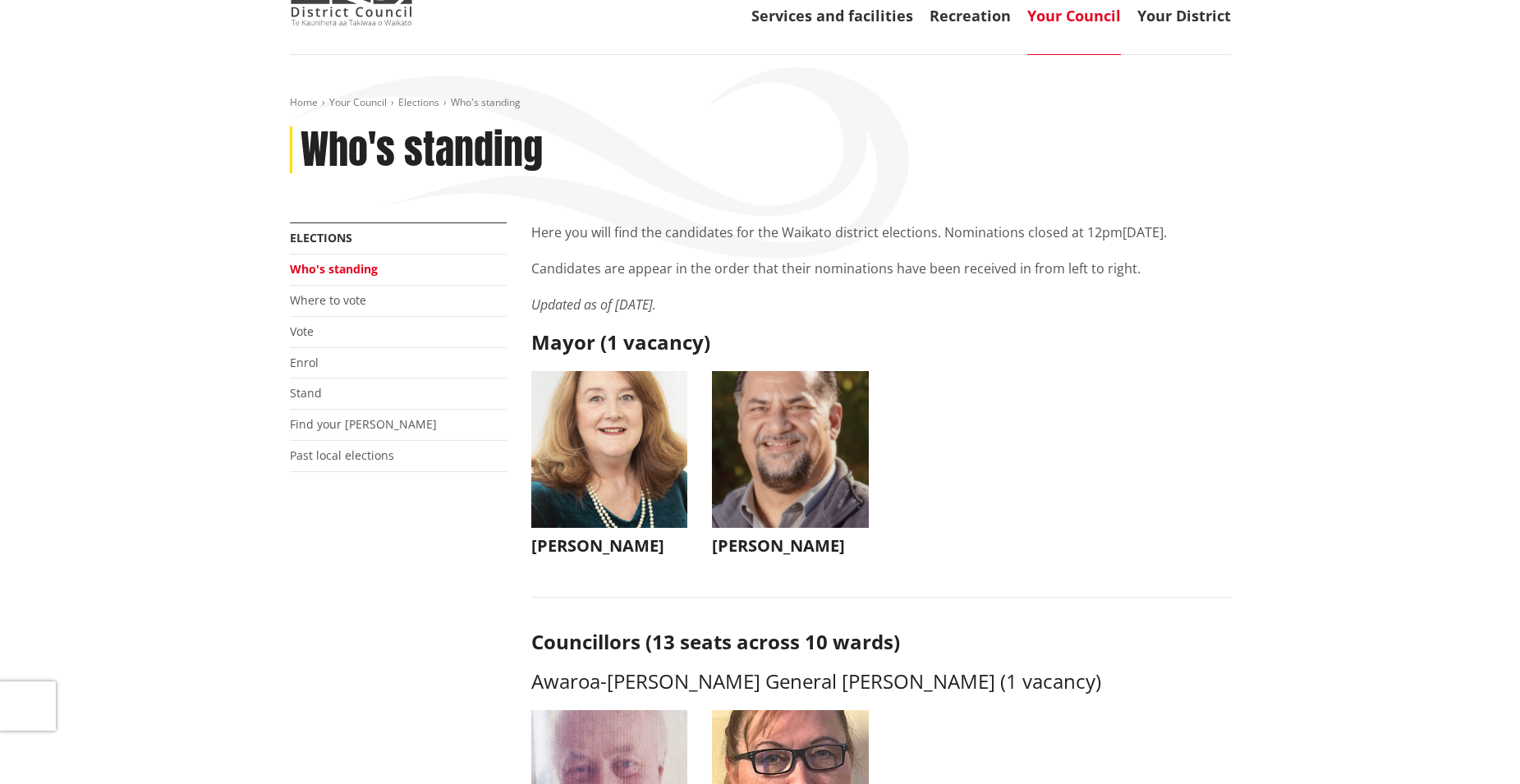
scroll to position [0, 0]
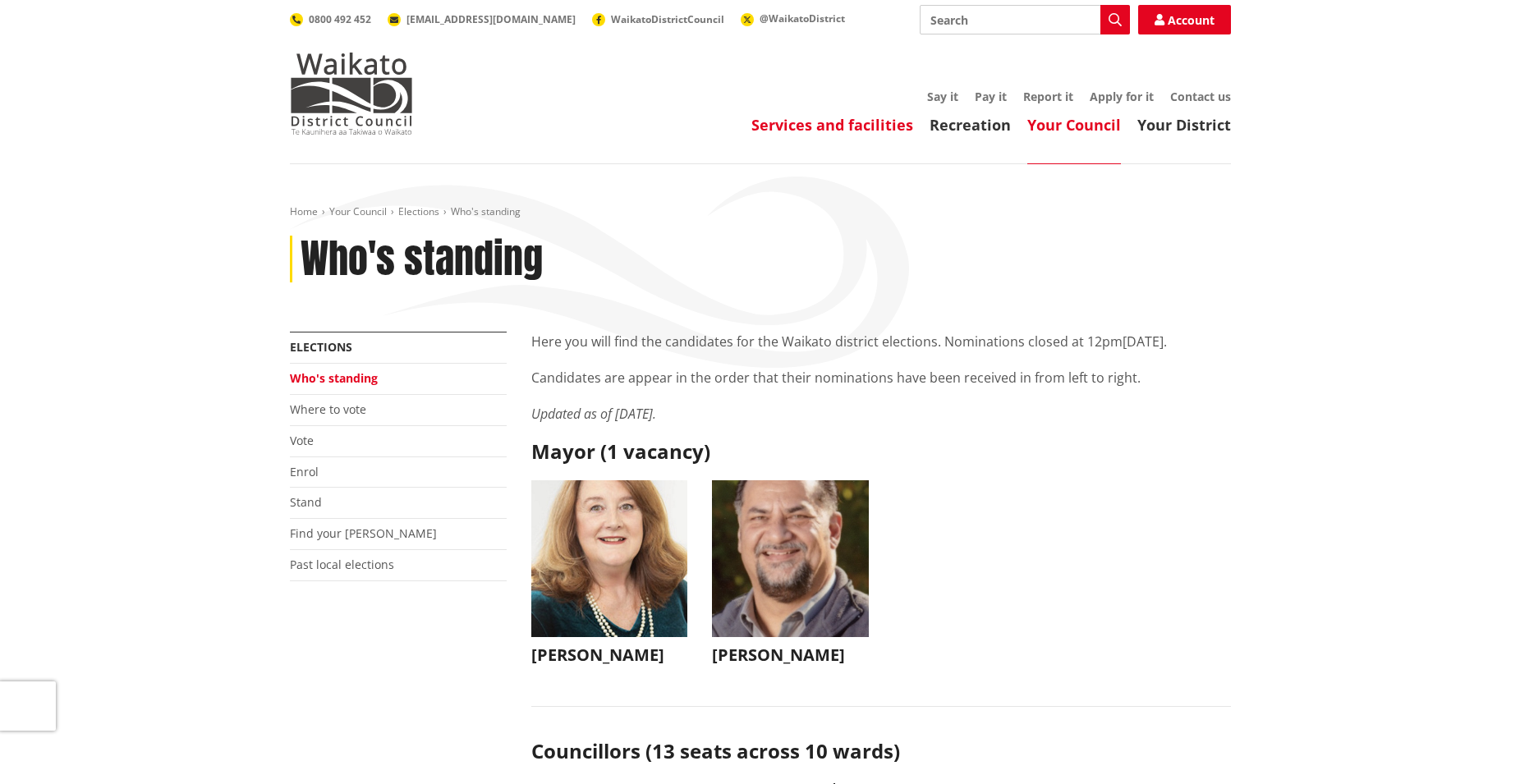
click at [813, 125] on link "Services and facilities" at bounding box center [832, 124] width 162 height 20
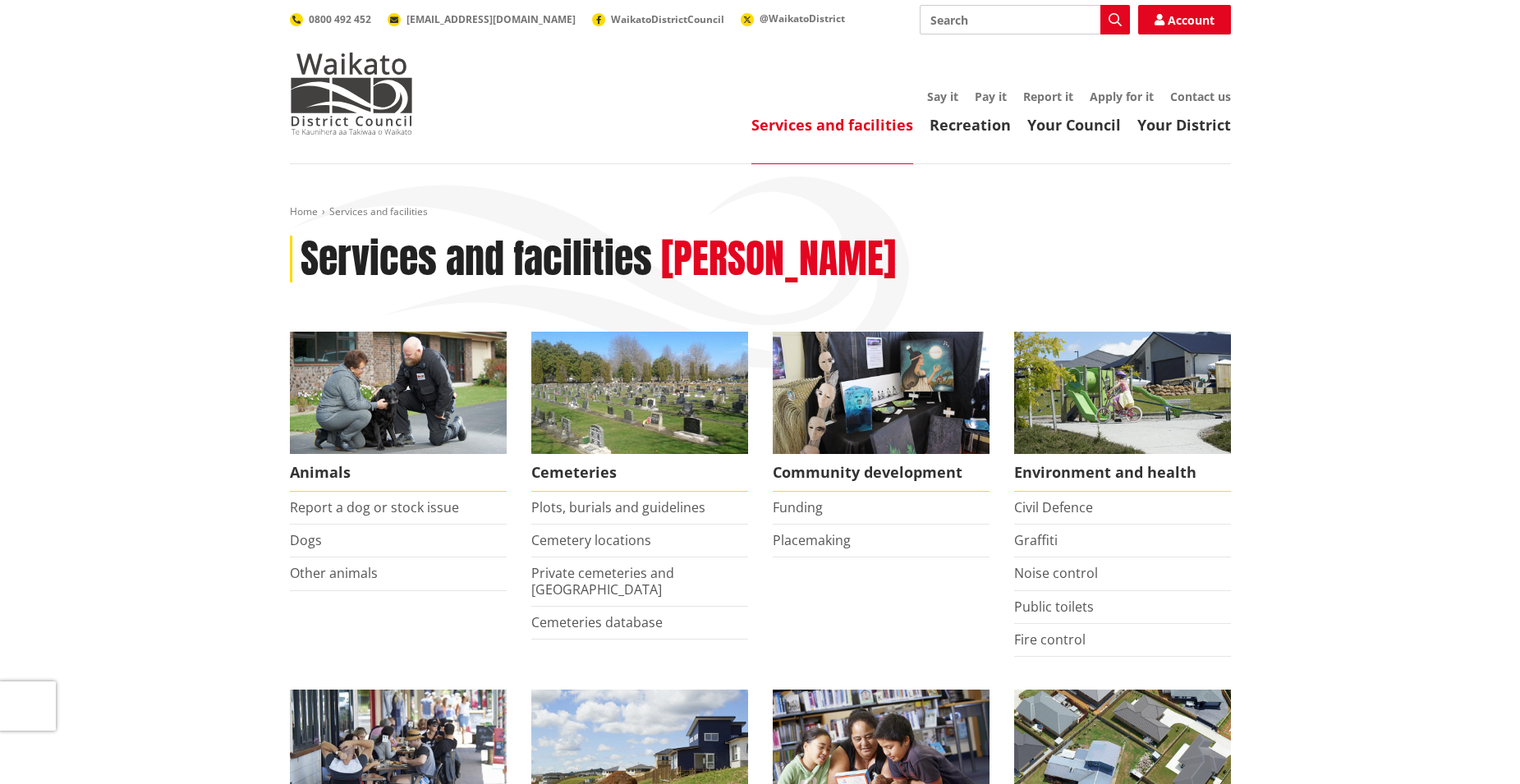
scroll to position [110, 0]
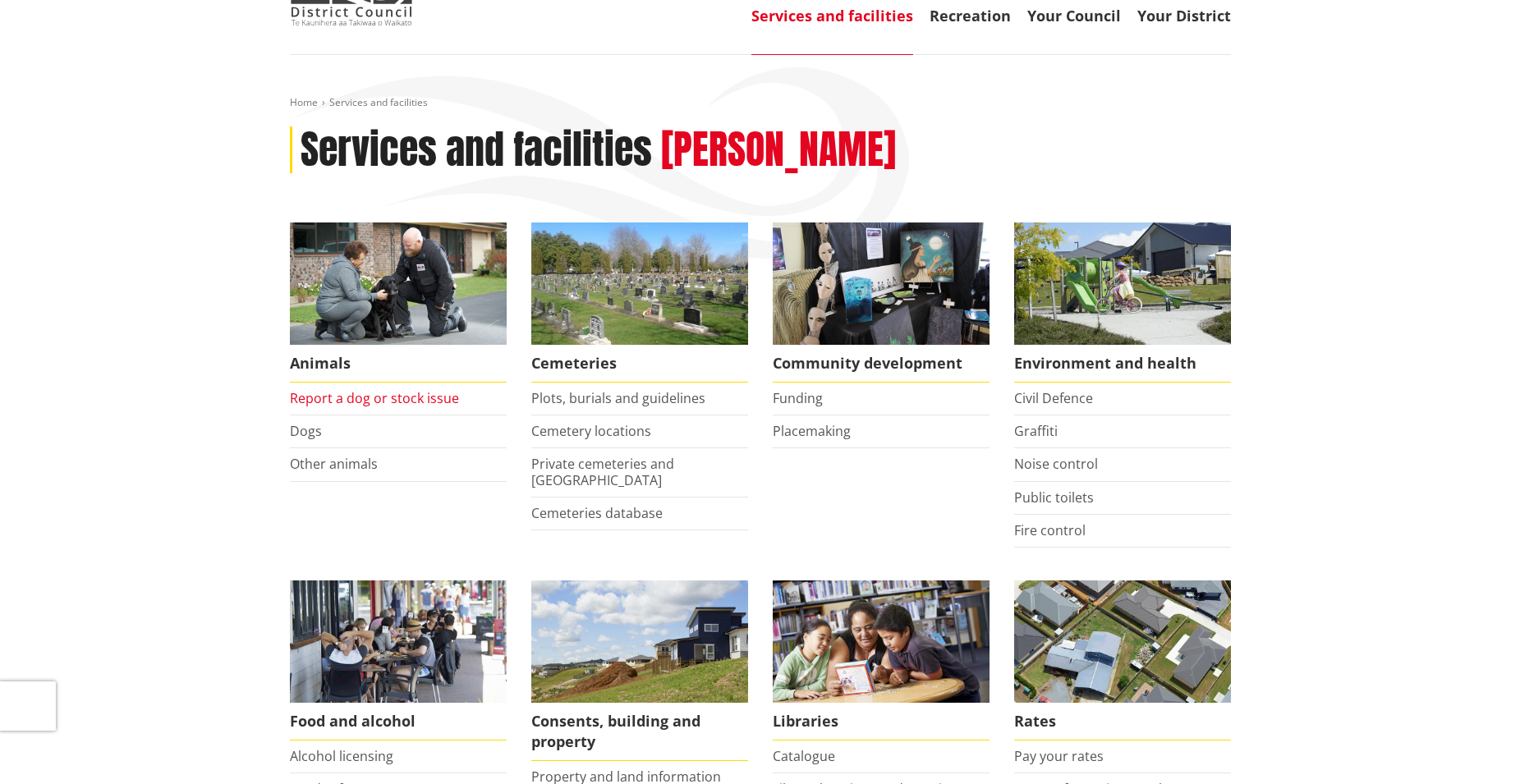
click at [378, 400] on link "Report a dog or stock issue" at bounding box center [374, 398] width 170 height 18
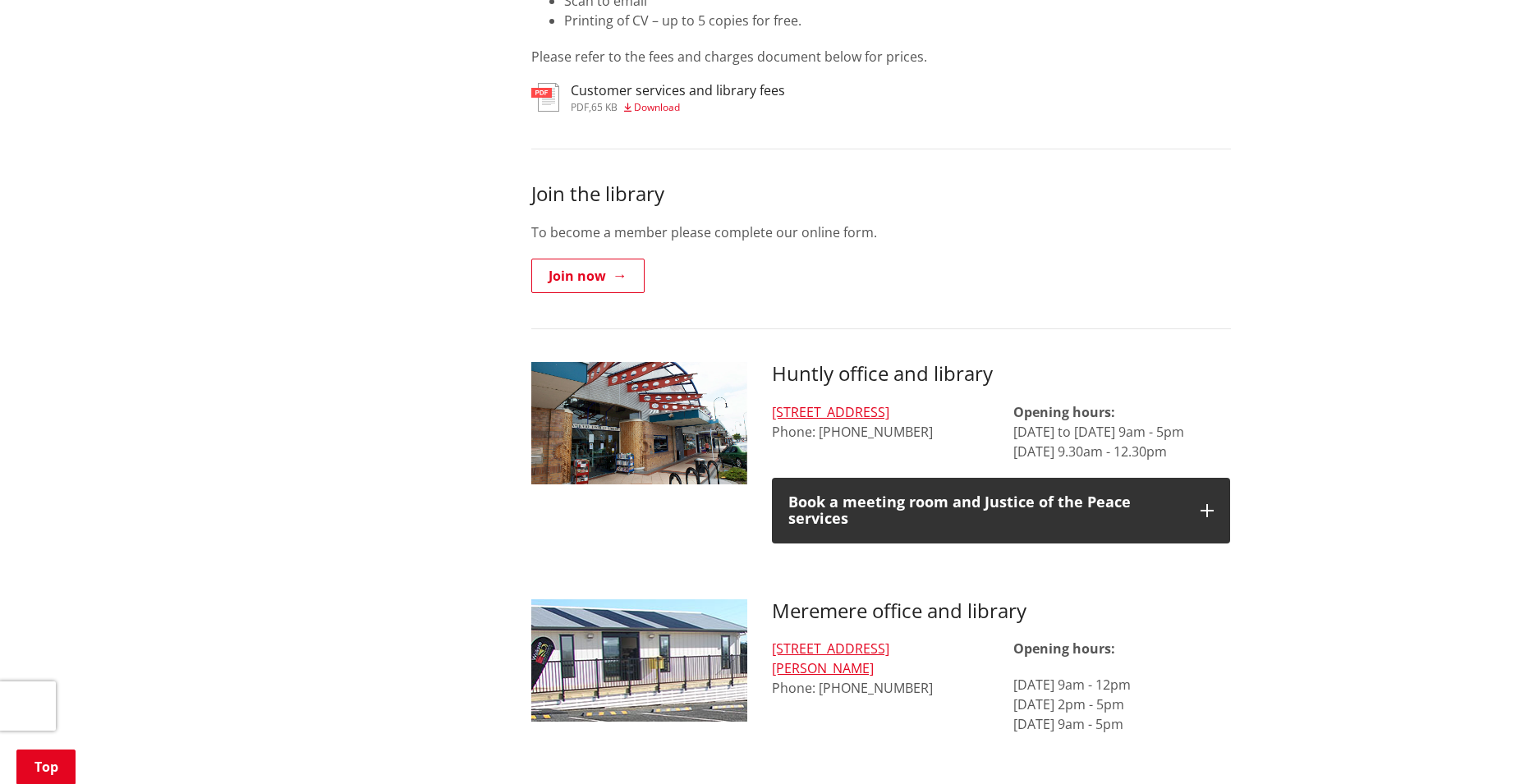
scroll to position [657, 0]
